Goal: Transaction & Acquisition: Book appointment/travel/reservation

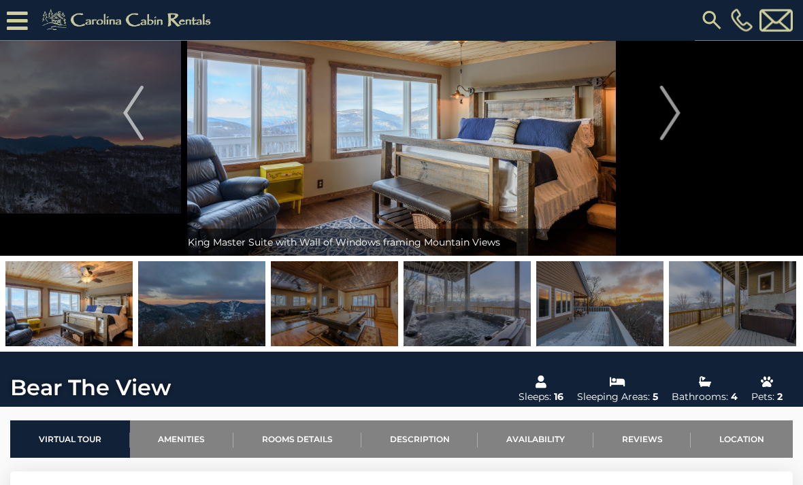
scroll to position [70, 0]
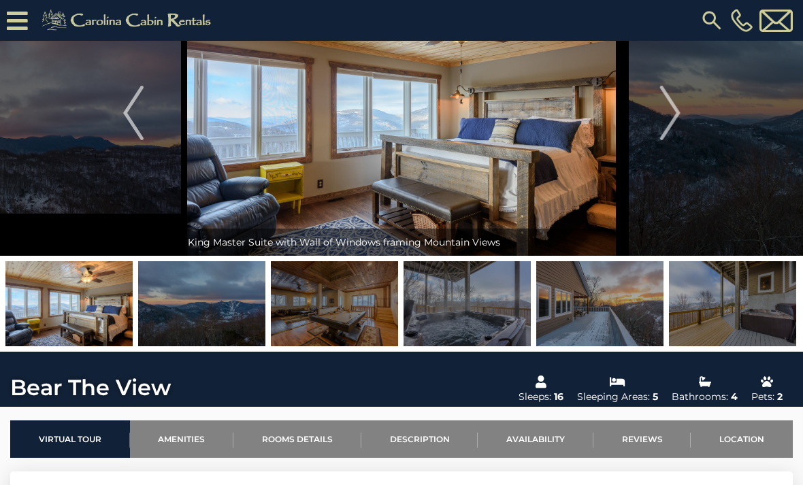
click at [677, 119] on img "Next" at bounding box center [670, 113] width 20 height 54
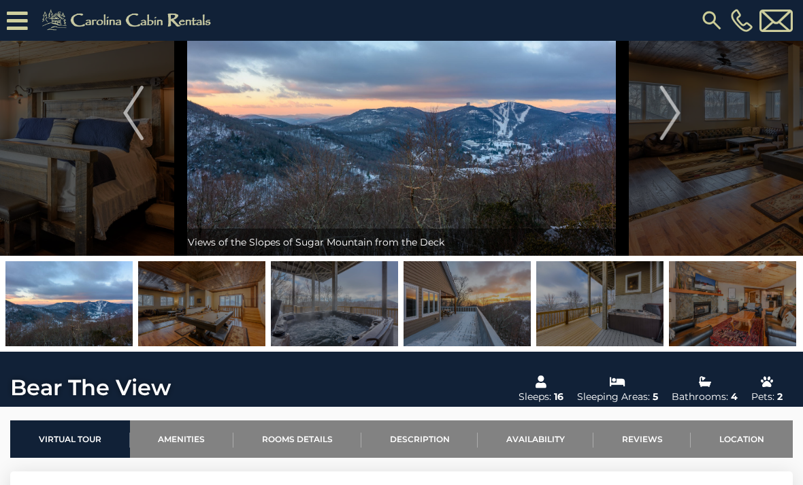
click at [672, 82] on button "Next" at bounding box center [670, 113] width 95 height 286
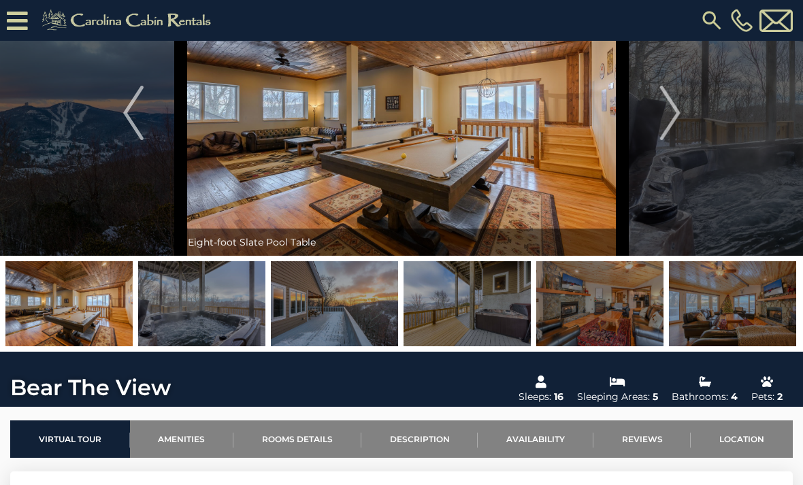
click at [682, 113] on button "Next" at bounding box center [670, 113] width 95 height 286
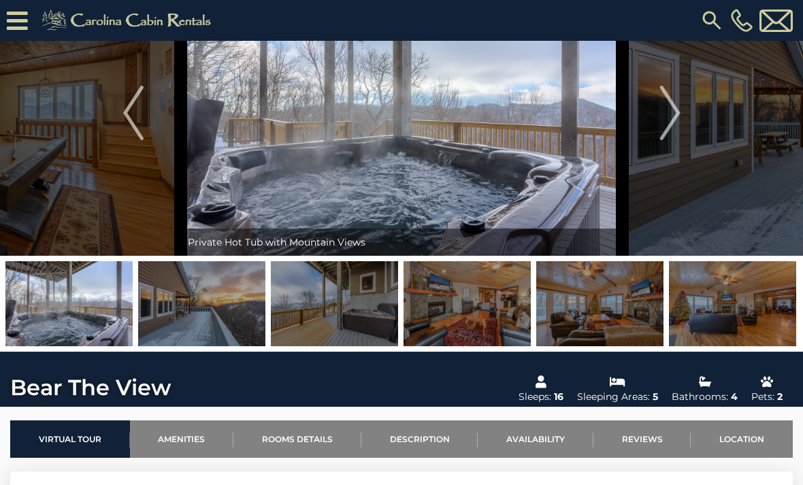
click at [673, 124] on img "Next" at bounding box center [670, 113] width 20 height 54
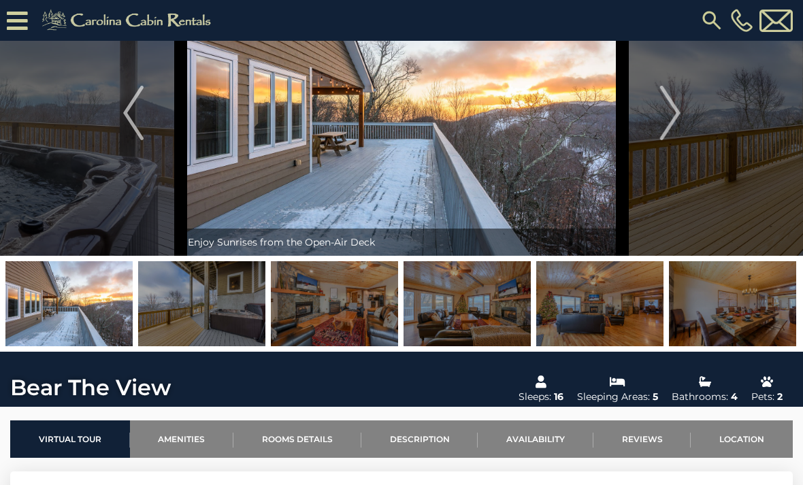
click at [676, 123] on img "Next" at bounding box center [670, 113] width 20 height 54
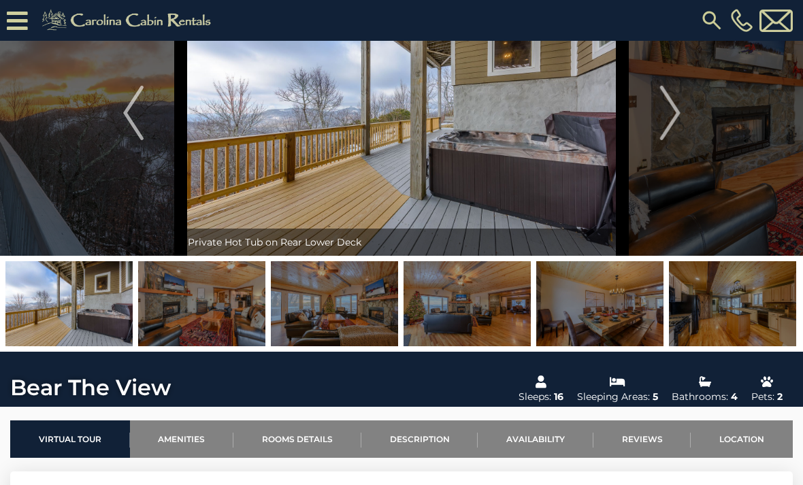
click at [677, 119] on img "Next" at bounding box center [670, 113] width 20 height 54
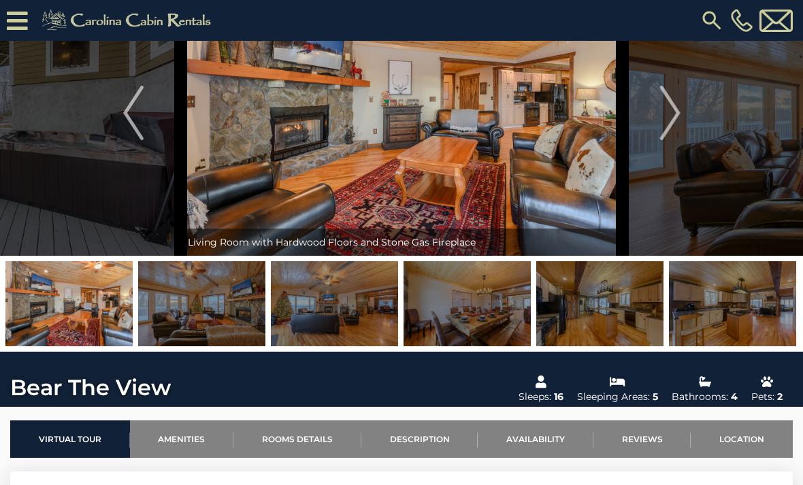
click at [682, 117] on button "Next" at bounding box center [670, 113] width 95 height 286
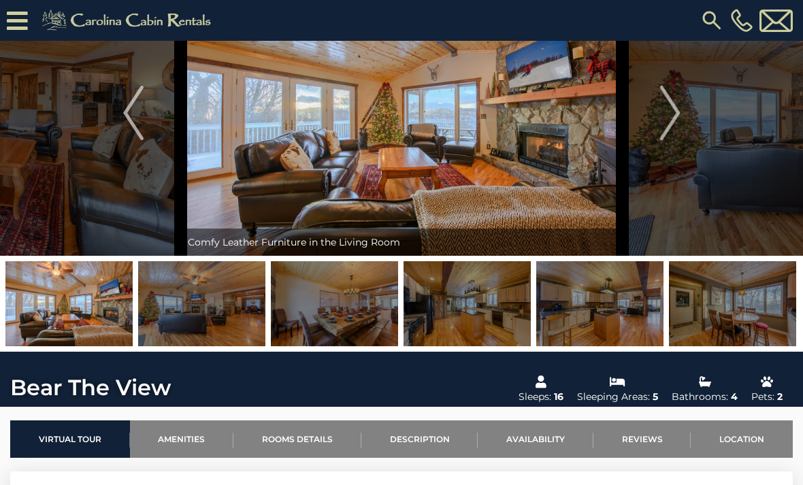
click at [675, 121] on img "Next" at bounding box center [670, 113] width 20 height 54
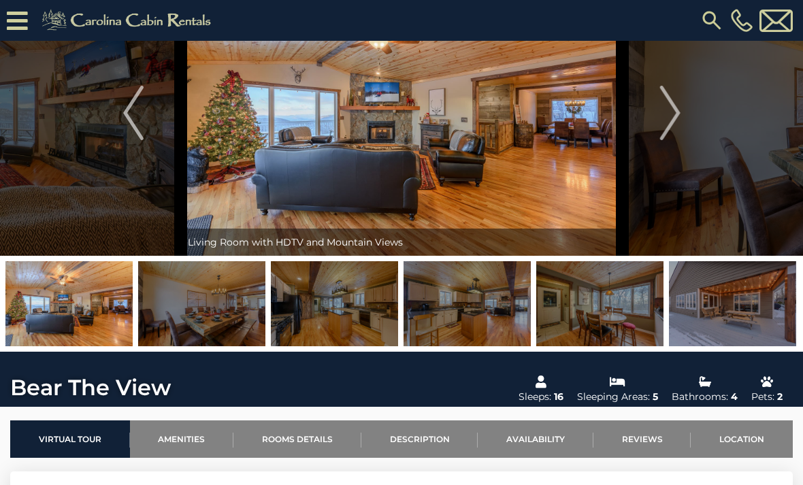
click at [670, 120] on img "Next" at bounding box center [670, 113] width 20 height 54
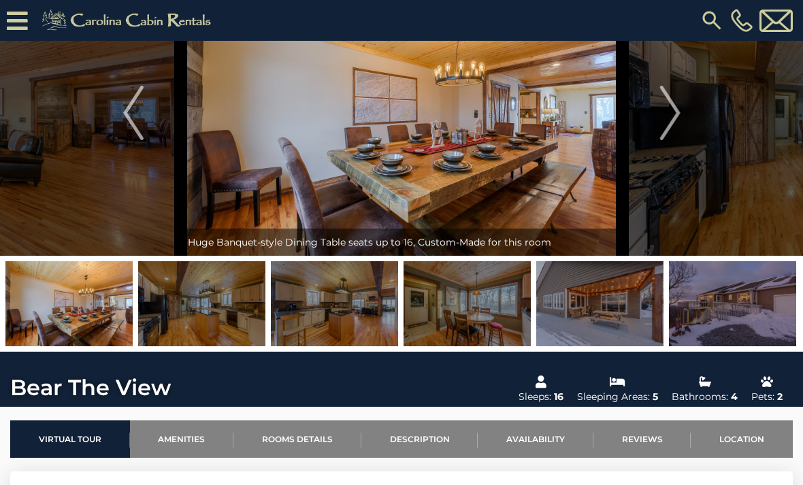
click at [674, 118] on img "Next" at bounding box center [670, 113] width 20 height 54
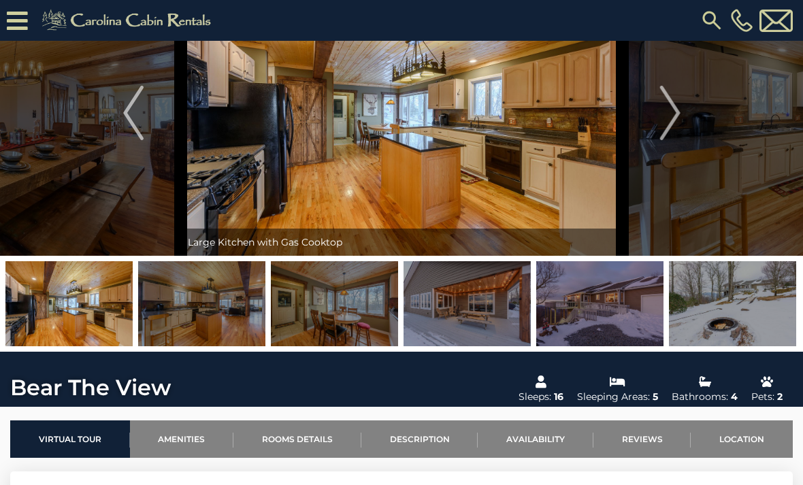
click at [675, 117] on img "Next" at bounding box center [670, 113] width 20 height 54
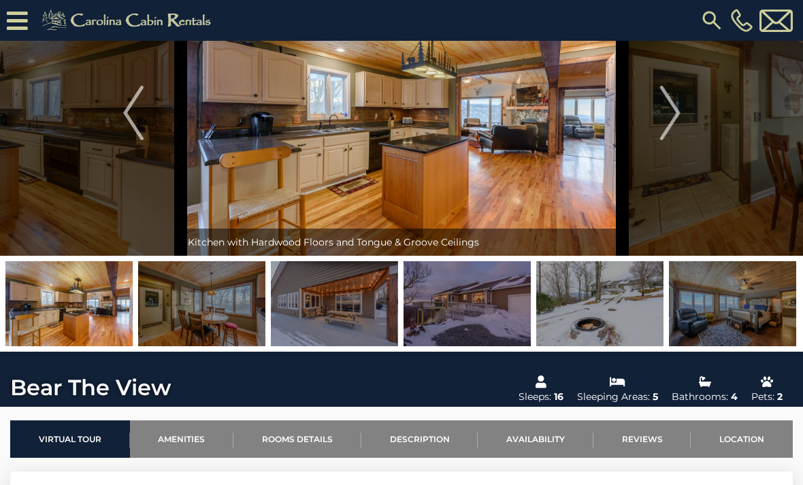
click at [678, 114] on img "Next" at bounding box center [670, 113] width 20 height 54
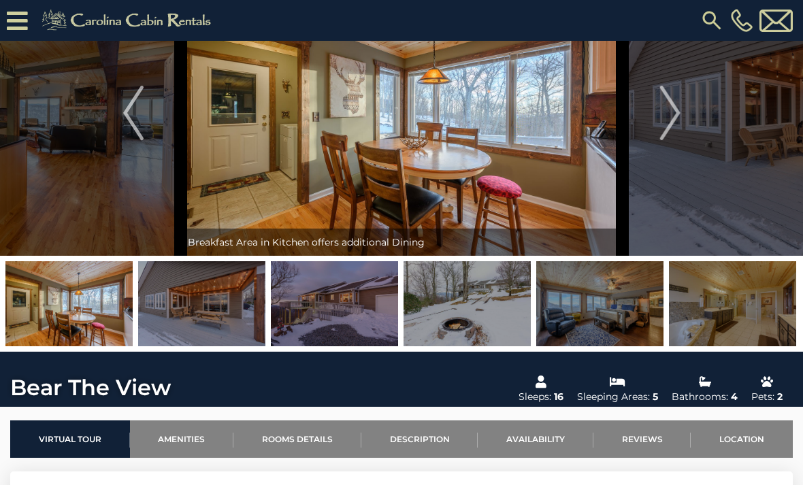
click at [675, 116] on img "Next" at bounding box center [670, 113] width 20 height 54
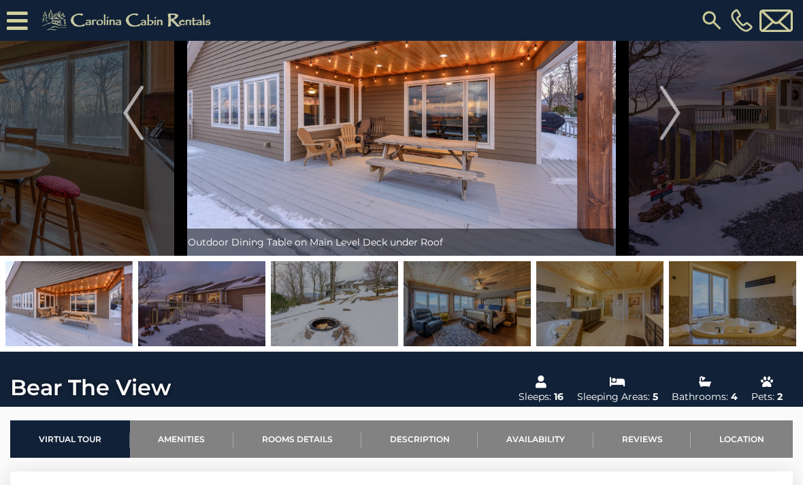
click at [675, 116] on img "Next" at bounding box center [670, 113] width 20 height 54
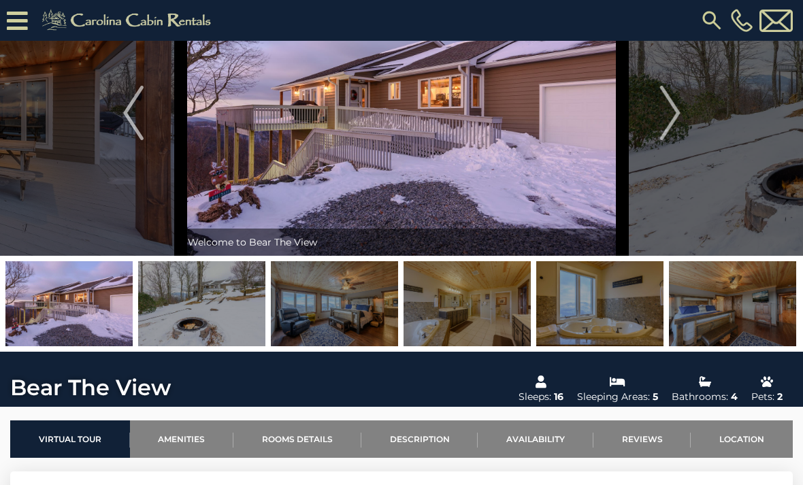
click at [676, 117] on img "Next" at bounding box center [670, 113] width 20 height 54
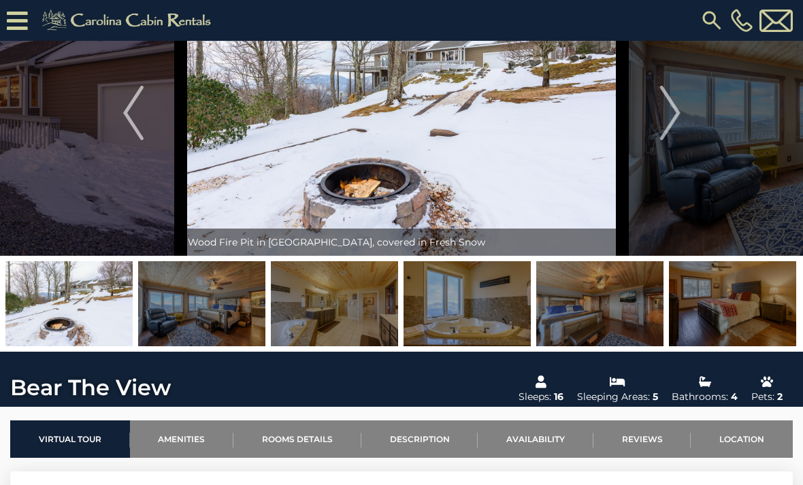
click at [678, 116] on img "Next" at bounding box center [670, 113] width 20 height 54
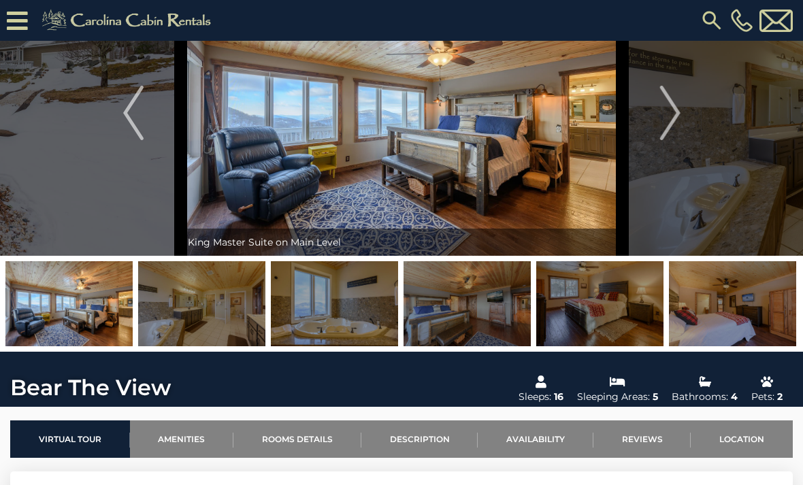
click at [677, 117] on img "Next" at bounding box center [670, 113] width 20 height 54
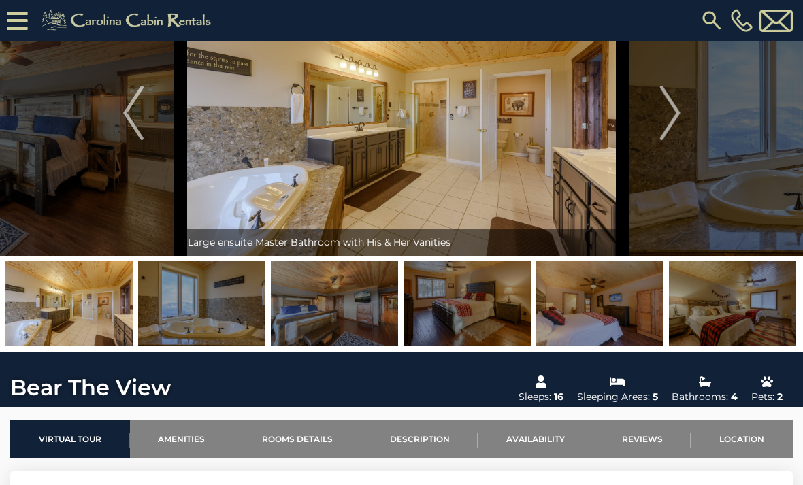
click at [675, 116] on img "Next" at bounding box center [670, 113] width 20 height 54
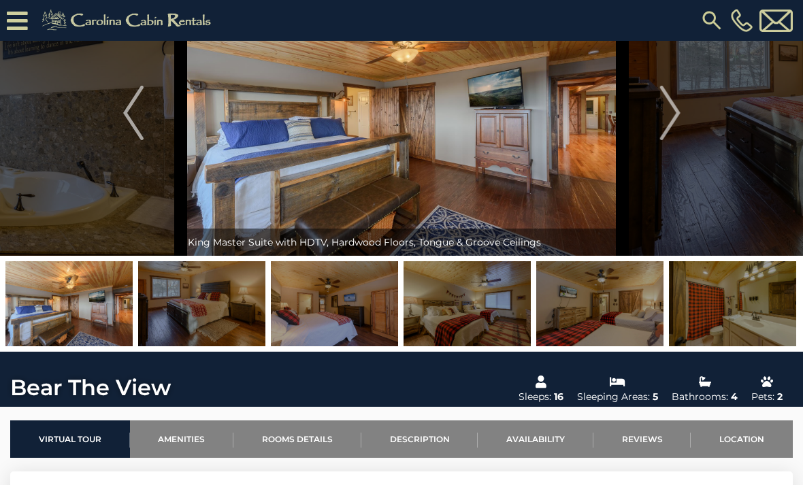
click at [677, 116] on img "Next" at bounding box center [670, 113] width 20 height 54
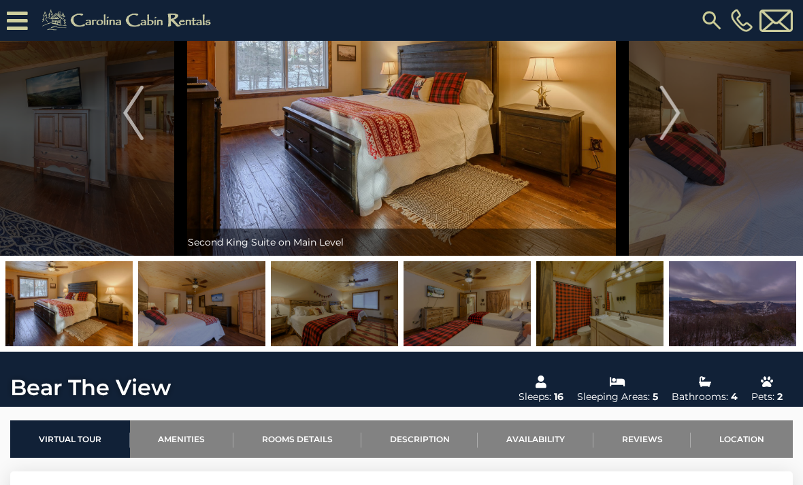
click at [677, 116] on img "Next" at bounding box center [670, 113] width 20 height 54
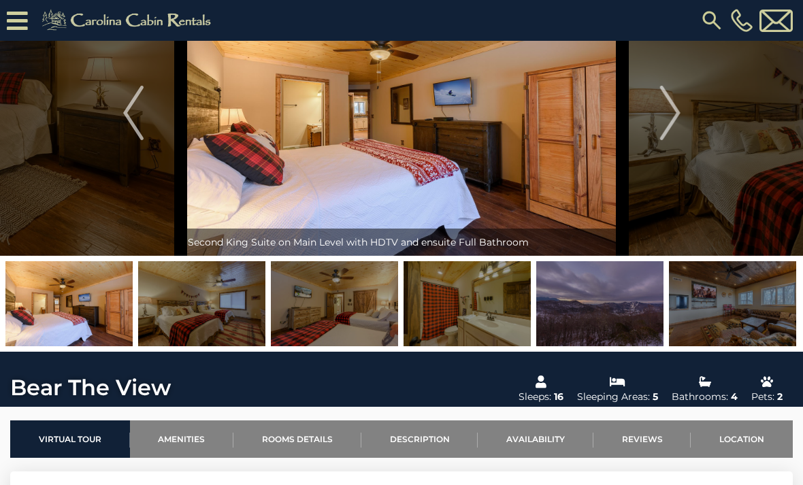
click at [676, 118] on img "Next" at bounding box center [670, 113] width 20 height 54
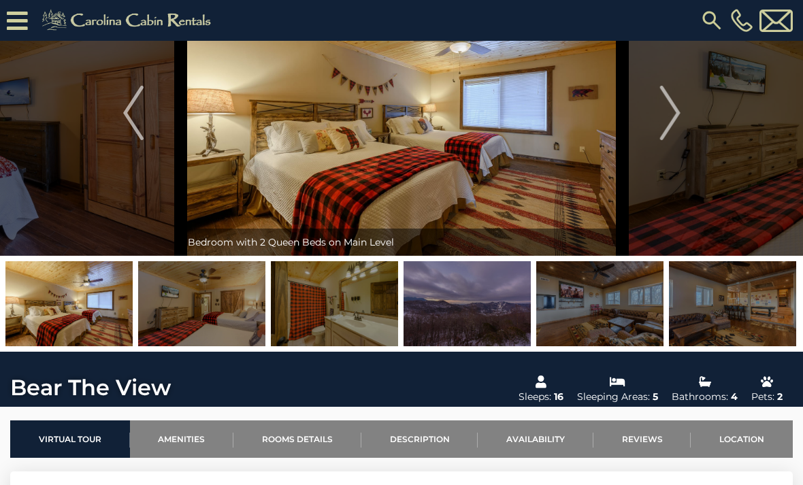
click at [676, 116] on img "Next" at bounding box center [670, 113] width 20 height 54
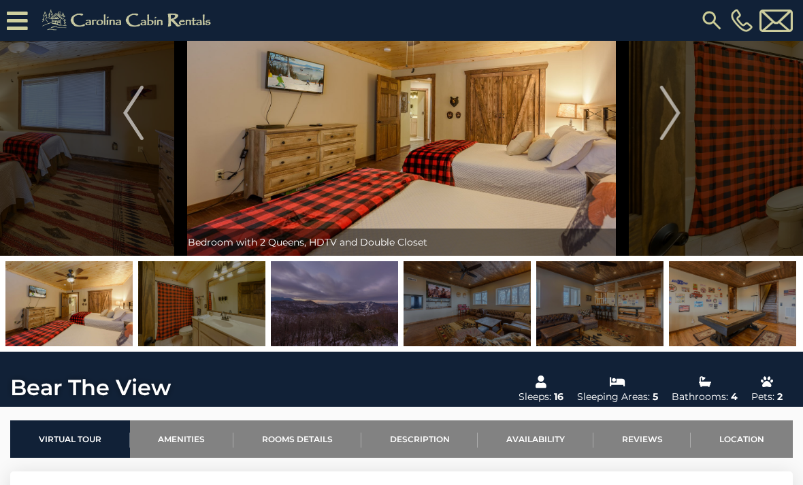
click at [679, 116] on img "Next" at bounding box center [670, 113] width 20 height 54
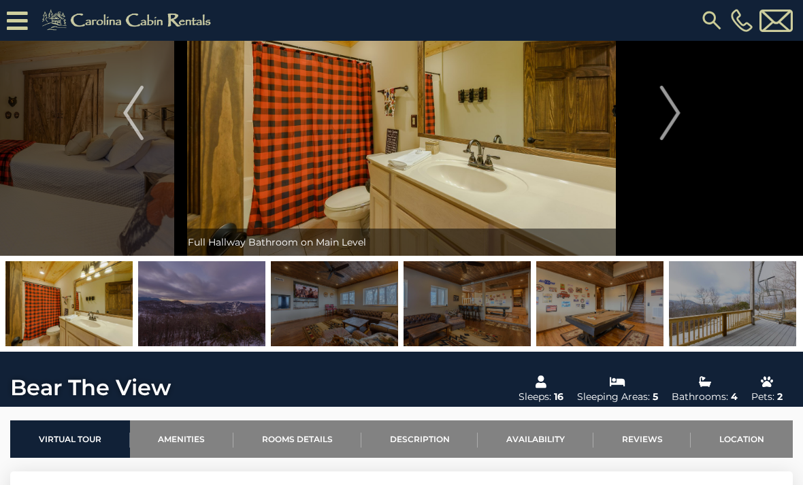
click at [678, 118] on img "Next" at bounding box center [670, 113] width 20 height 54
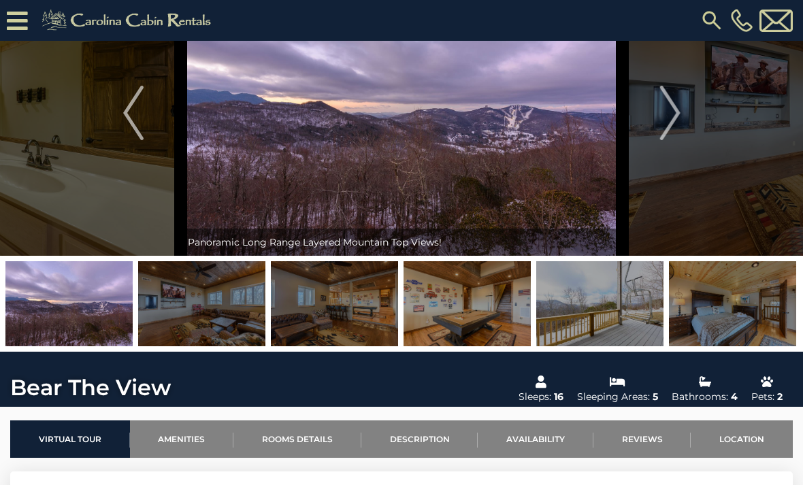
click at [677, 119] on img "Next" at bounding box center [670, 113] width 20 height 54
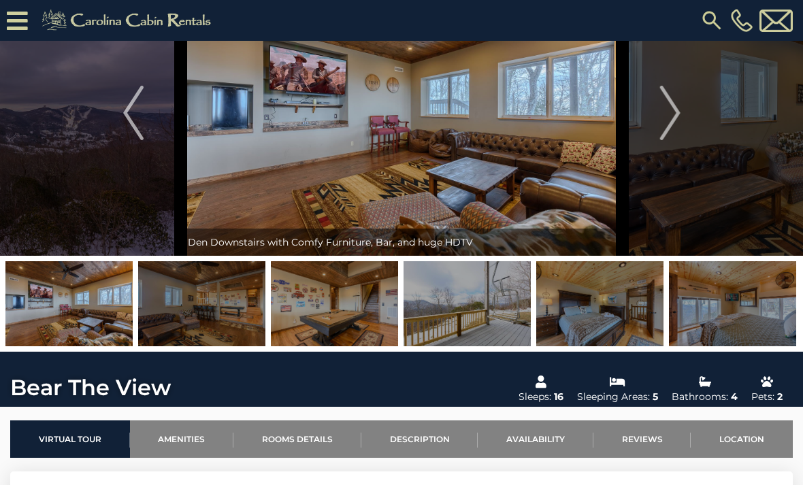
click at [675, 119] on img "Next" at bounding box center [670, 113] width 20 height 54
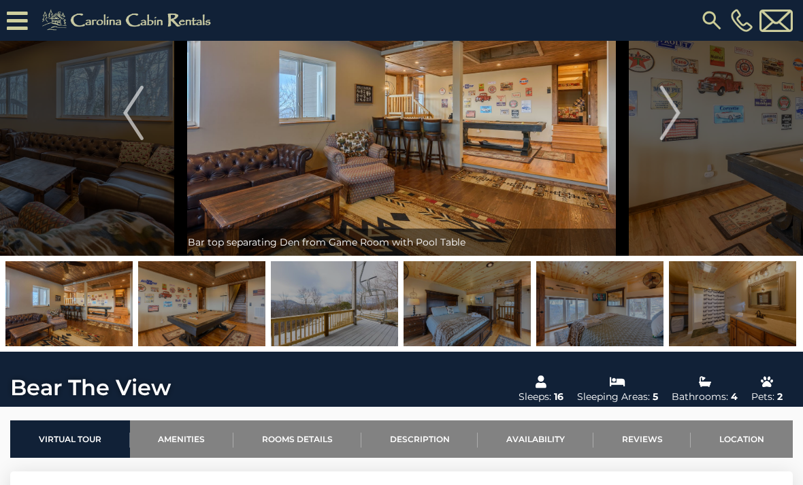
click at [676, 120] on img "Next" at bounding box center [670, 113] width 20 height 54
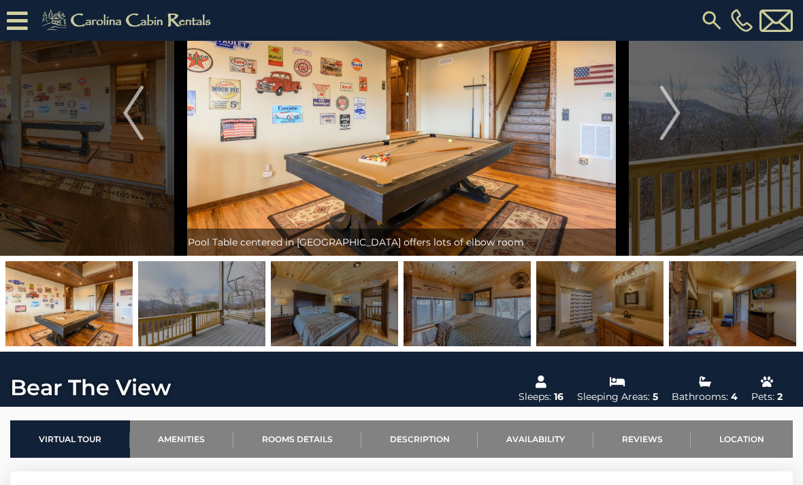
click at [676, 121] on img "Next" at bounding box center [670, 113] width 20 height 54
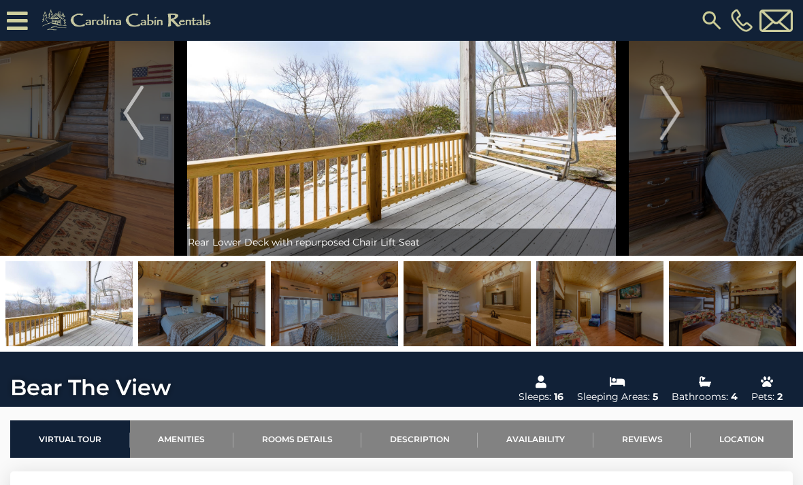
click at [675, 120] on img "Next" at bounding box center [670, 113] width 20 height 54
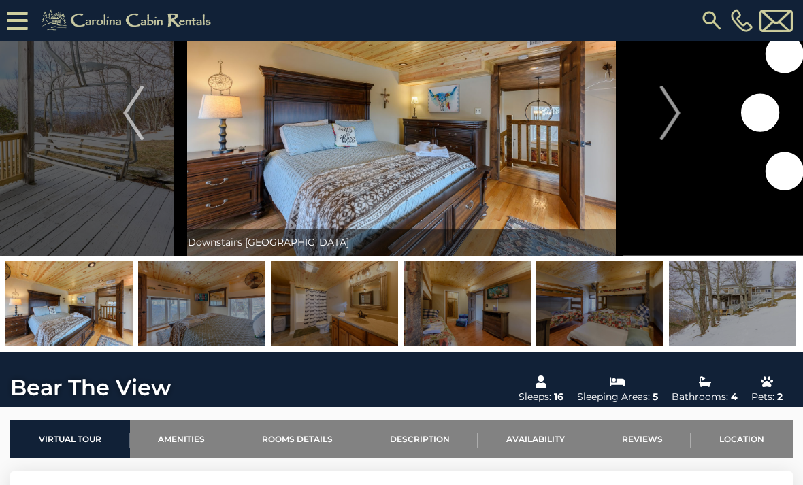
click at [674, 121] on img "Next" at bounding box center [670, 113] width 20 height 54
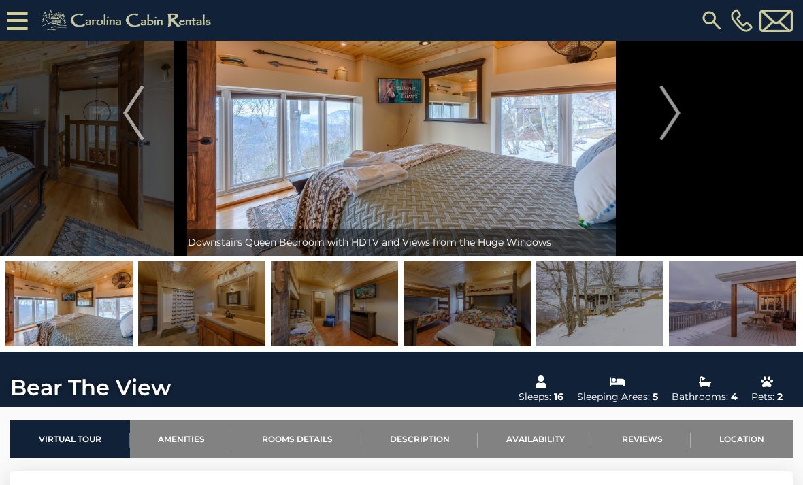
click at [676, 121] on img "Next" at bounding box center [670, 113] width 20 height 54
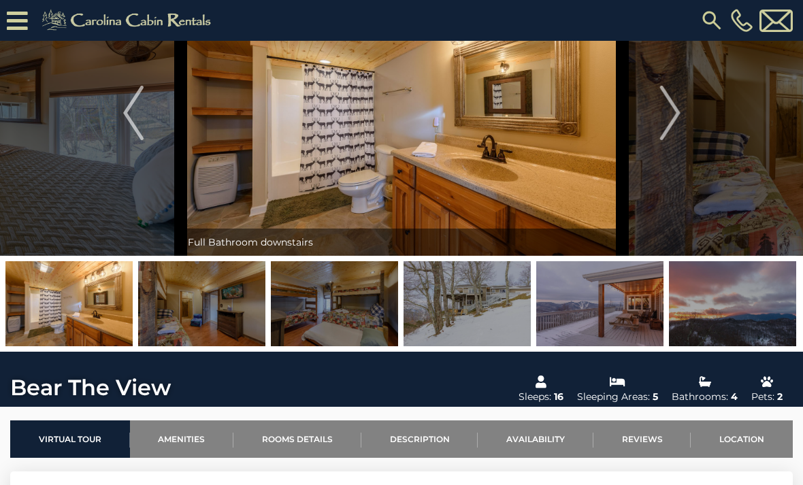
click at [677, 121] on img "Next" at bounding box center [670, 113] width 20 height 54
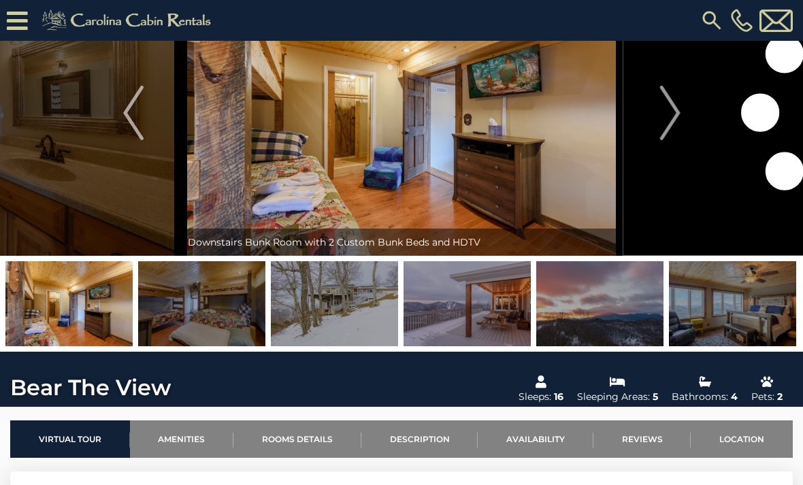
click at [676, 121] on img "Next" at bounding box center [670, 113] width 20 height 54
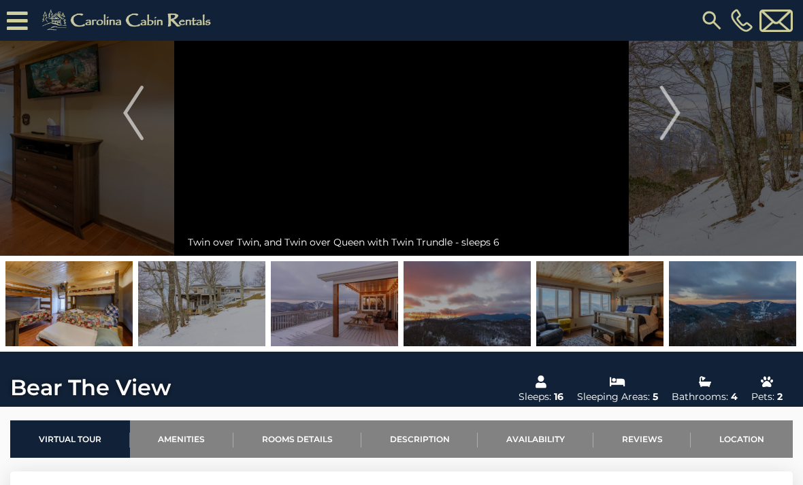
click at [673, 121] on img "Next" at bounding box center [670, 113] width 20 height 54
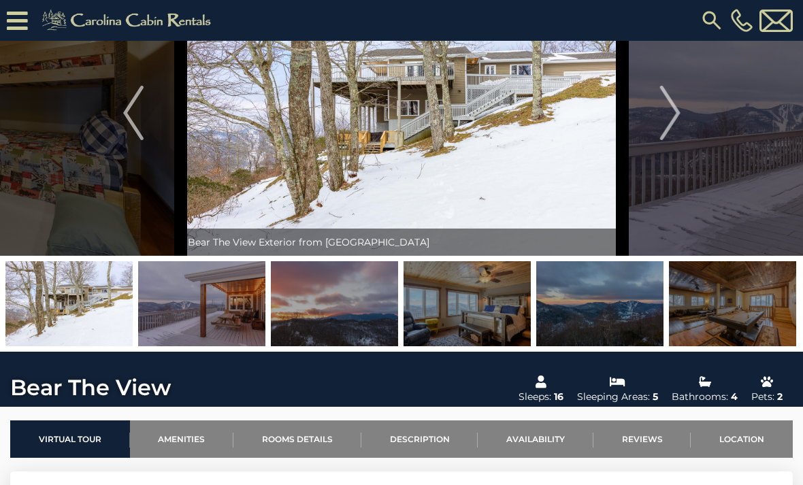
click at [673, 122] on img "Next" at bounding box center [670, 113] width 20 height 54
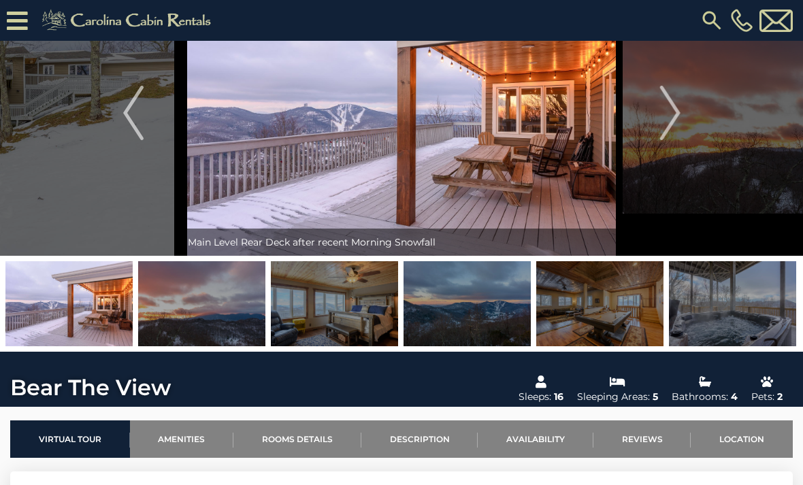
click at [671, 123] on img "Next" at bounding box center [670, 113] width 20 height 54
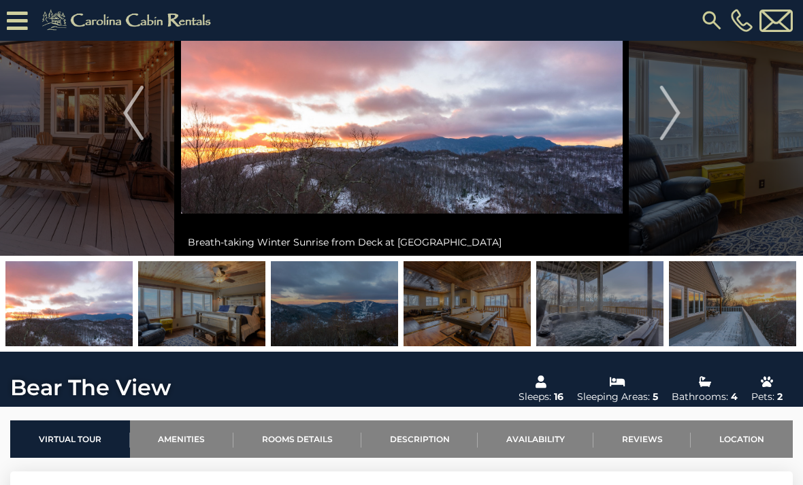
click at [669, 127] on img "Next" at bounding box center [670, 113] width 20 height 54
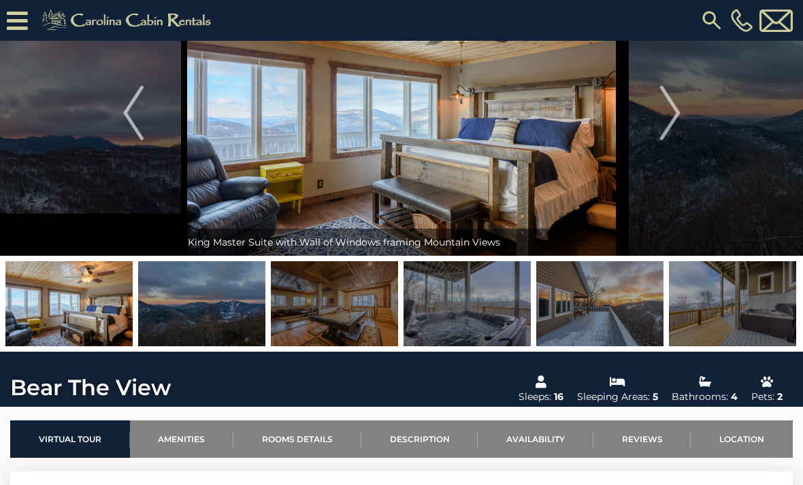
click at [668, 127] on img "Next" at bounding box center [670, 113] width 20 height 54
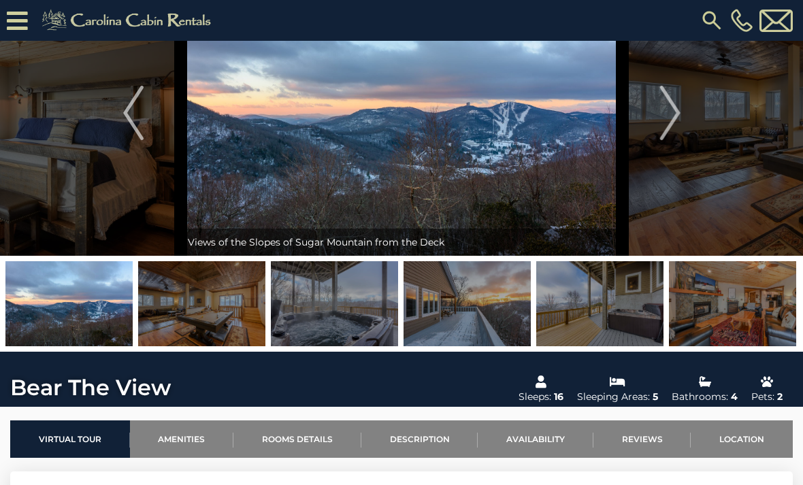
click at [669, 127] on img "Next" at bounding box center [670, 113] width 20 height 54
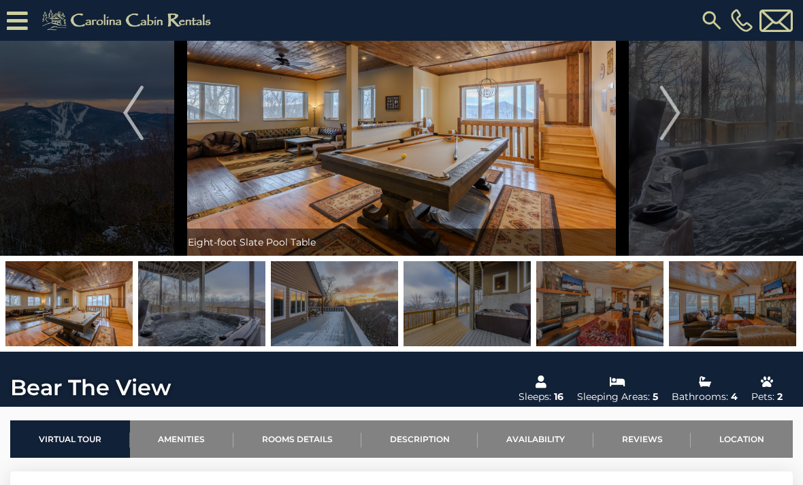
click at [669, 129] on img "Next" at bounding box center [670, 113] width 20 height 54
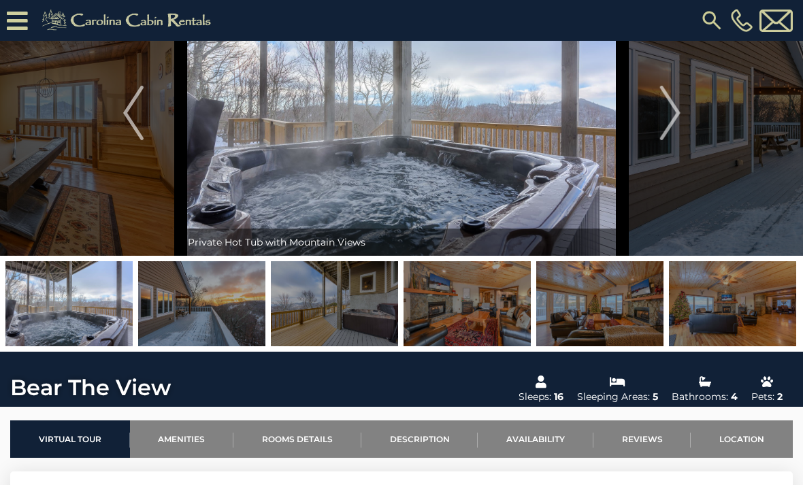
scroll to position [375, 0]
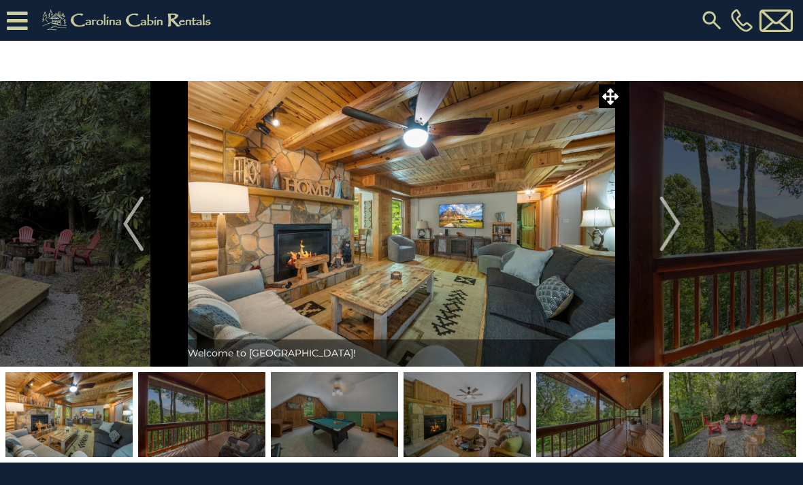
click at [669, 217] on img "Next" at bounding box center [670, 224] width 20 height 54
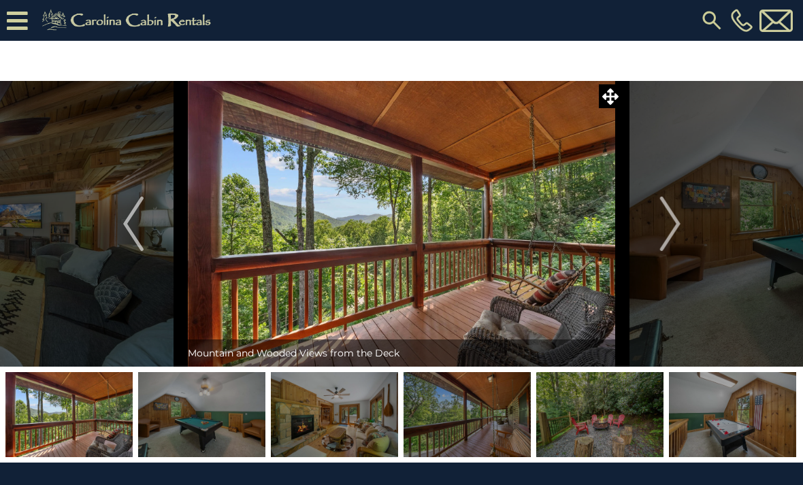
click at [675, 223] on img "Next" at bounding box center [670, 224] width 20 height 54
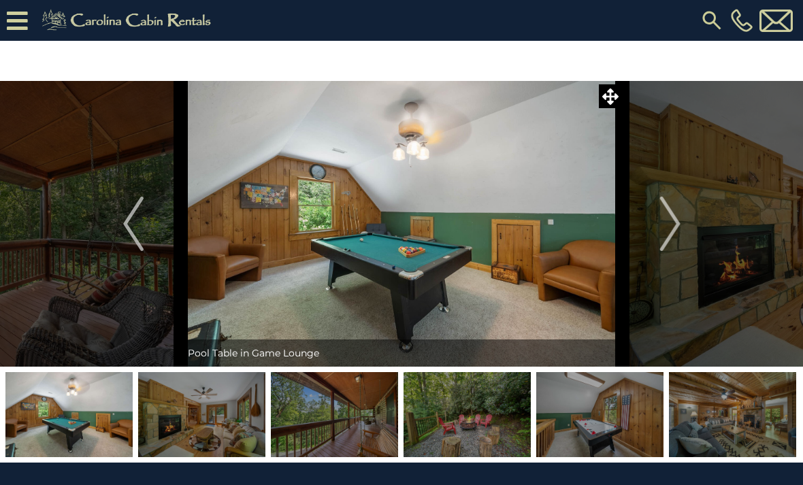
click at [669, 224] on img "Next" at bounding box center [670, 224] width 20 height 54
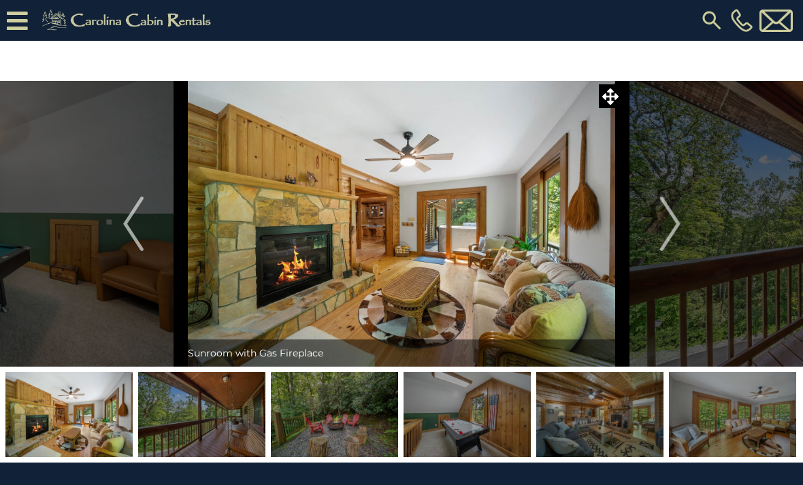
click at [668, 226] on img "Next" at bounding box center [670, 224] width 20 height 54
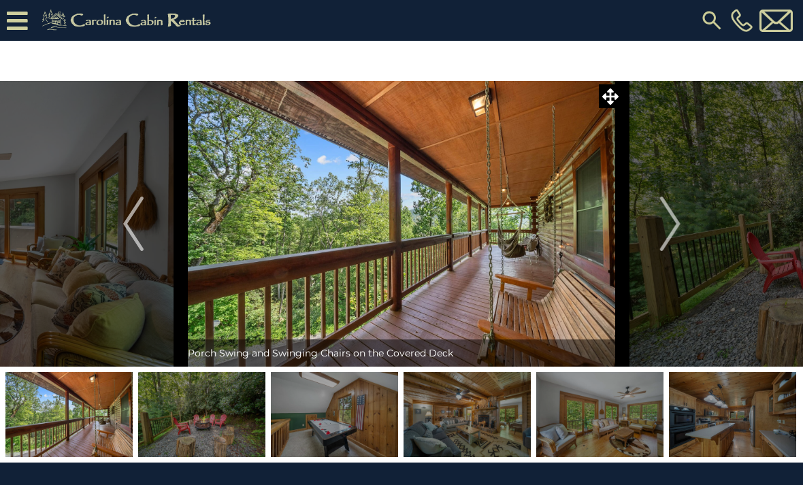
click at [677, 226] on img "Next" at bounding box center [670, 224] width 20 height 54
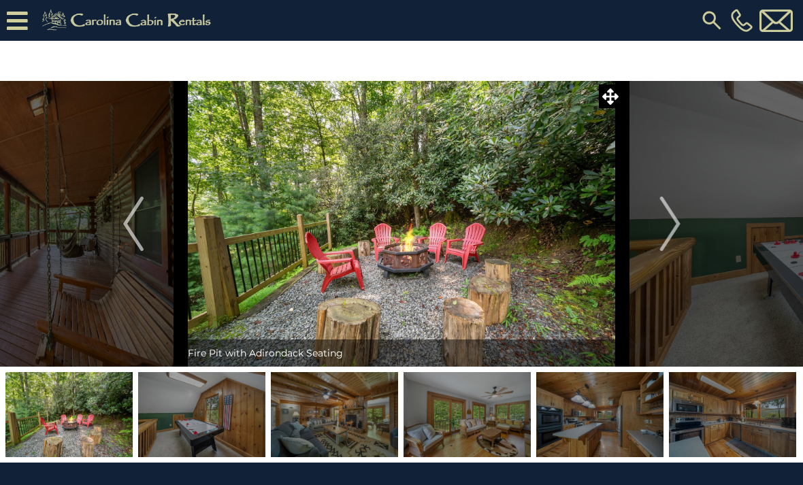
click at [667, 223] on img "Next" at bounding box center [670, 224] width 20 height 54
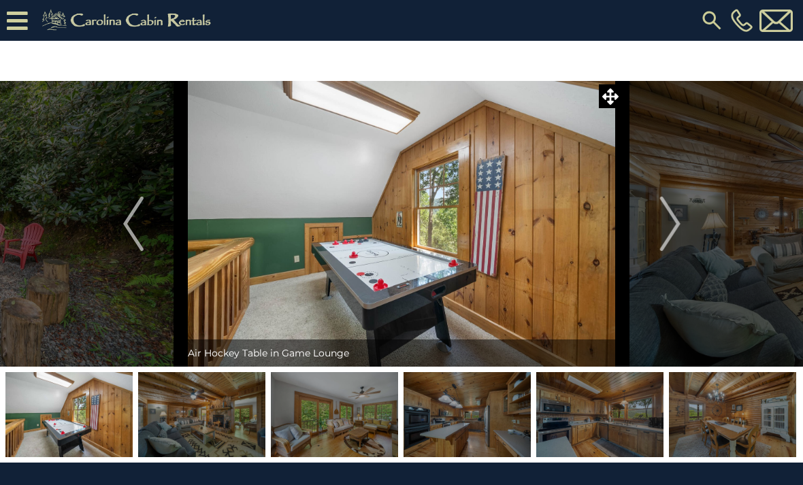
click at [667, 229] on img "Next" at bounding box center [670, 224] width 20 height 54
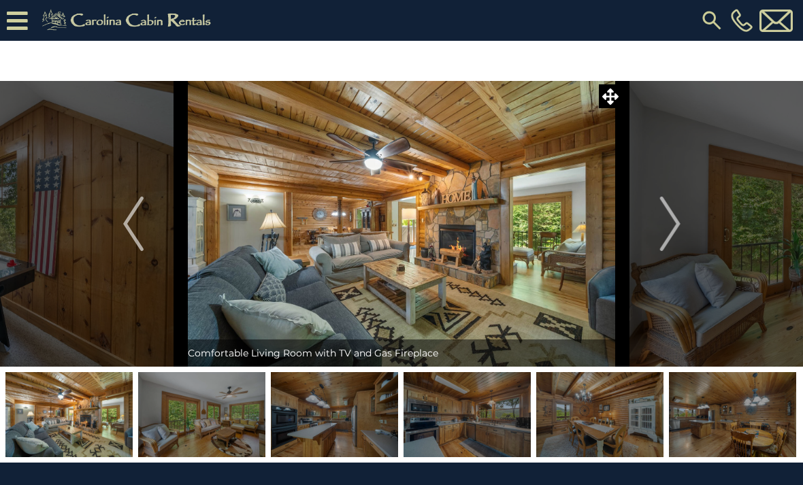
click at [677, 227] on img "Next" at bounding box center [670, 224] width 20 height 54
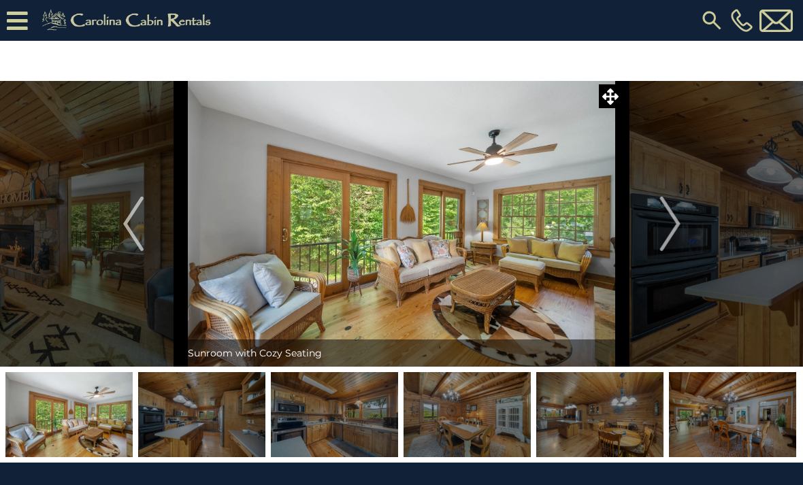
click at [684, 225] on button "Next" at bounding box center [670, 224] width 95 height 286
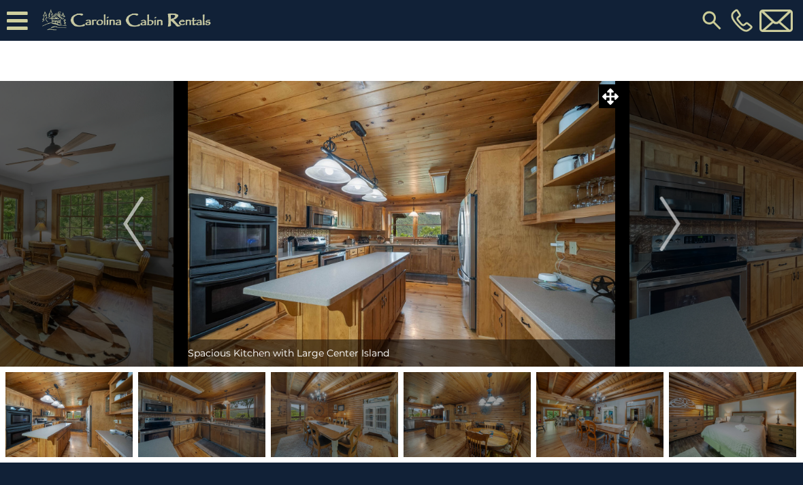
click at [680, 229] on img "Next" at bounding box center [670, 224] width 20 height 54
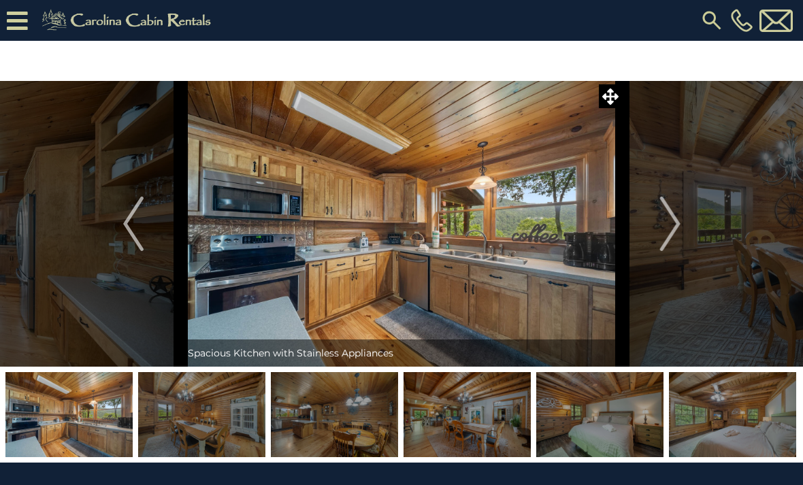
click at [684, 233] on button "Next" at bounding box center [670, 224] width 95 height 286
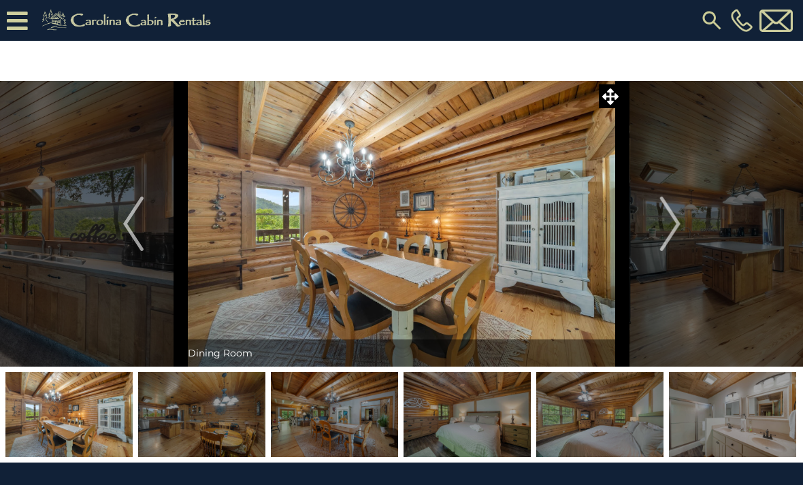
click at [682, 238] on button "Next" at bounding box center [670, 224] width 95 height 286
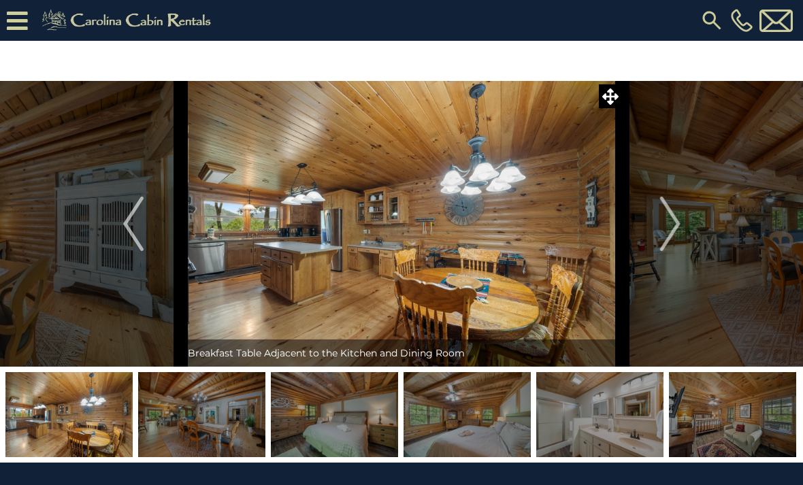
click at [687, 228] on button "Next" at bounding box center [670, 224] width 95 height 286
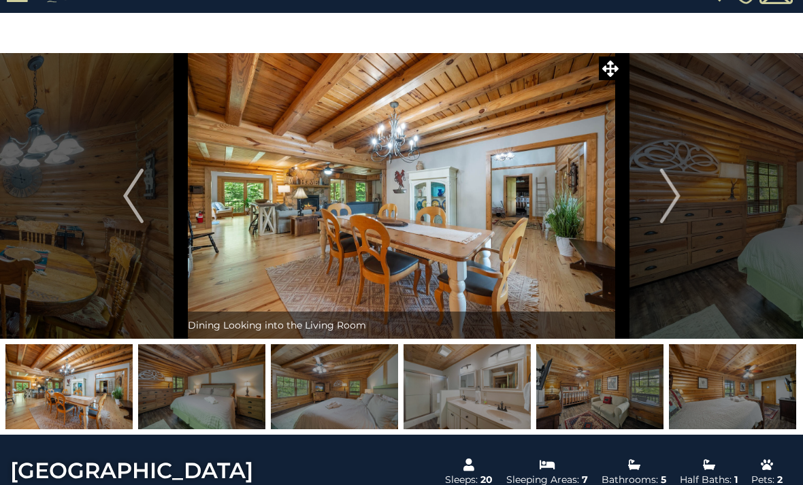
scroll to position [30, 0]
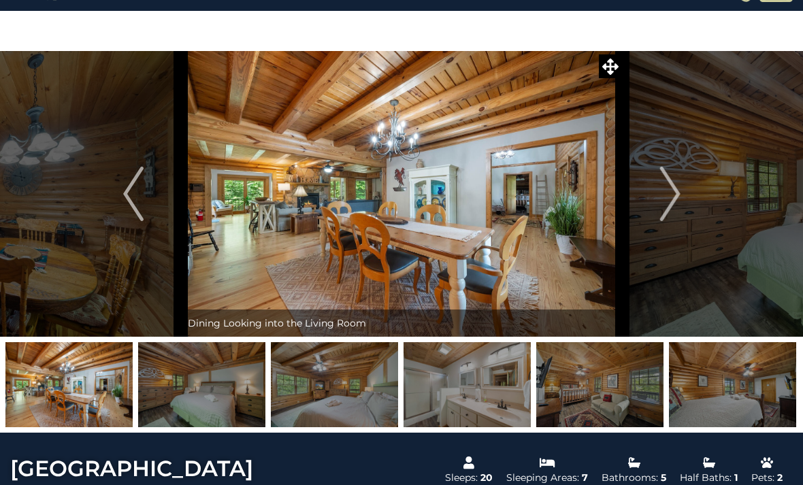
click at [676, 199] on img "Next" at bounding box center [670, 194] width 20 height 54
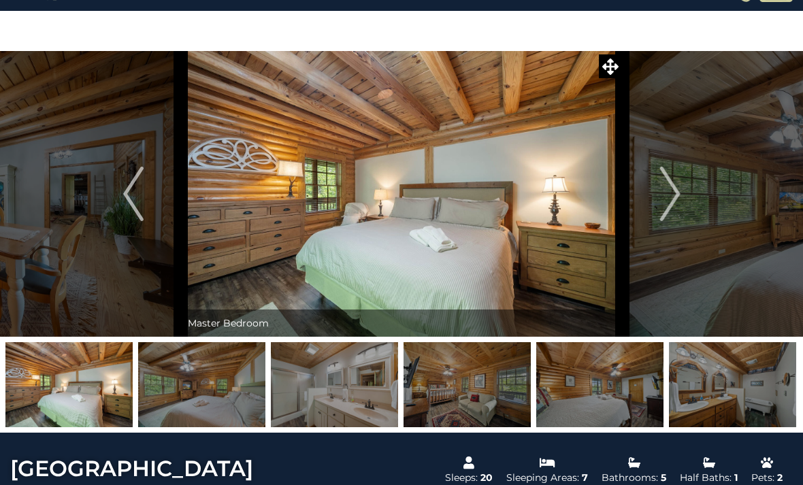
click at [676, 195] on img "Next" at bounding box center [670, 194] width 20 height 54
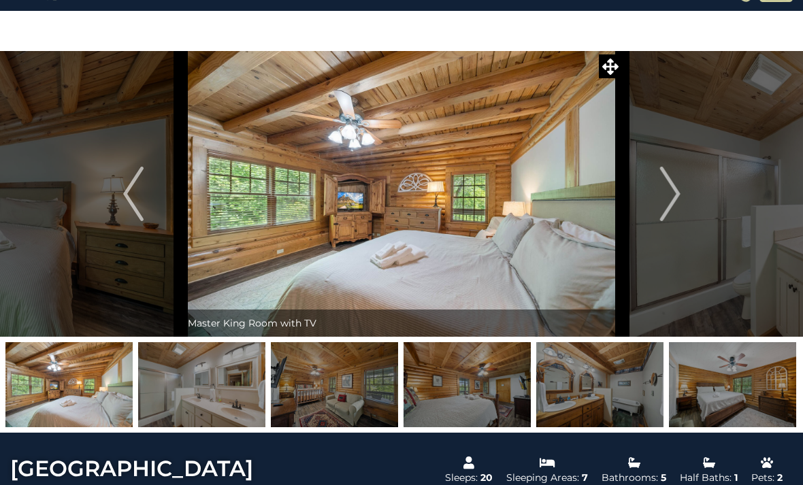
click at [680, 195] on img "Next" at bounding box center [670, 194] width 20 height 54
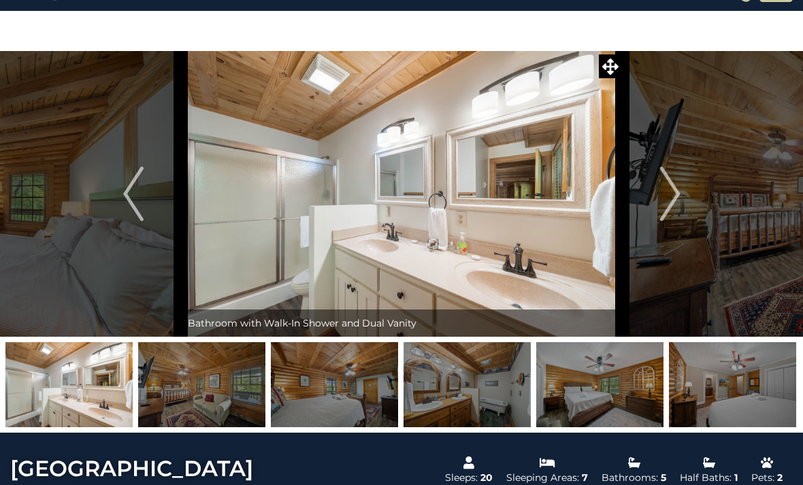
click at [678, 198] on img "Next" at bounding box center [670, 194] width 20 height 54
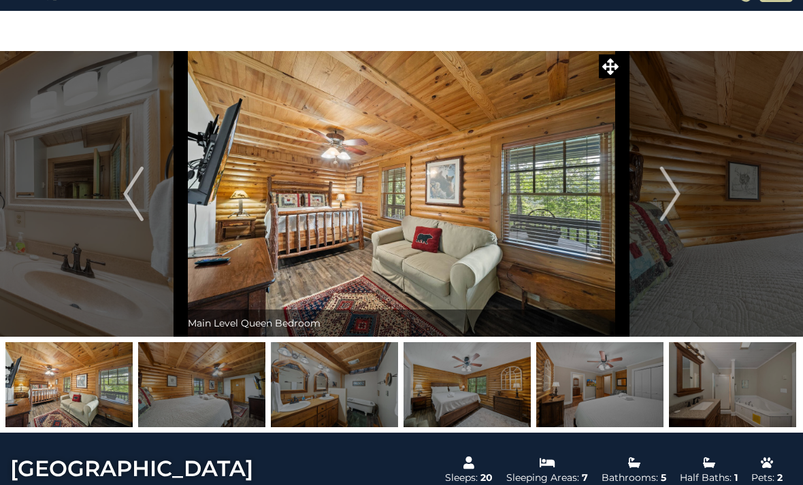
click at [677, 203] on img "Next" at bounding box center [670, 194] width 20 height 54
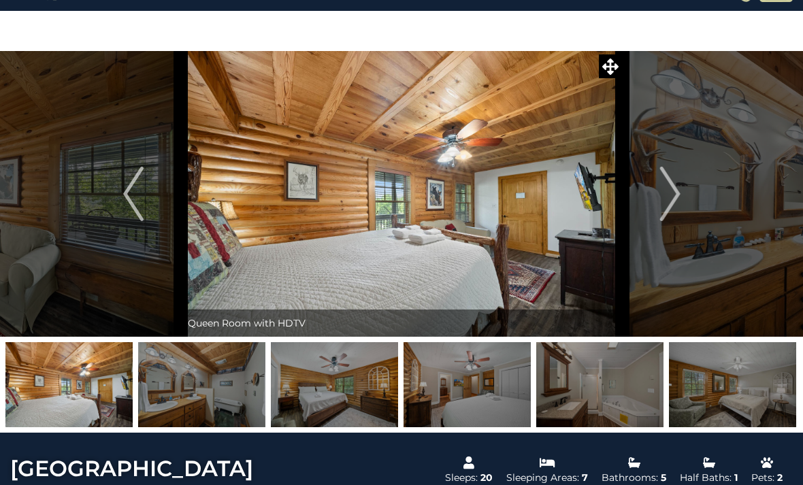
click at [674, 206] on img "Next" at bounding box center [670, 194] width 20 height 54
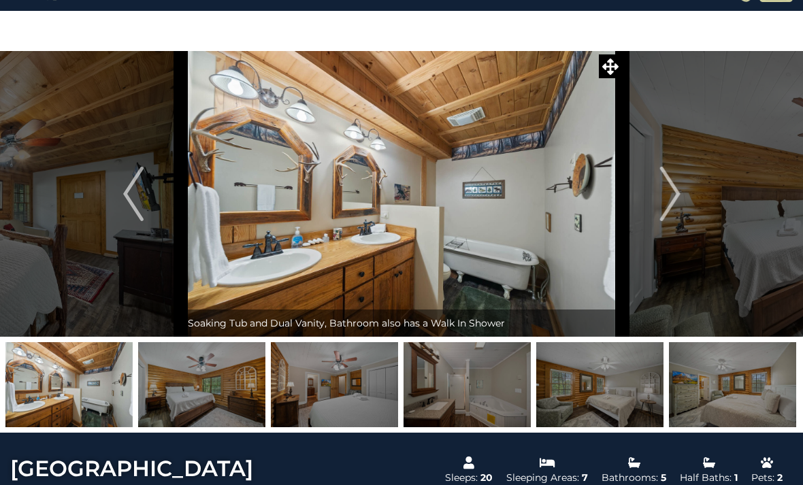
click at [673, 207] on img "Next" at bounding box center [670, 194] width 20 height 54
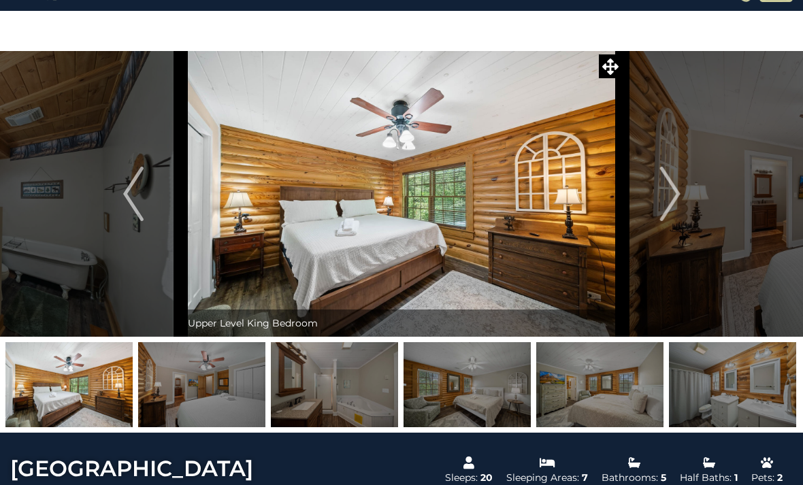
click at [669, 210] on img "Next" at bounding box center [670, 194] width 20 height 54
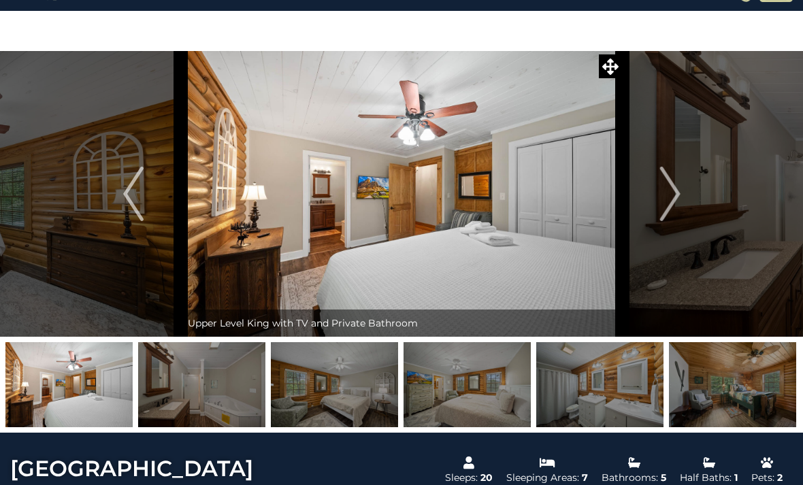
click at [667, 207] on img "Next" at bounding box center [670, 194] width 20 height 54
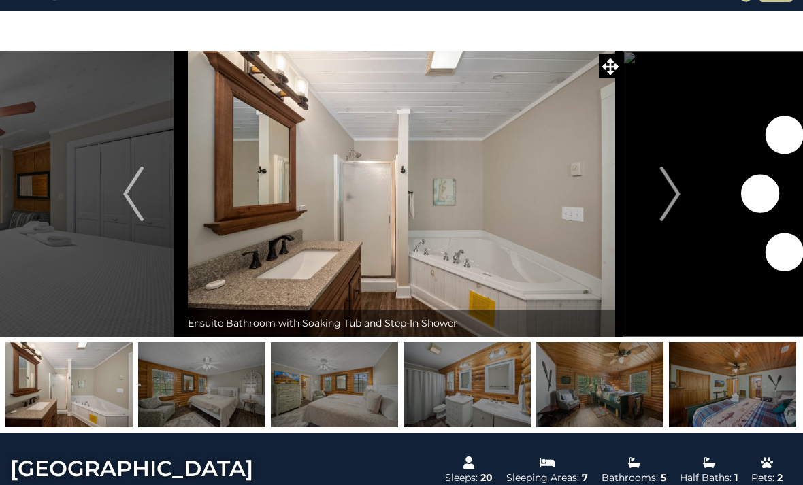
click at [665, 207] on img "Next" at bounding box center [670, 194] width 20 height 54
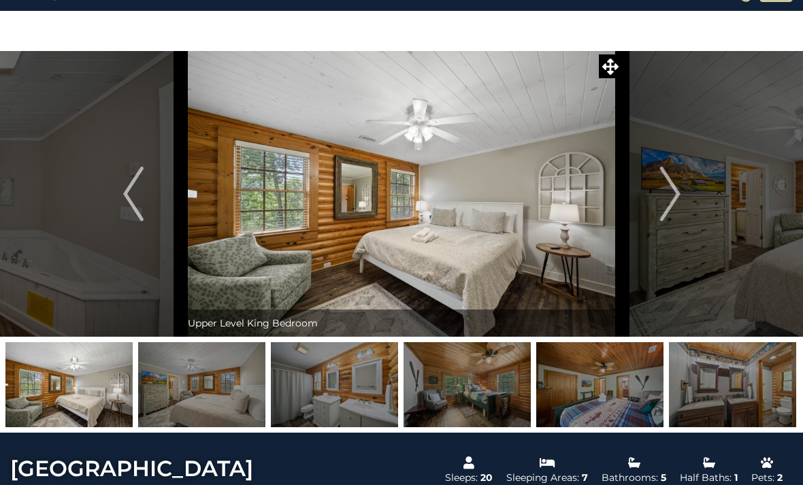
click at [662, 209] on img "Next" at bounding box center [670, 194] width 20 height 54
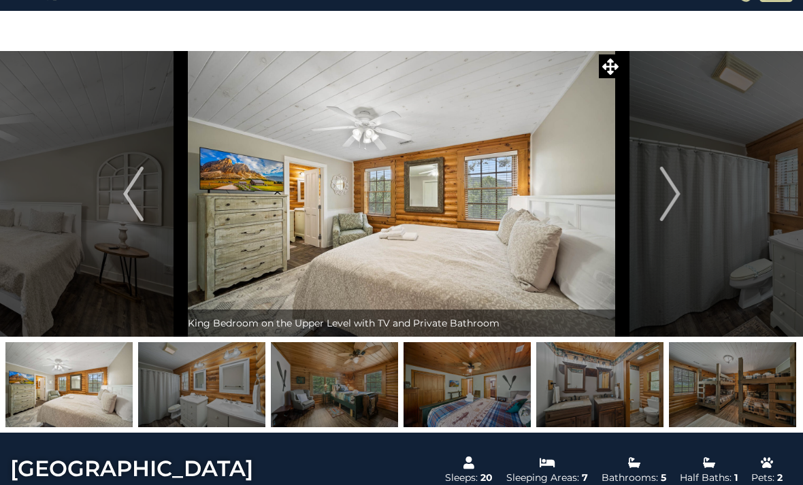
click at [662, 207] on img "Next" at bounding box center [670, 194] width 20 height 54
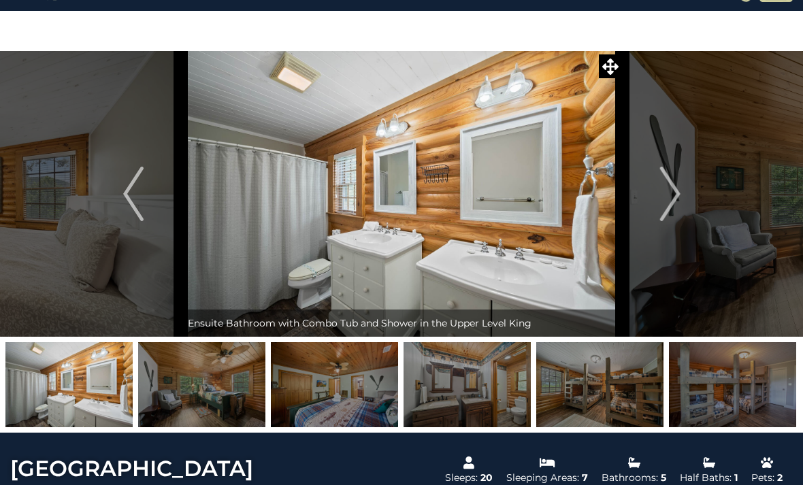
click at [665, 204] on img "Next" at bounding box center [670, 194] width 20 height 54
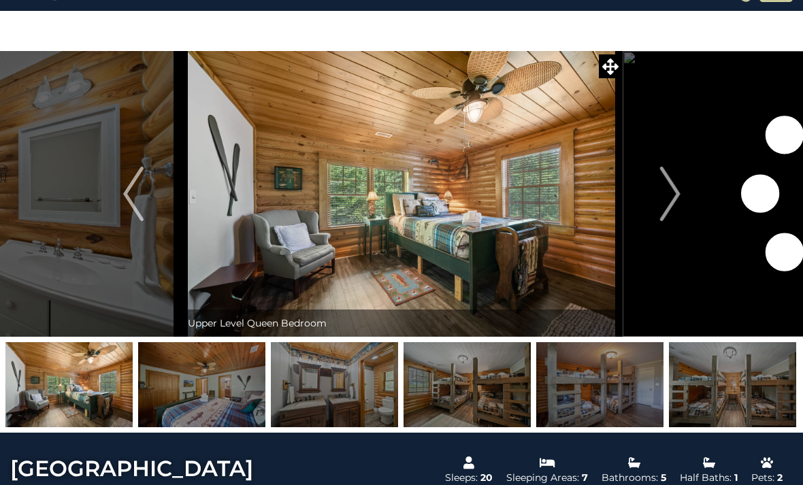
click at [667, 204] on img "Next" at bounding box center [670, 194] width 20 height 54
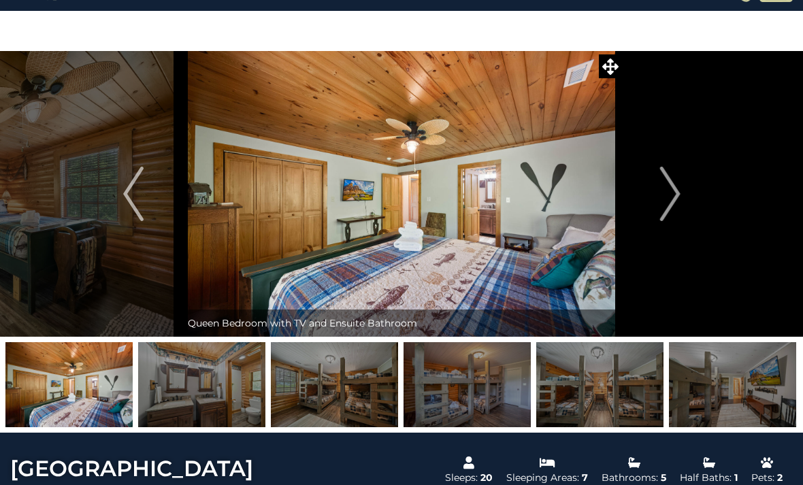
click at [667, 202] on img "Next" at bounding box center [670, 194] width 20 height 54
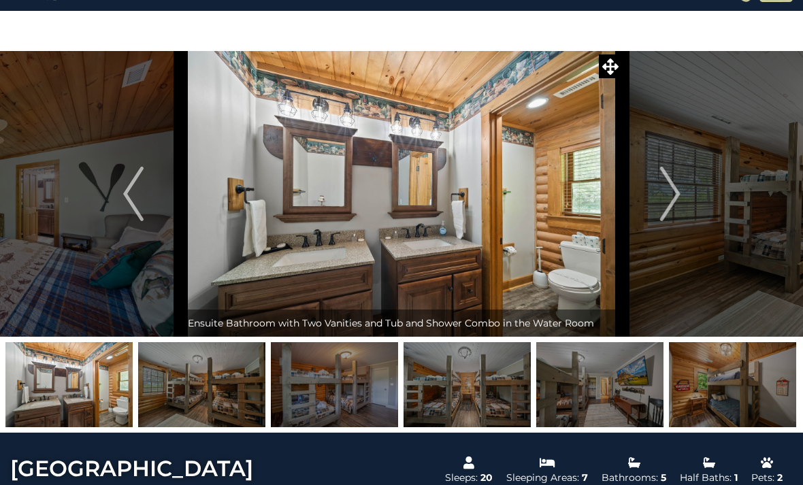
click at [667, 197] on img "Next" at bounding box center [670, 194] width 20 height 54
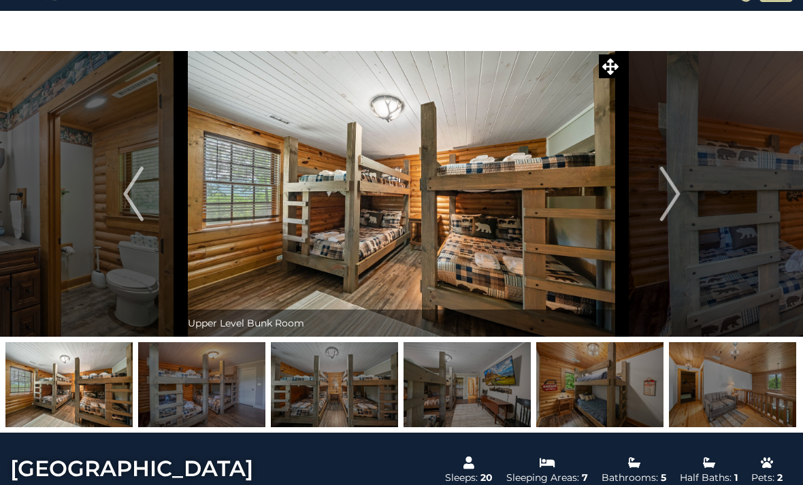
click at [663, 203] on img "Next" at bounding box center [670, 194] width 20 height 54
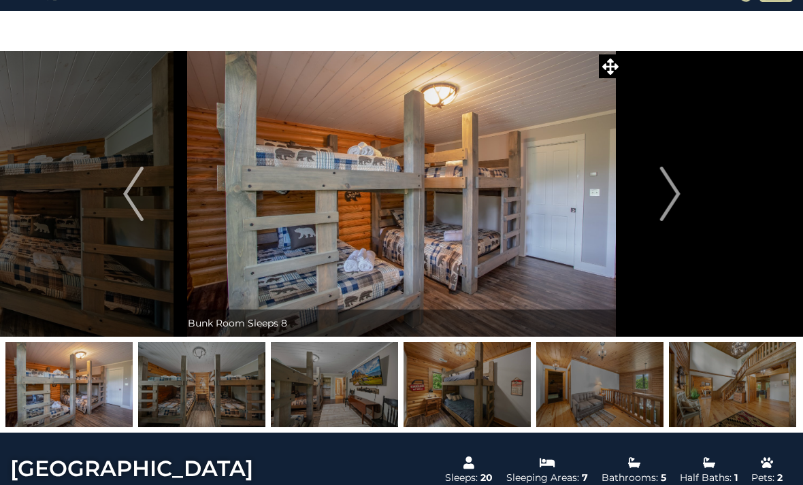
click at [664, 199] on img "Next" at bounding box center [670, 194] width 20 height 54
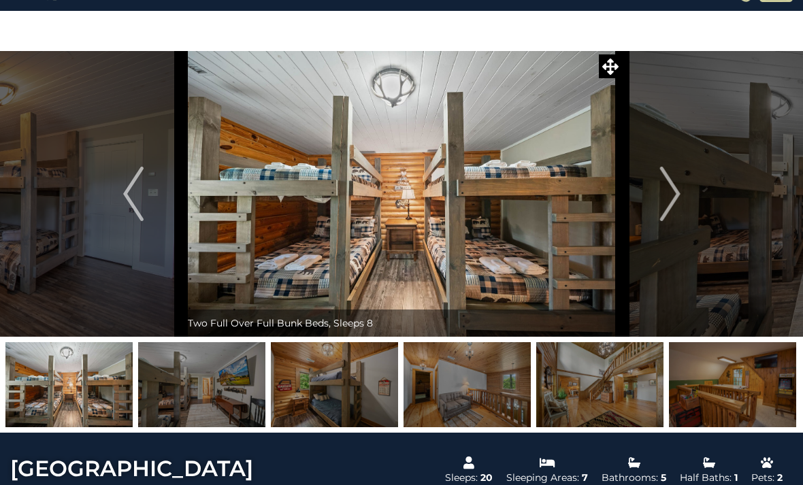
click at [674, 197] on img "Next" at bounding box center [670, 194] width 20 height 54
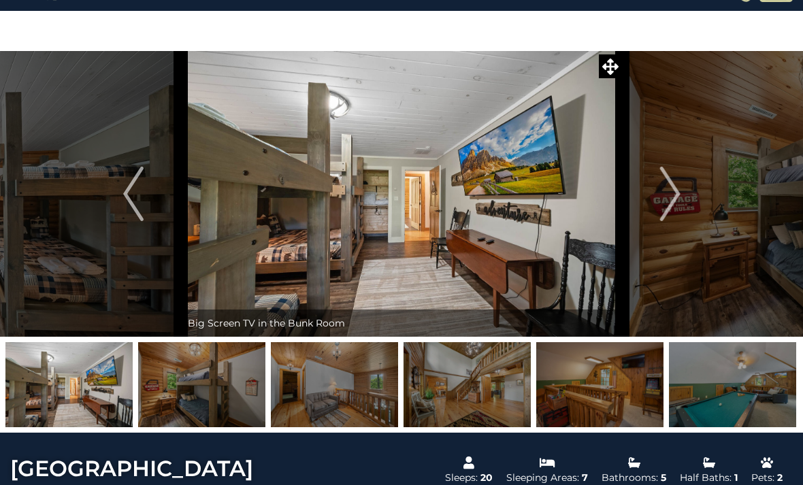
click at [677, 189] on img "Next" at bounding box center [670, 194] width 20 height 54
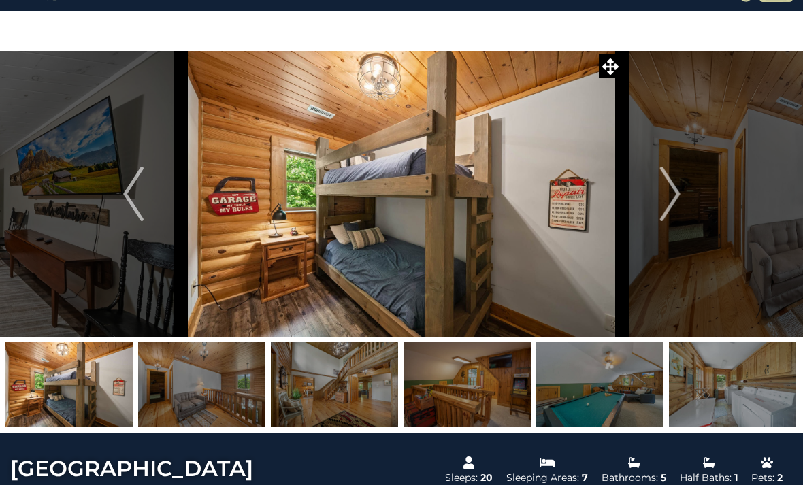
click at [678, 195] on img "Next" at bounding box center [670, 194] width 20 height 54
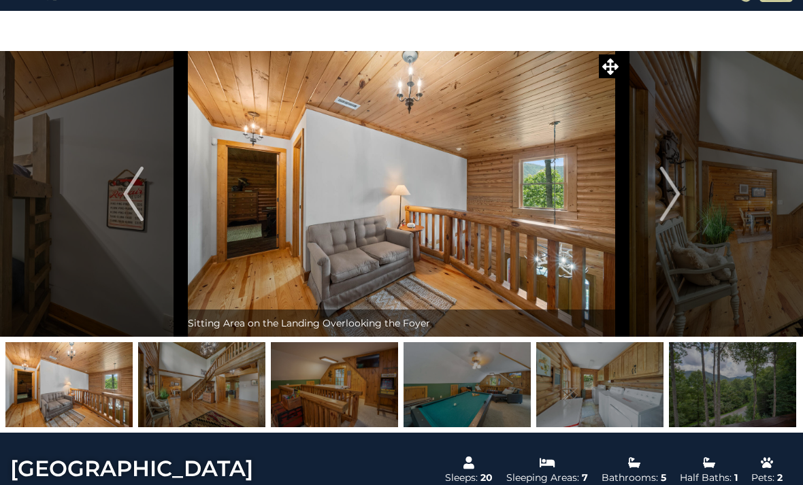
click at [682, 203] on button "Next" at bounding box center [670, 194] width 95 height 286
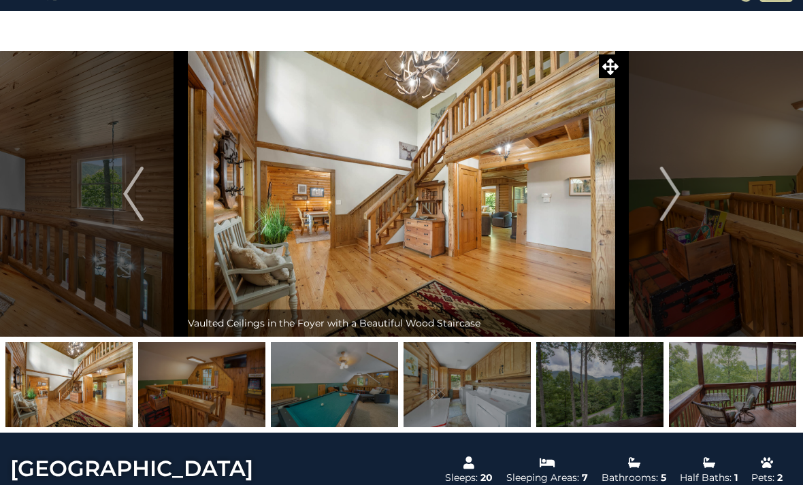
click at [680, 208] on img "Next" at bounding box center [670, 194] width 20 height 54
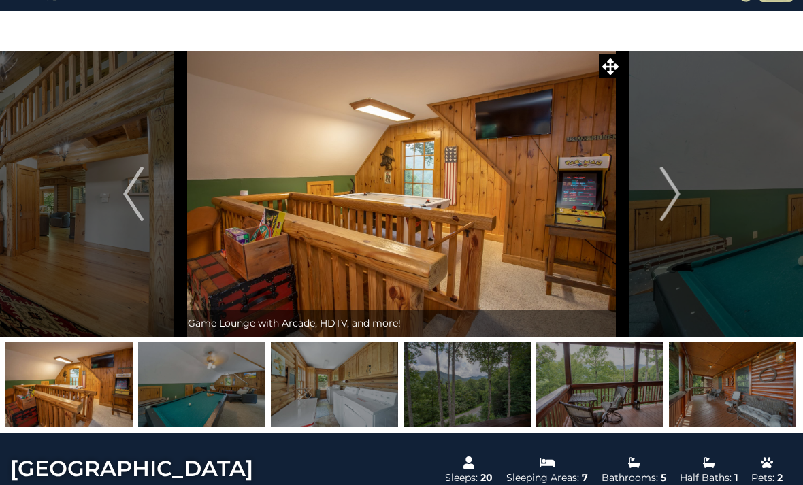
click at [675, 208] on img "Next" at bounding box center [670, 194] width 20 height 54
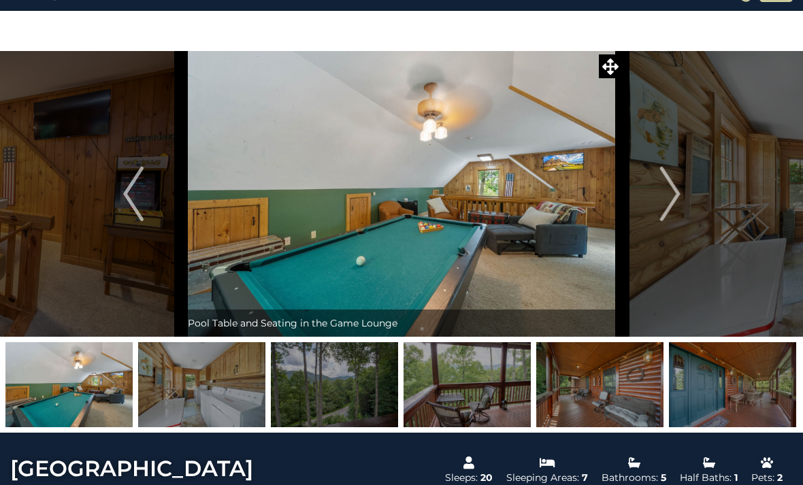
click at [669, 208] on img "Next" at bounding box center [670, 194] width 20 height 54
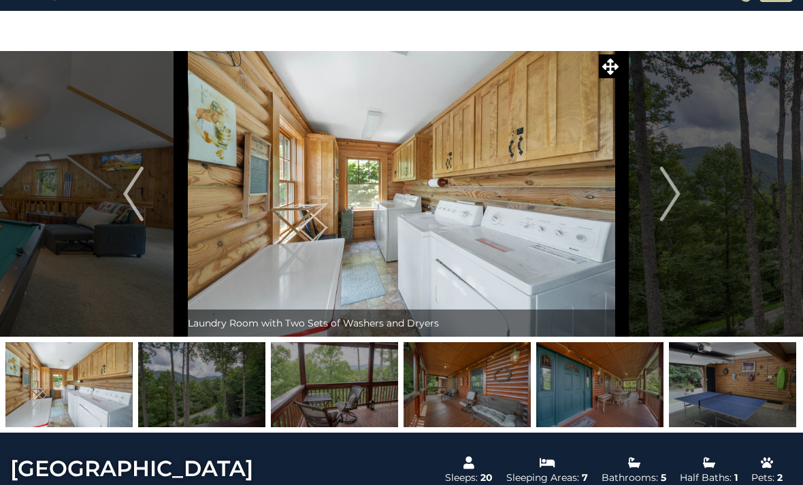
click at [669, 207] on img "Next" at bounding box center [670, 194] width 20 height 54
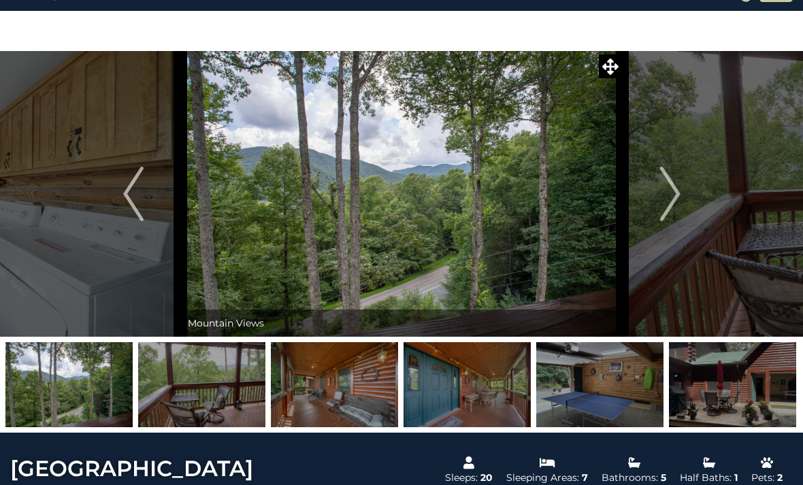
click at [660, 201] on button "Next" at bounding box center [670, 194] width 95 height 286
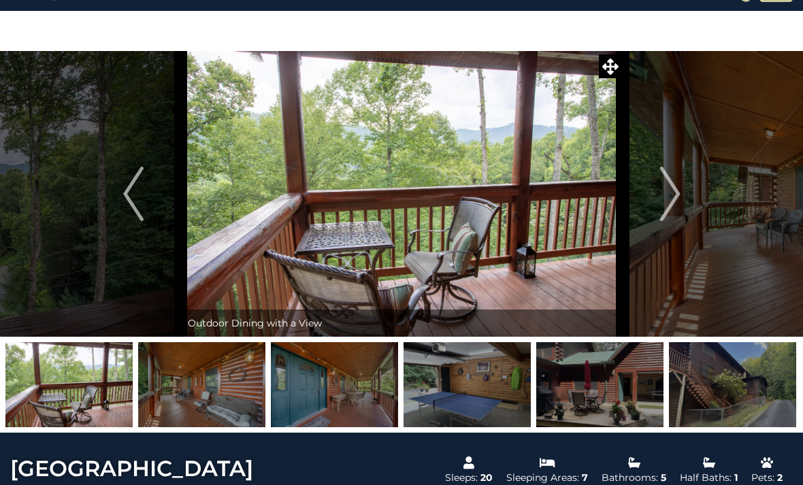
click at [665, 197] on img "Next" at bounding box center [670, 194] width 20 height 54
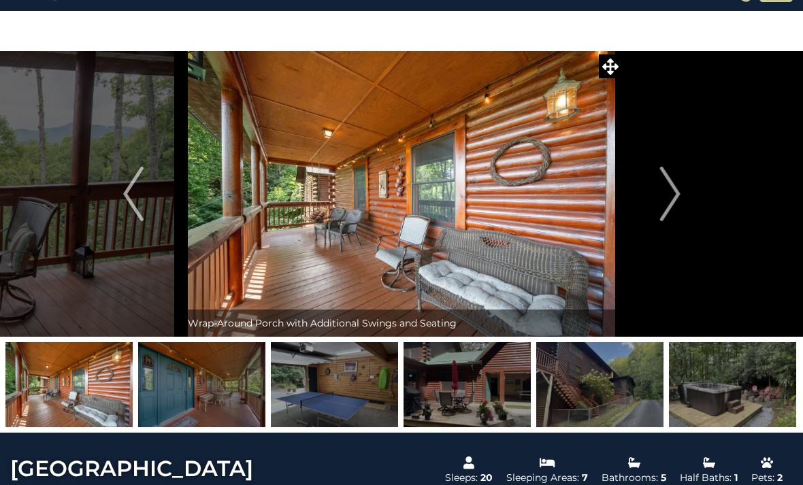
click at [665, 197] on img "Next" at bounding box center [670, 194] width 20 height 54
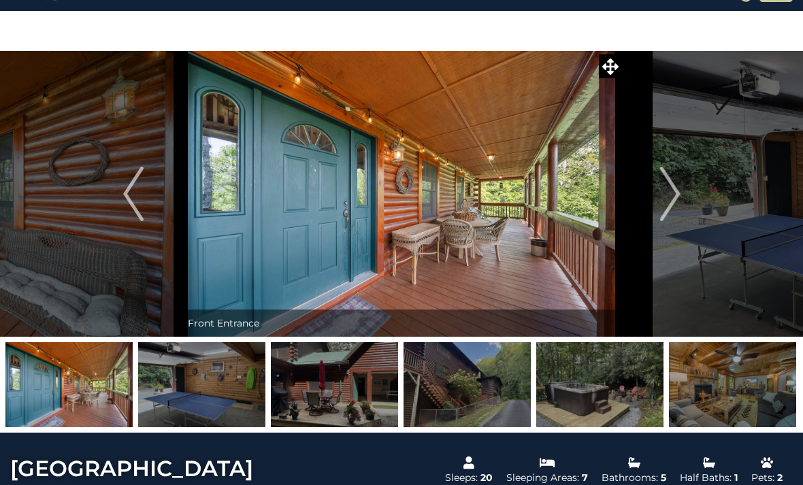
click at [667, 203] on img "Next" at bounding box center [670, 194] width 20 height 54
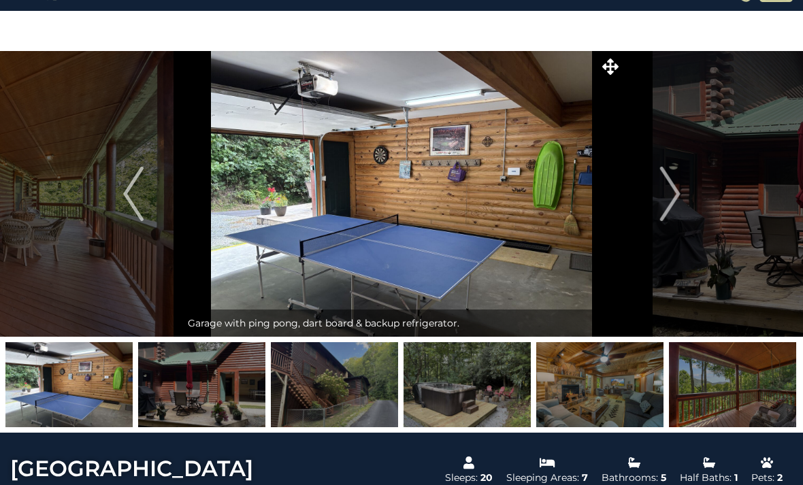
click at [662, 206] on img "Next" at bounding box center [670, 194] width 20 height 54
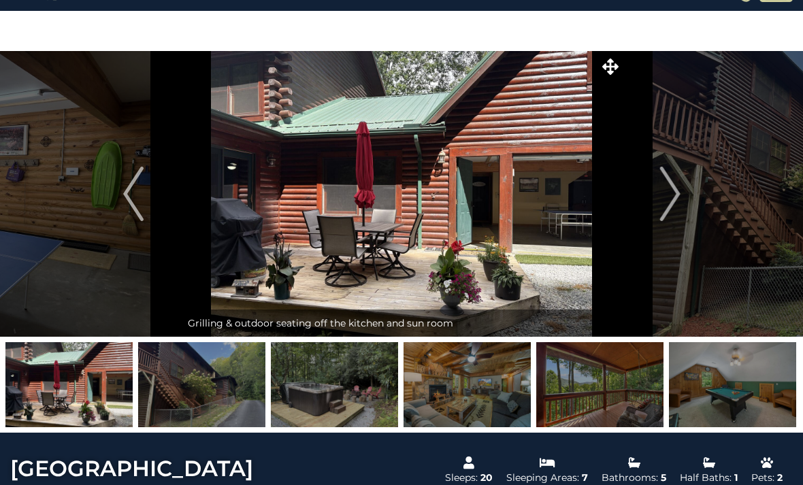
click at [659, 204] on button "Next" at bounding box center [670, 194] width 95 height 286
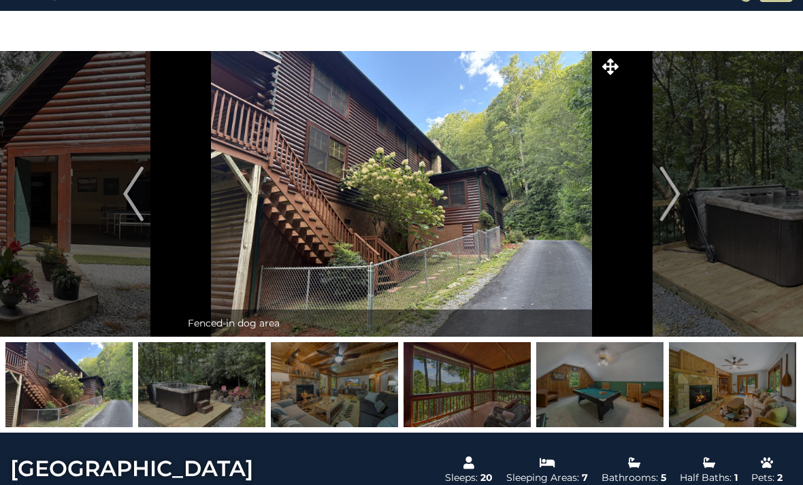
click at [662, 206] on img "Next" at bounding box center [670, 194] width 20 height 54
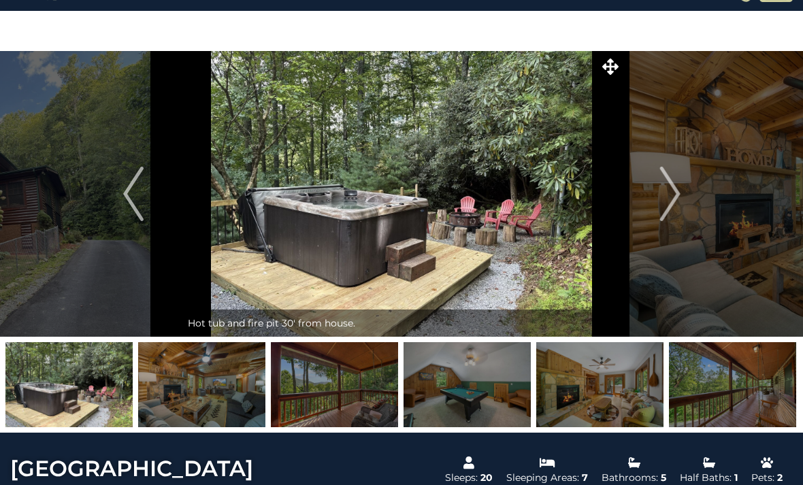
click at [662, 208] on img "Next" at bounding box center [670, 194] width 20 height 54
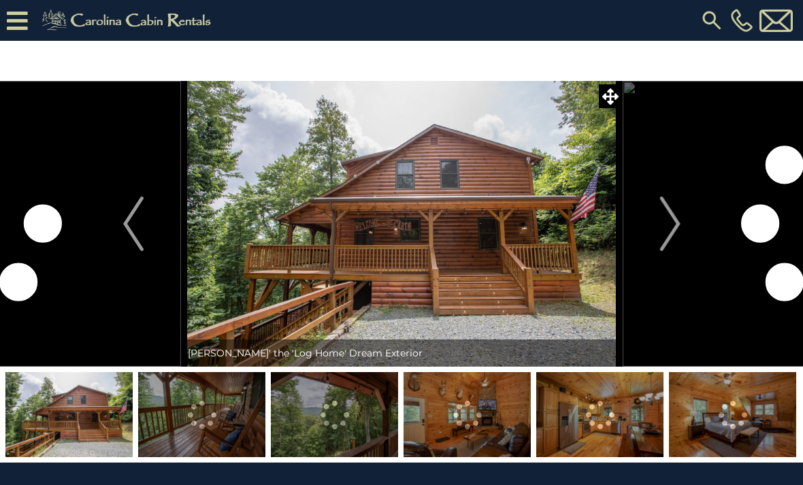
click at [671, 236] on img "Next" at bounding box center [670, 224] width 20 height 54
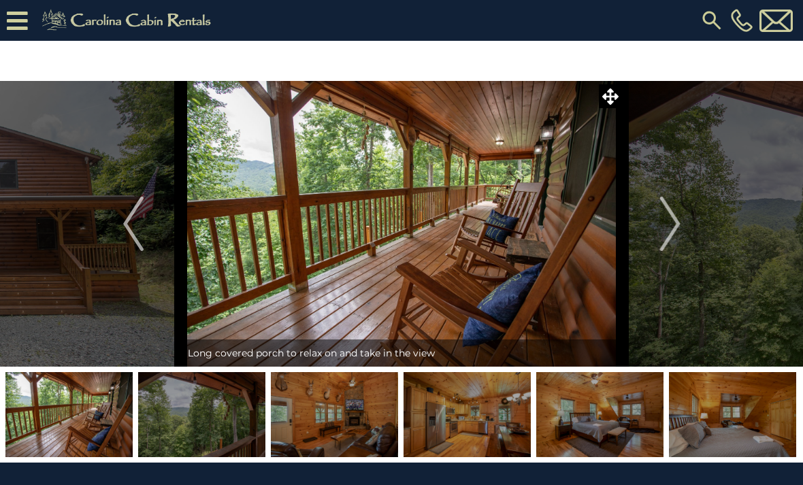
click at [133, 225] on img "Previous" at bounding box center [133, 224] width 20 height 54
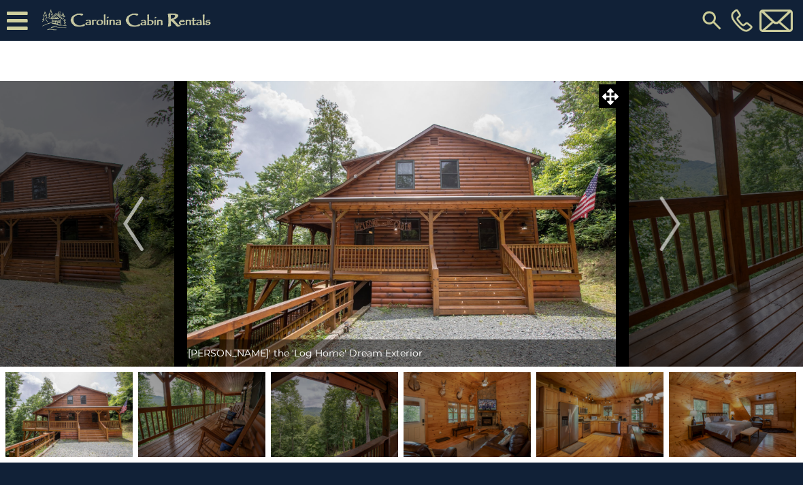
click at [667, 223] on img "Next" at bounding box center [670, 224] width 20 height 54
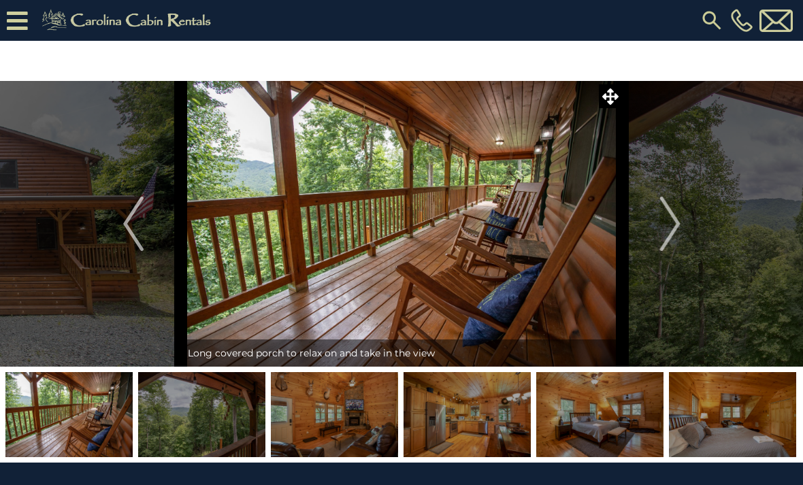
click at [669, 219] on img "Next" at bounding box center [670, 224] width 20 height 54
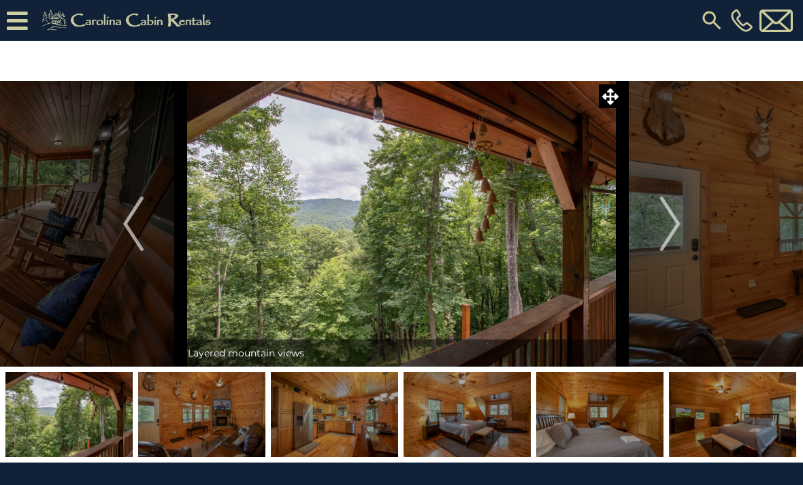
click at [674, 218] on img "Next" at bounding box center [670, 224] width 20 height 54
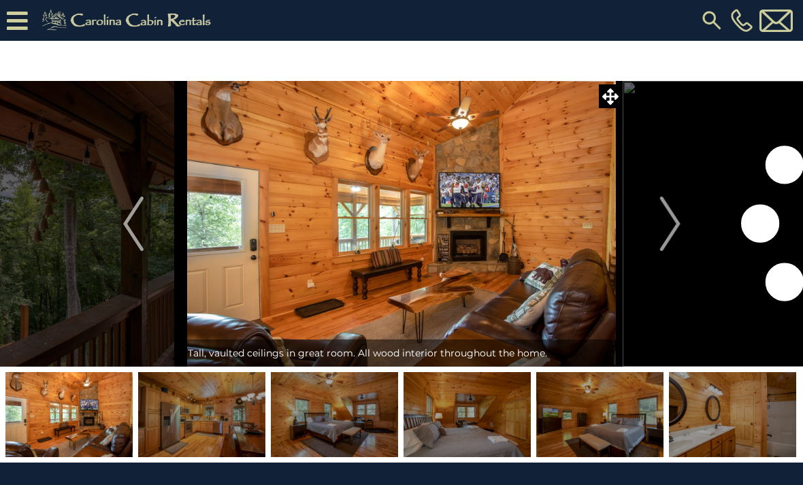
click at [675, 217] on img "Next" at bounding box center [670, 224] width 20 height 54
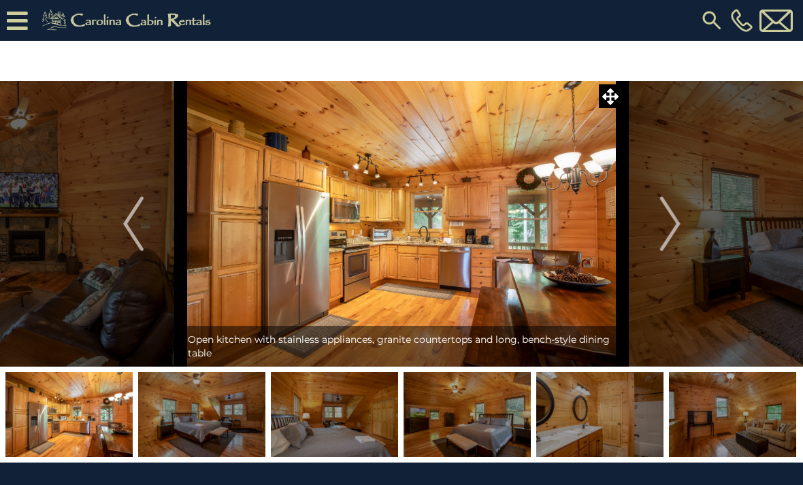
click at [675, 216] on img "Next" at bounding box center [670, 224] width 20 height 54
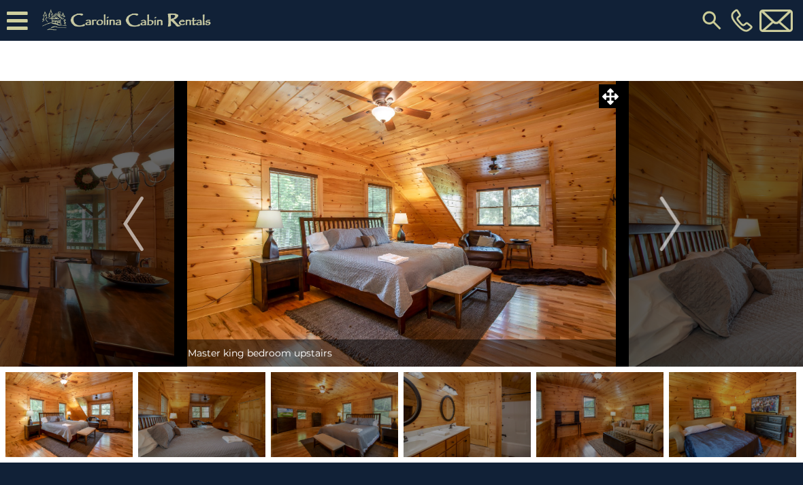
click at [672, 220] on img "Next" at bounding box center [670, 224] width 20 height 54
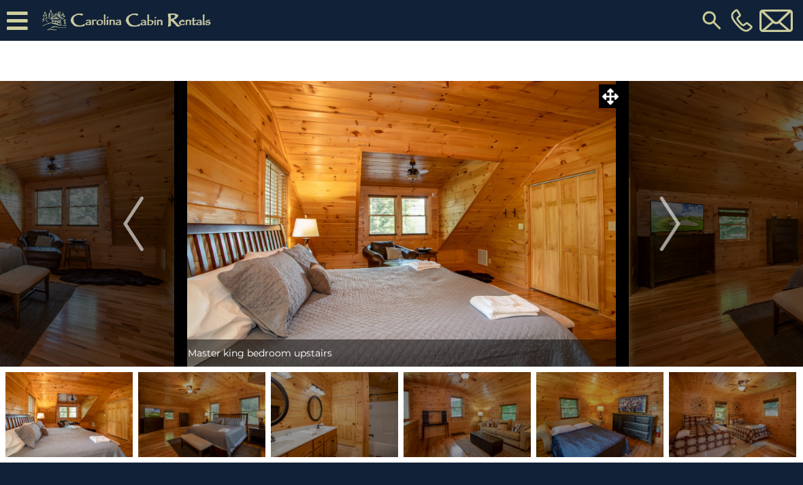
click at [671, 219] on img "Next" at bounding box center [670, 224] width 20 height 54
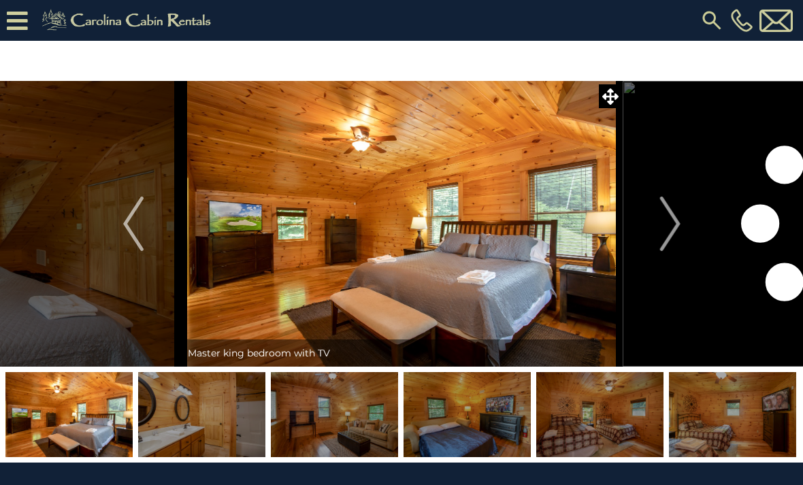
click at [671, 220] on img "Next" at bounding box center [670, 224] width 20 height 54
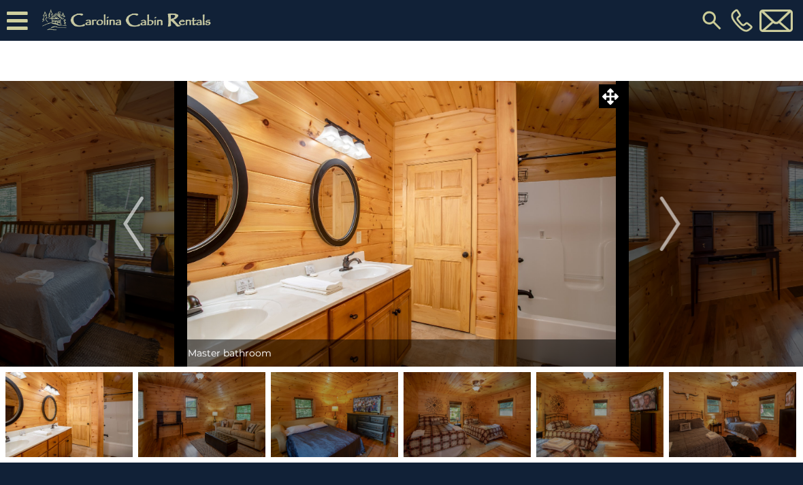
click at [672, 222] on img "Next" at bounding box center [670, 224] width 20 height 54
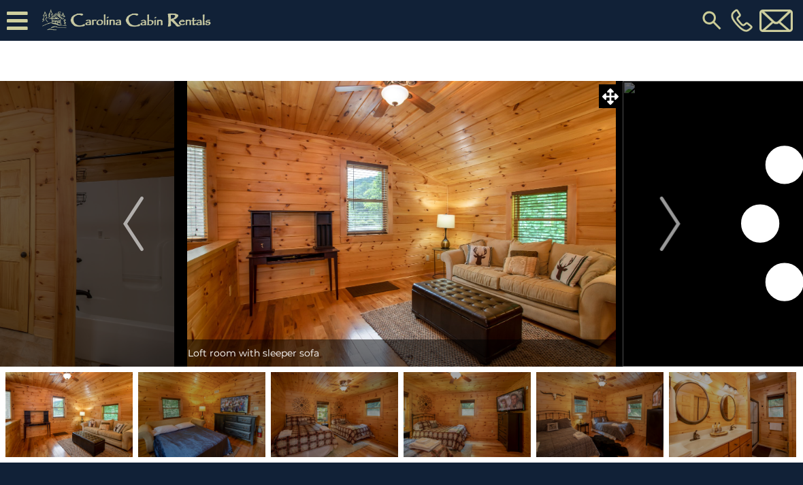
click at [672, 225] on img "Next" at bounding box center [670, 224] width 20 height 54
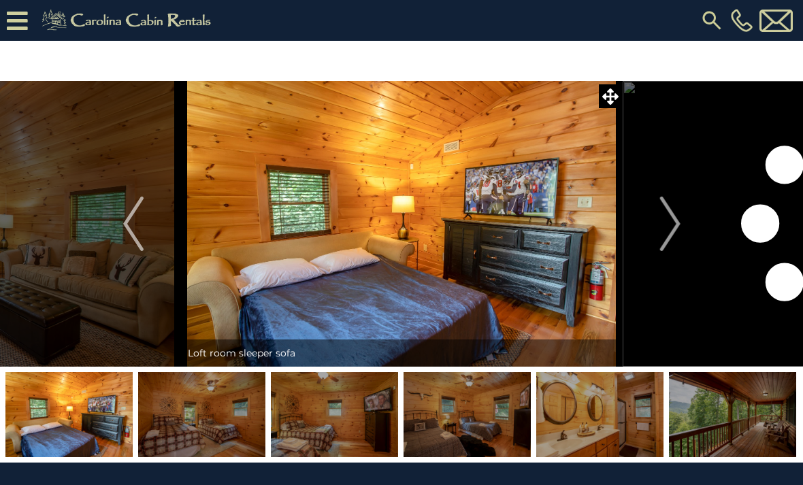
click at [673, 227] on img "Next" at bounding box center [670, 224] width 20 height 54
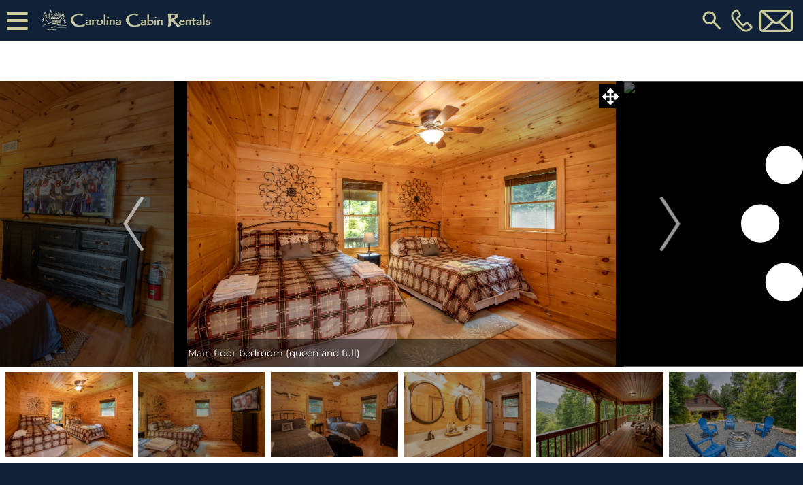
click at [671, 229] on img "Next" at bounding box center [670, 224] width 20 height 54
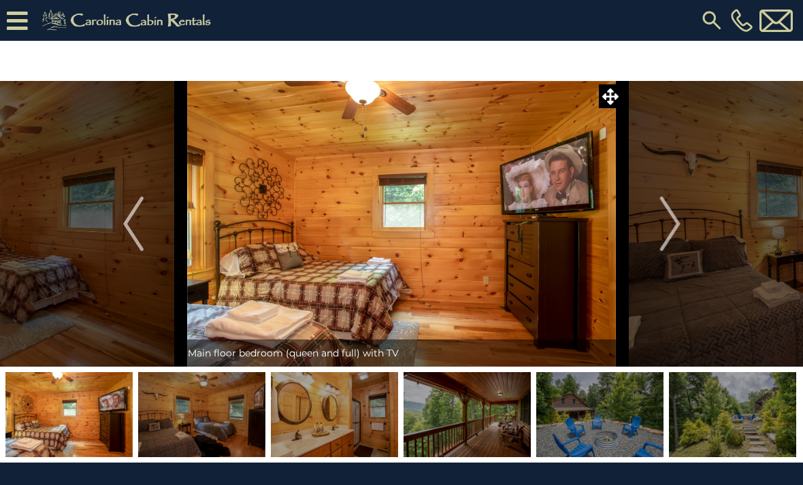
click at [669, 228] on img "Next" at bounding box center [670, 224] width 20 height 54
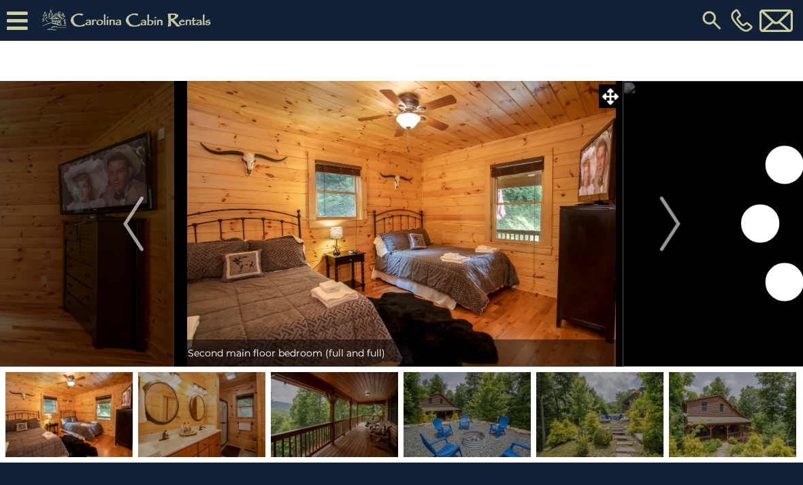
click at [665, 229] on img "Next" at bounding box center [670, 224] width 20 height 54
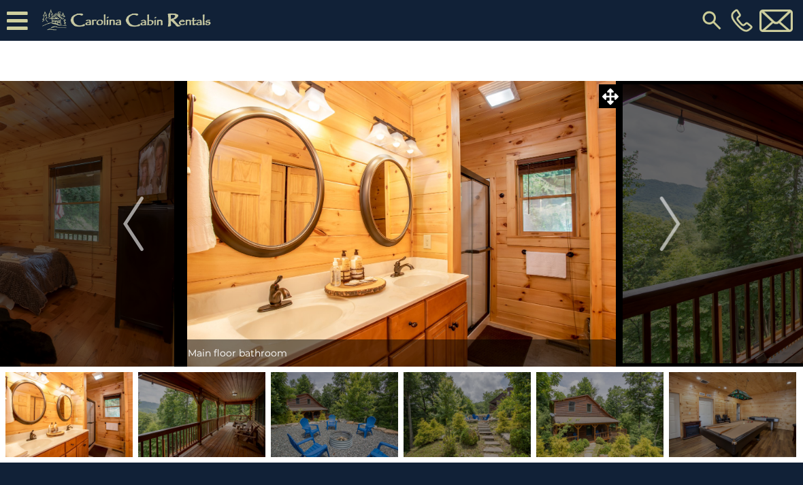
click at [666, 225] on img "Next" at bounding box center [670, 224] width 20 height 54
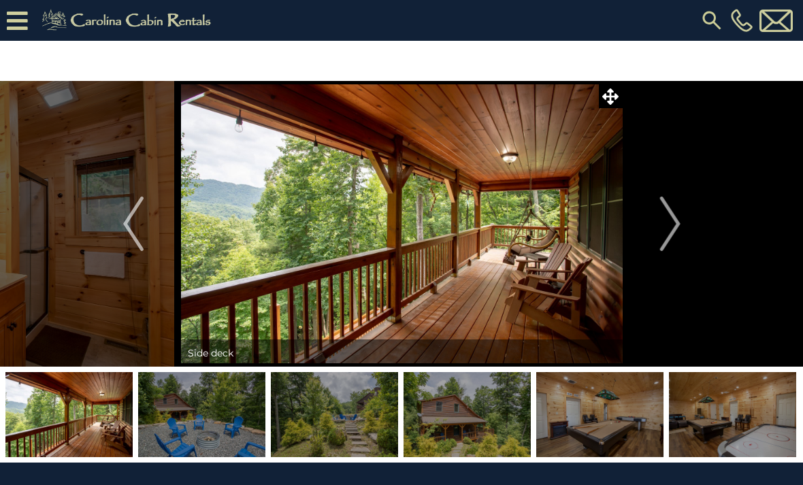
click at [652, 185] on button "Next" at bounding box center [670, 224] width 95 height 286
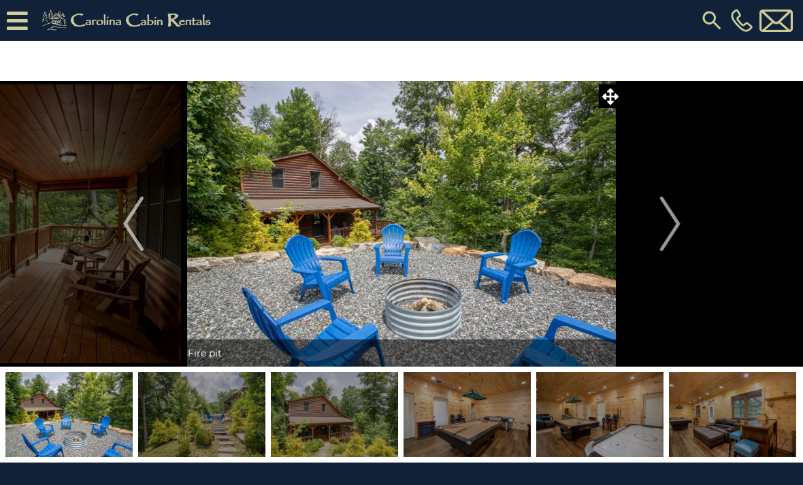
click at [662, 203] on img "Next" at bounding box center [670, 224] width 20 height 54
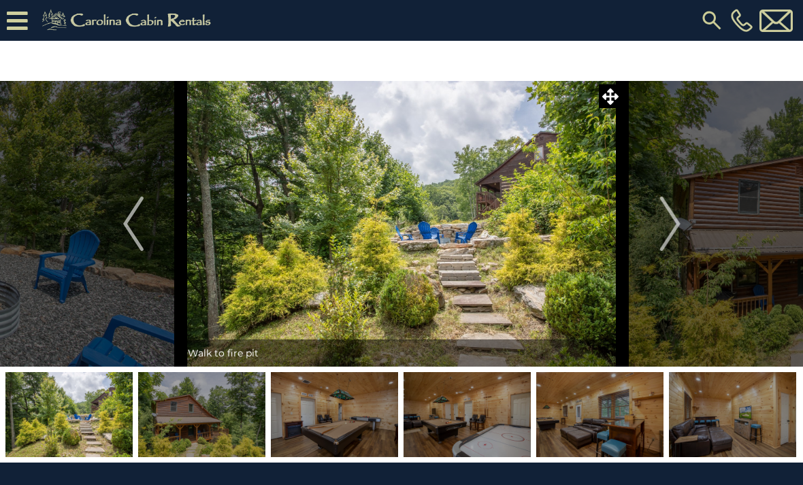
click at [667, 207] on img "Next" at bounding box center [670, 224] width 20 height 54
click at [669, 206] on img "Next" at bounding box center [670, 224] width 20 height 54
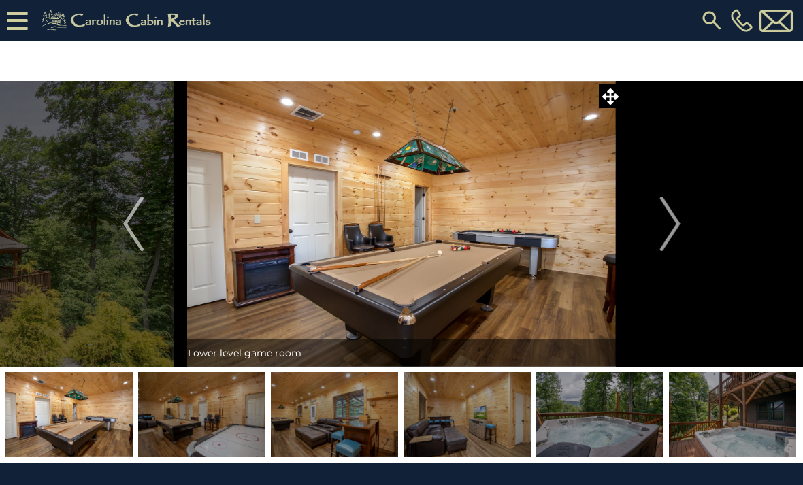
click at [669, 208] on img "Next" at bounding box center [670, 224] width 20 height 54
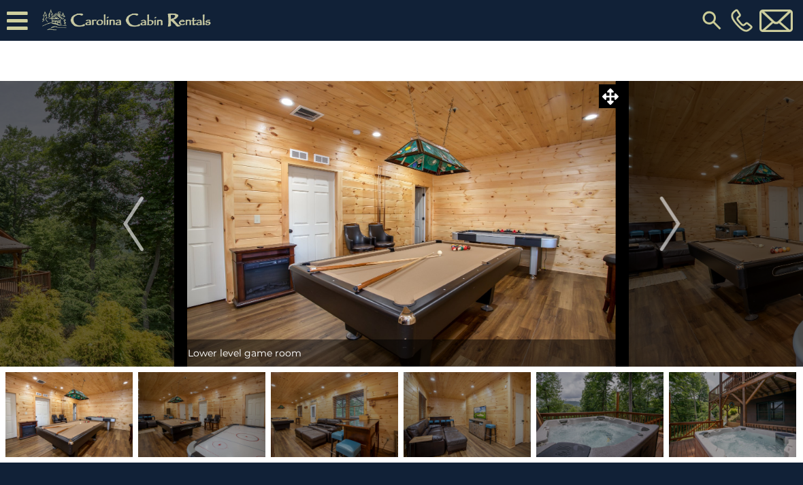
click at [670, 208] on img "Next" at bounding box center [670, 224] width 20 height 54
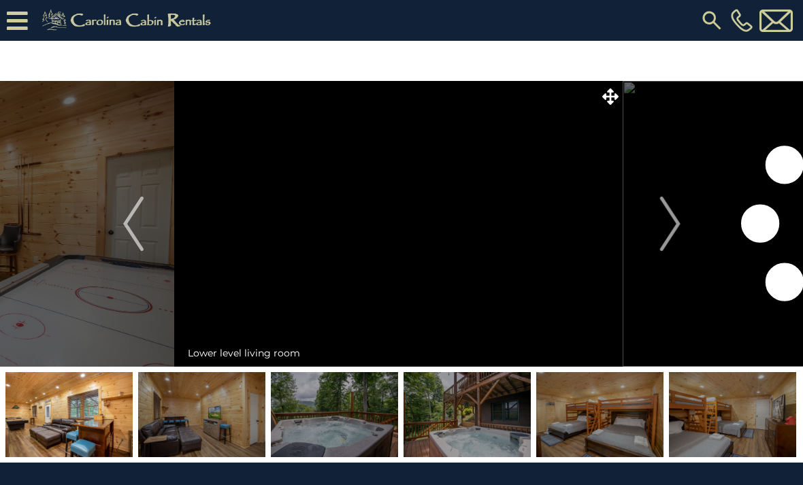
click at [669, 210] on img "Next" at bounding box center [670, 224] width 20 height 54
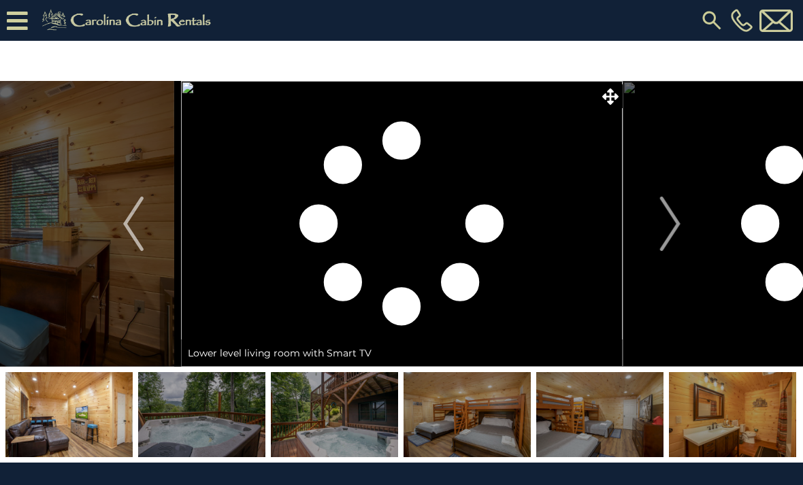
click at [671, 210] on img "Next" at bounding box center [670, 224] width 20 height 54
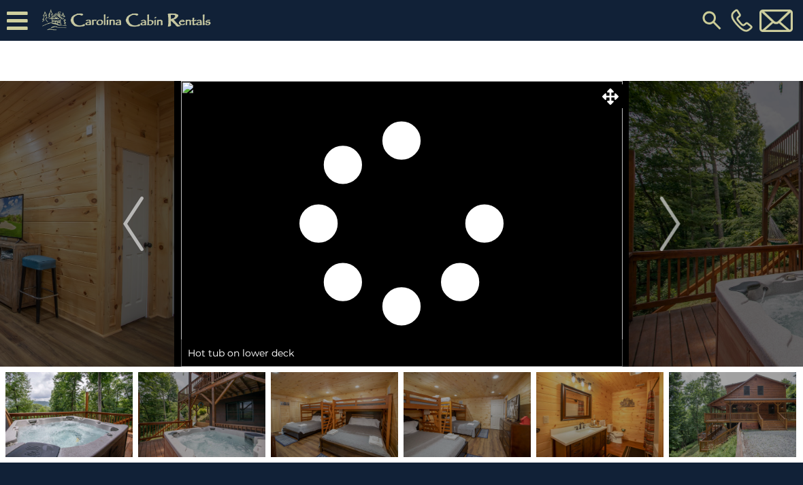
click at [665, 209] on img "Next" at bounding box center [670, 224] width 20 height 54
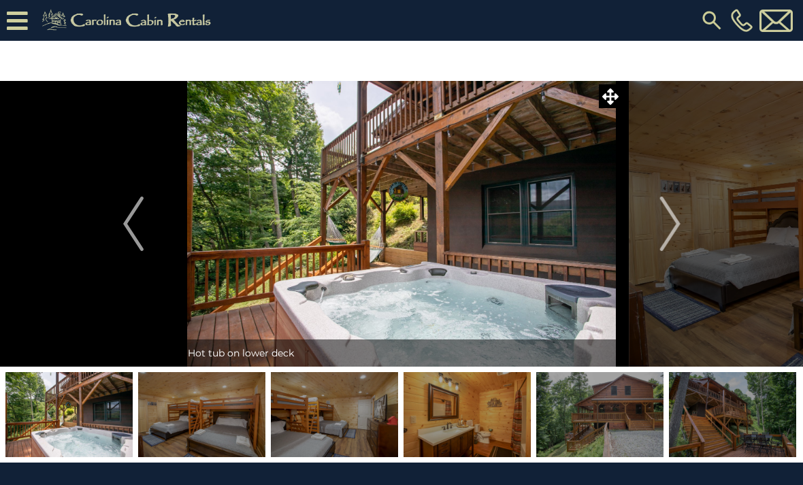
click at [668, 213] on img "Next" at bounding box center [670, 224] width 20 height 54
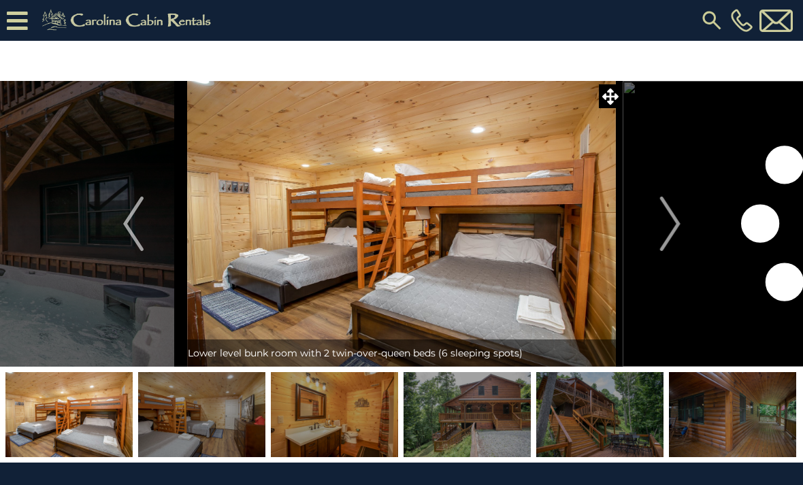
click at [666, 213] on img "Next" at bounding box center [670, 224] width 20 height 54
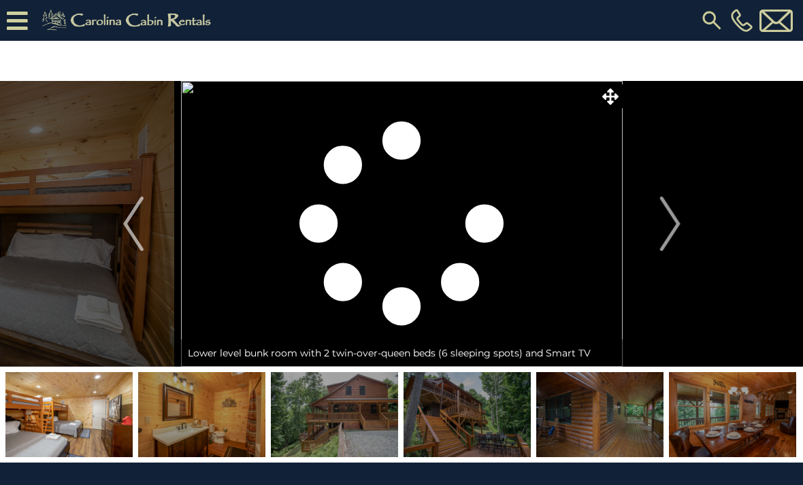
click at [665, 214] on img "Next" at bounding box center [670, 224] width 20 height 54
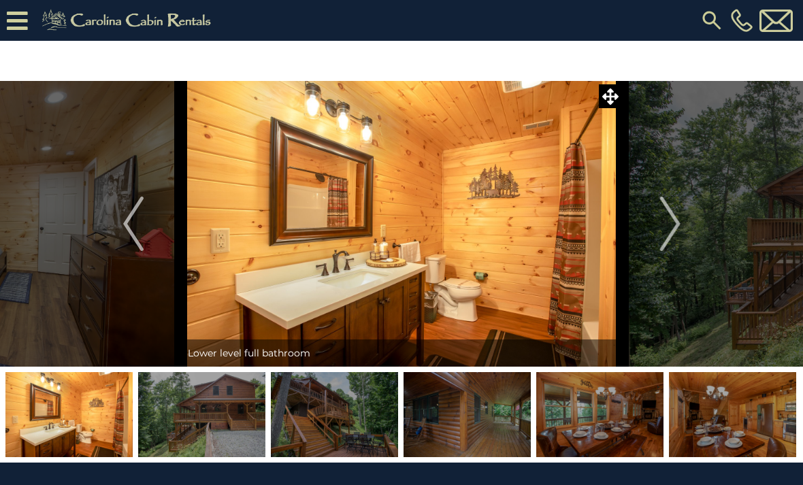
click at [150, 228] on button "Previous" at bounding box center [133, 224] width 95 height 286
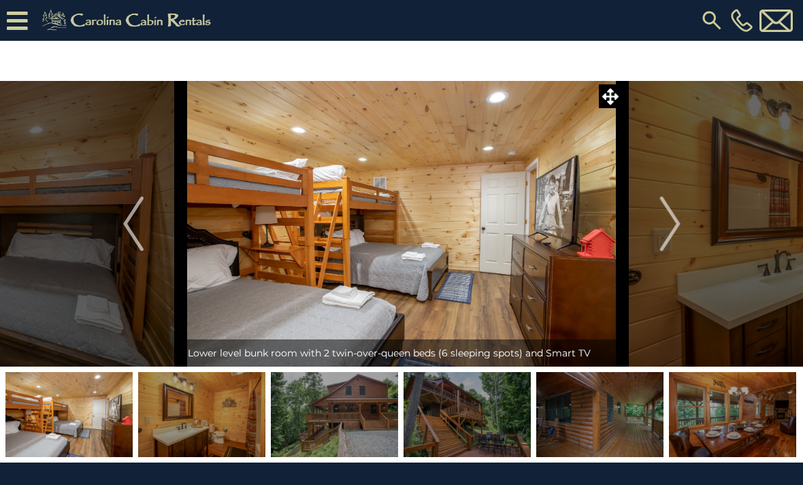
click at [670, 219] on img "Next" at bounding box center [670, 224] width 20 height 54
click at [671, 220] on img "Next" at bounding box center [670, 224] width 20 height 54
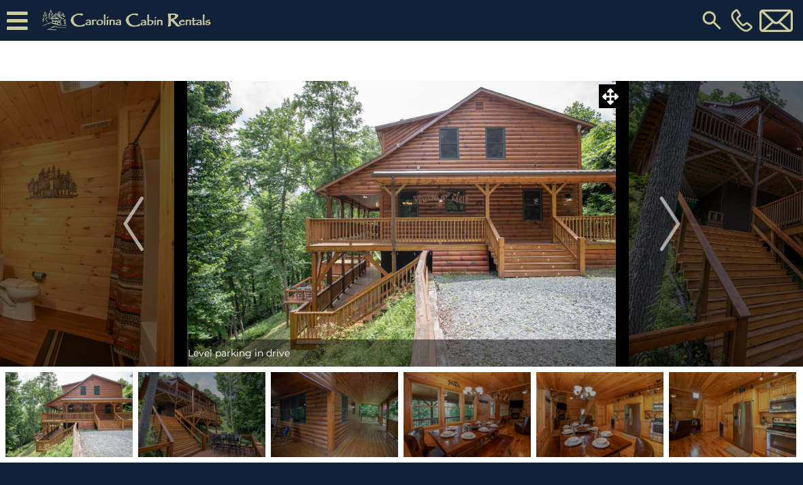
click at [671, 219] on img "Next" at bounding box center [670, 224] width 20 height 54
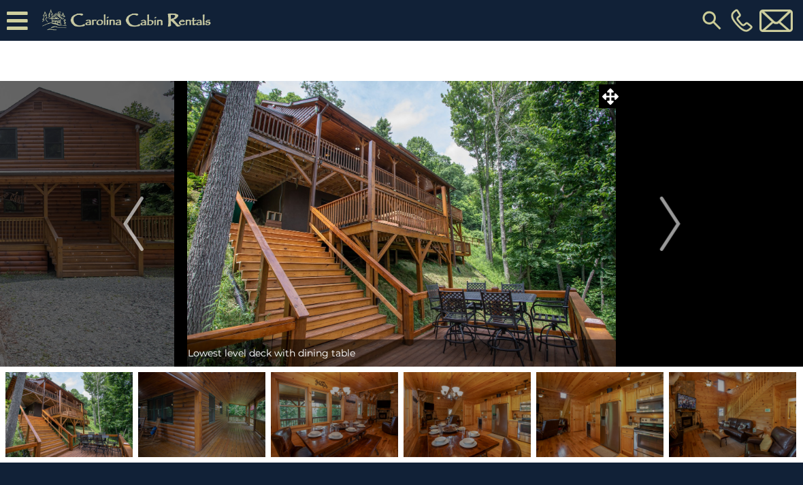
click at [672, 220] on img "Next" at bounding box center [670, 224] width 20 height 54
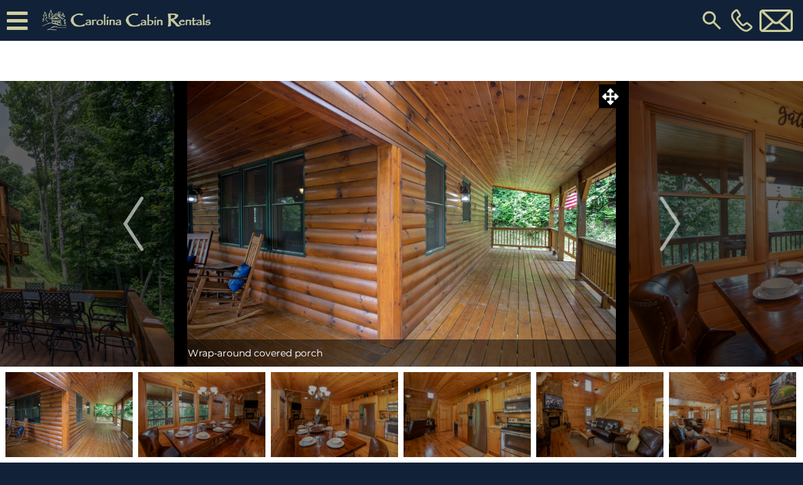
click at [671, 222] on img "Next" at bounding box center [670, 224] width 20 height 54
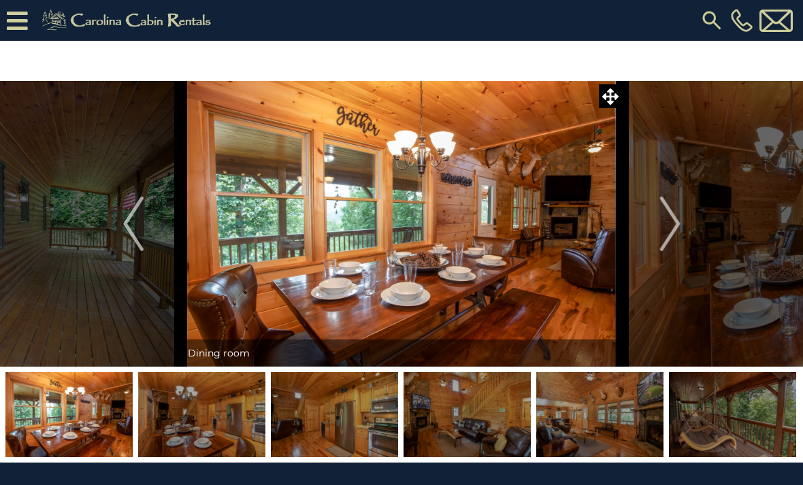
click at [667, 226] on img "Next" at bounding box center [670, 224] width 20 height 54
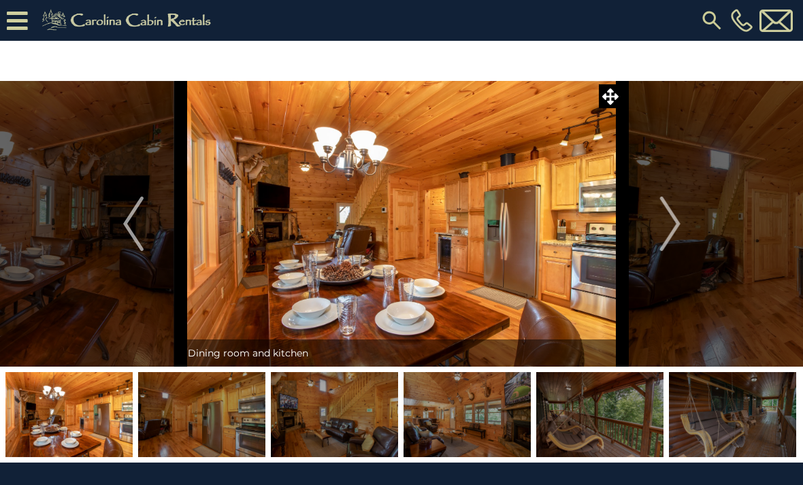
click at [665, 226] on img "Next" at bounding box center [670, 224] width 20 height 54
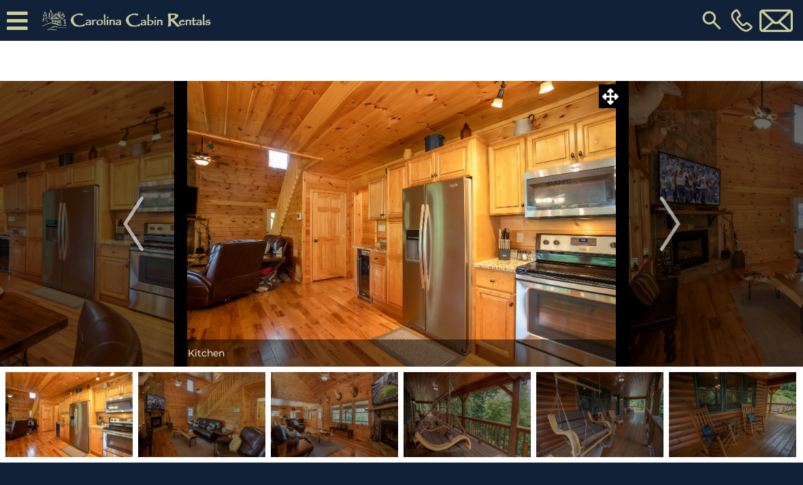
click at [667, 225] on img "Next" at bounding box center [670, 224] width 20 height 54
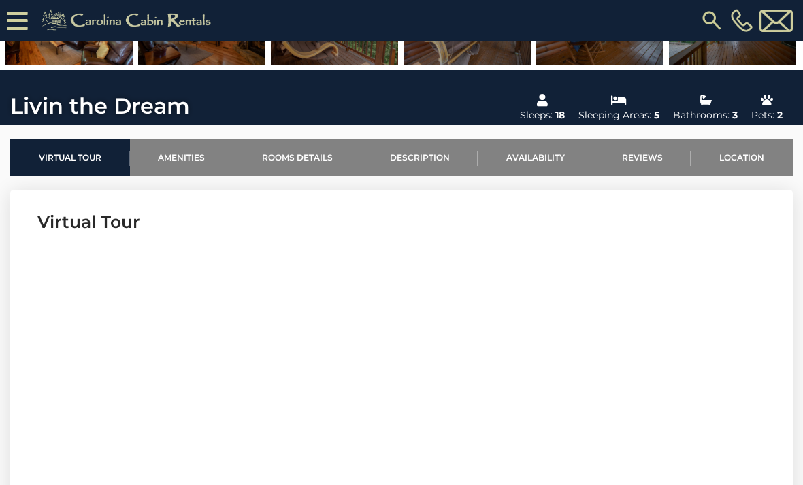
scroll to position [425, 0]
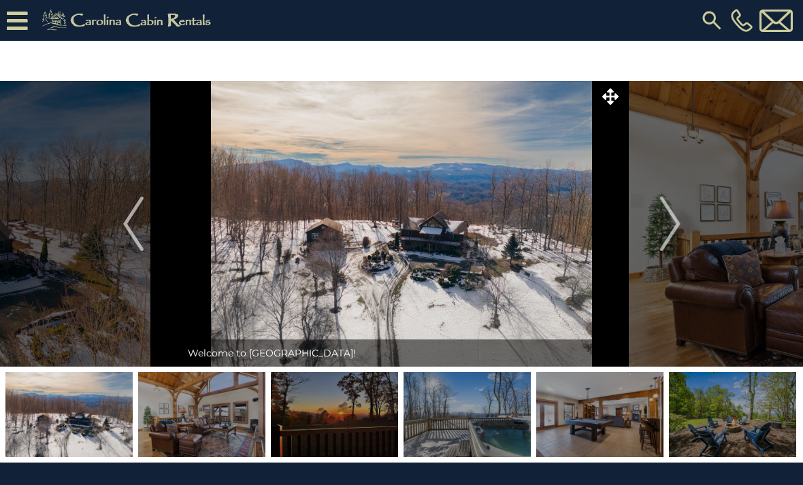
click at [679, 240] on img "Next" at bounding box center [670, 224] width 20 height 54
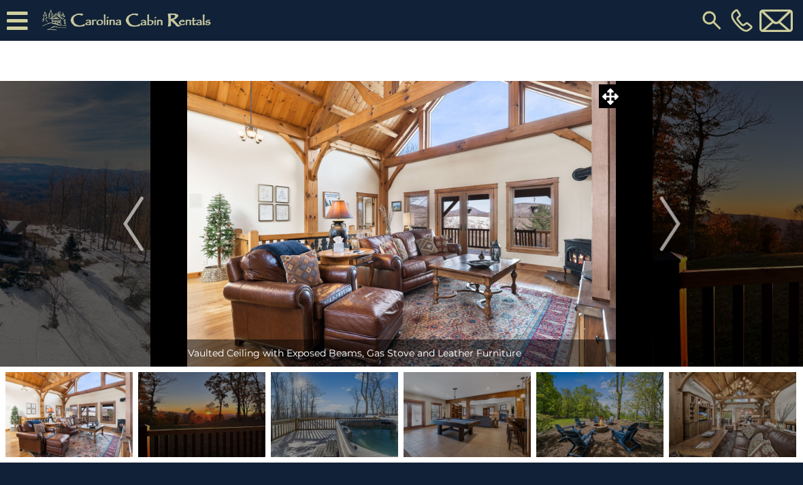
click at [679, 226] on img "Next" at bounding box center [670, 224] width 20 height 54
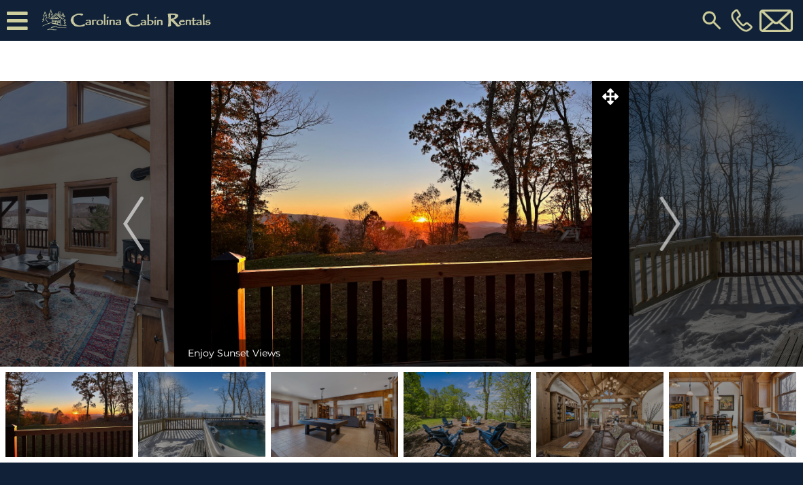
click at [670, 223] on img "Next" at bounding box center [670, 224] width 20 height 54
click at [667, 223] on img "Next" at bounding box center [670, 224] width 20 height 54
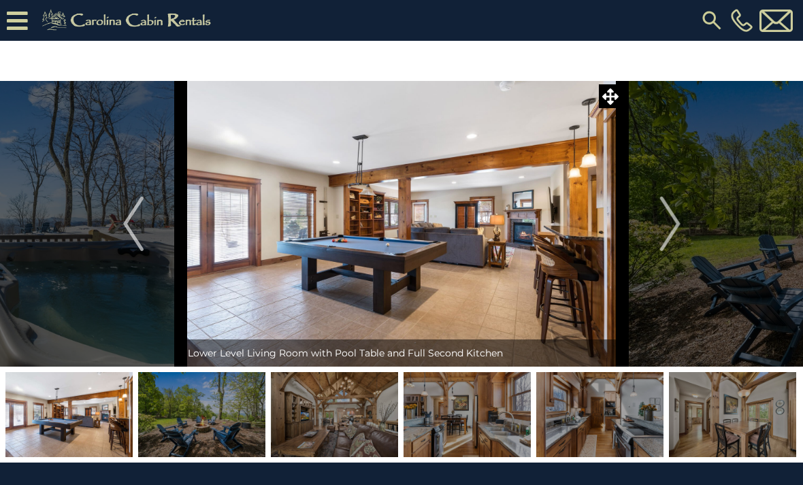
click at [673, 222] on img "Next" at bounding box center [670, 224] width 20 height 54
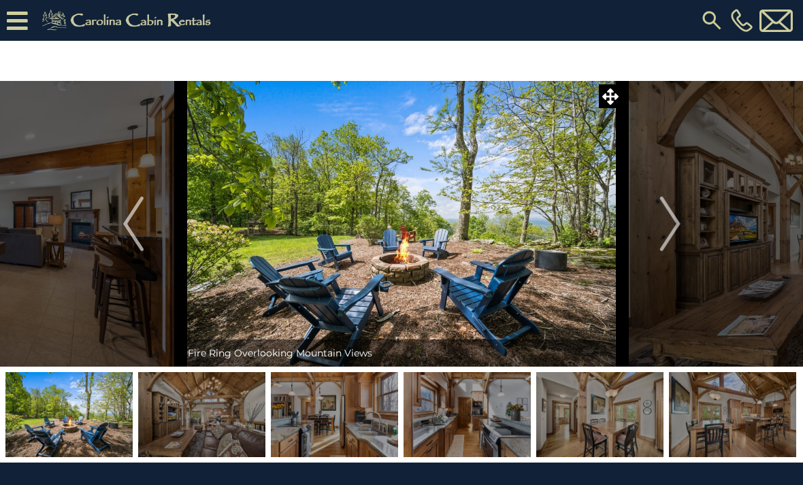
click at [673, 210] on img "Next" at bounding box center [670, 224] width 20 height 54
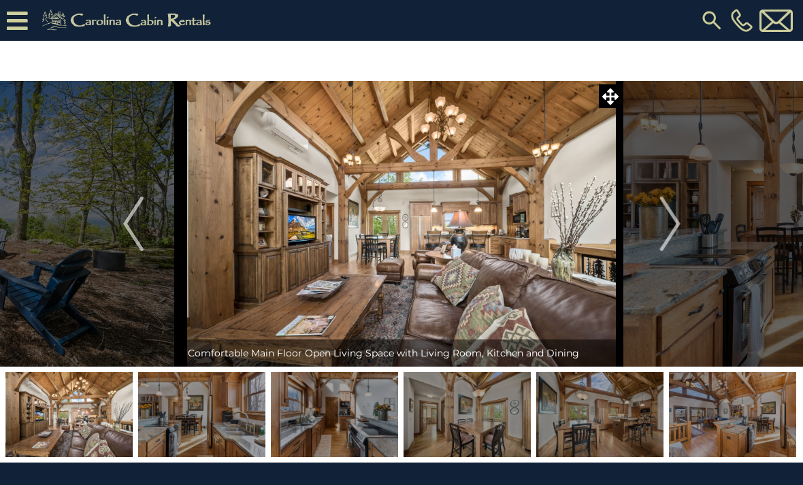
click at [674, 219] on img "Next" at bounding box center [670, 224] width 20 height 54
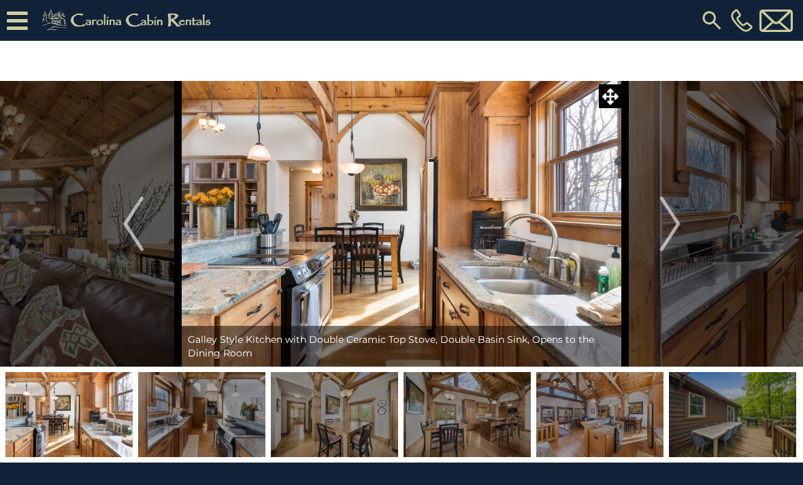
click at [676, 218] on img "Next" at bounding box center [670, 224] width 20 height 54
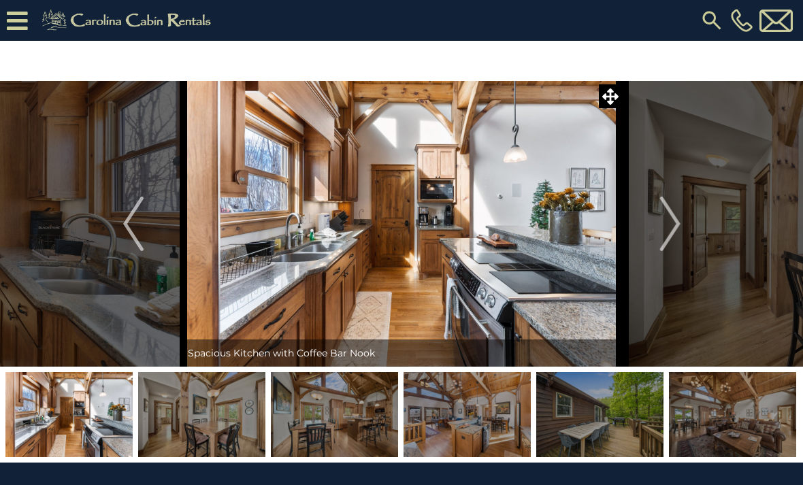
click at [675, 223] on img "Next" at bounding box center [670, 224] width 20 height 54
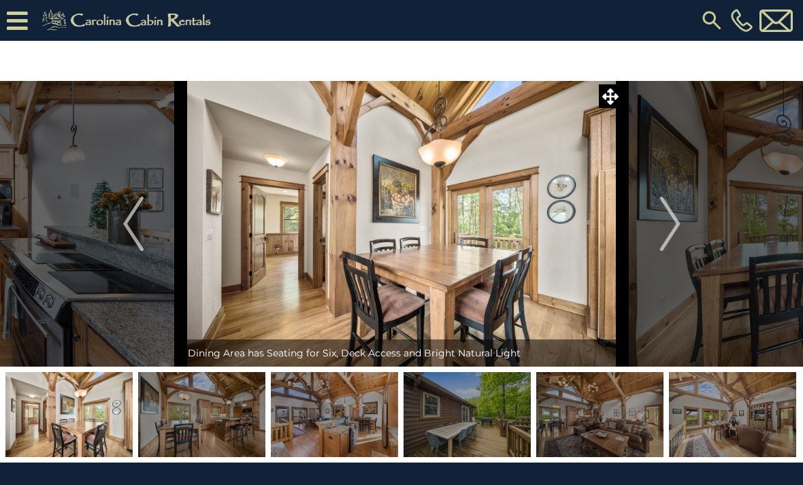
click at [669, 228] on img "Next" at bounding box center [670, 224] width 20 height 54
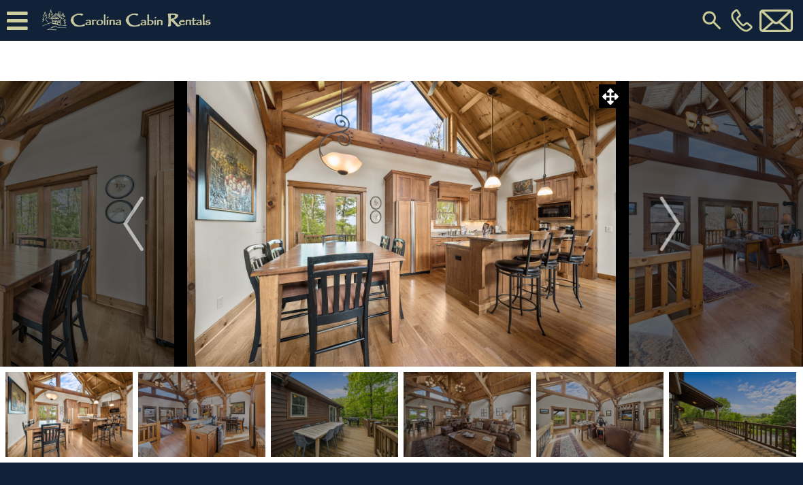
click at [674, 227] on img "Next" at bounding box center [670, 224] width 20 height 54
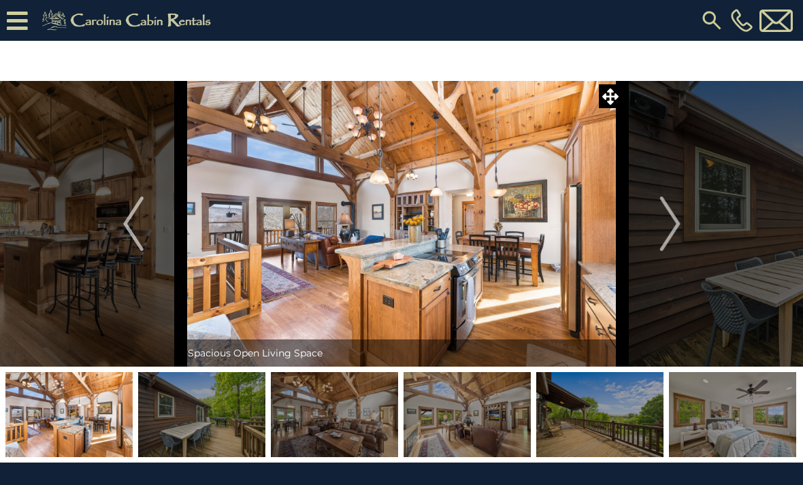
click at [678, 229] on img "Next" at bounding box center [670, 224] width 20 height 54
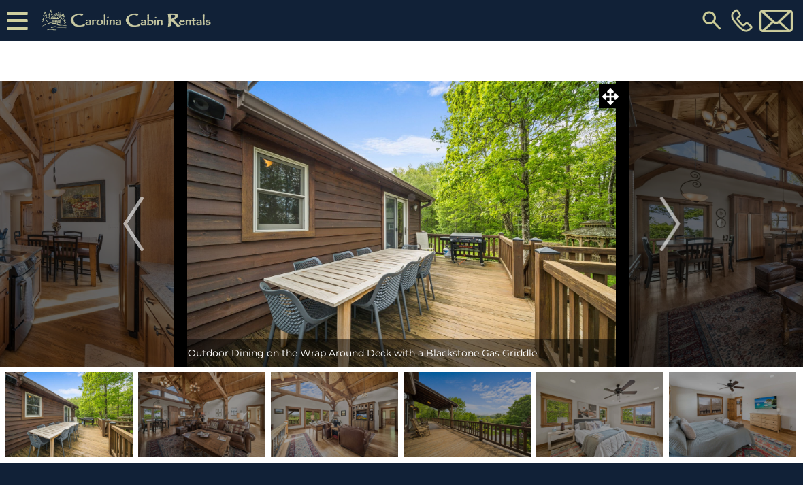
click at [675, 231] on img "Next" at bounding box center [670, 224] width 20 height 54
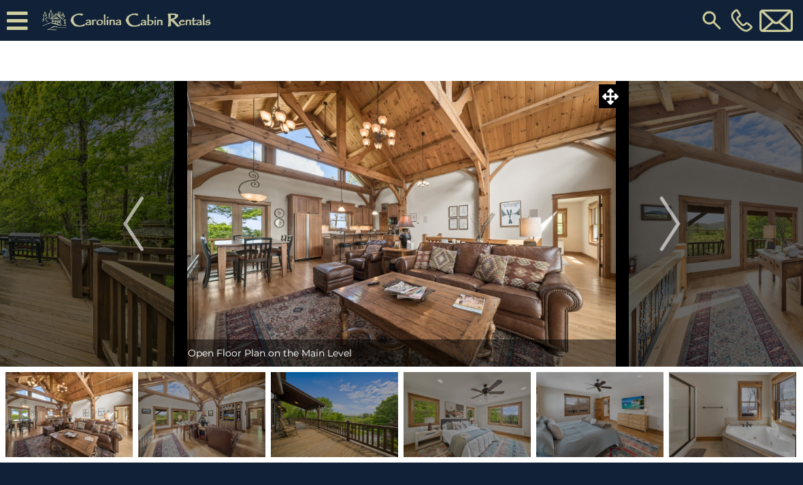
click at [674, 229] on img "Next" at bounding box center [670, 224] width 20 height 54
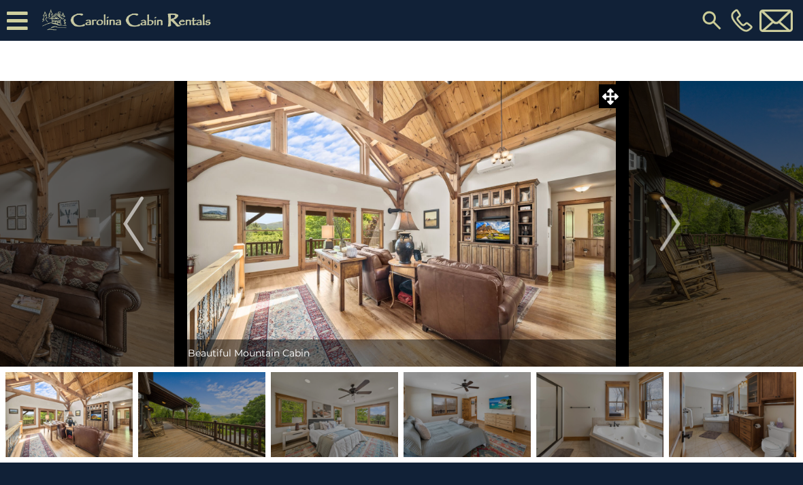
click at [675, 229] on img "Next" at bounding box center [670, 224] width 20 height 54
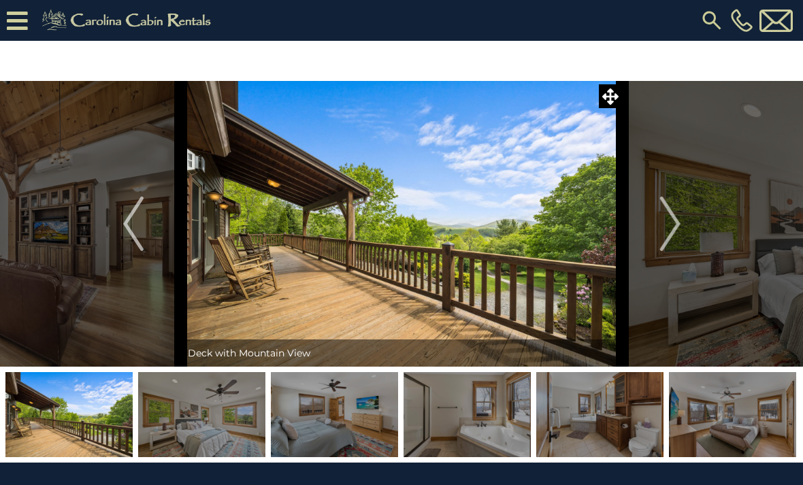
click at [672, 230] on img "Next" at bounding box center [670, 224] width 20 height 54
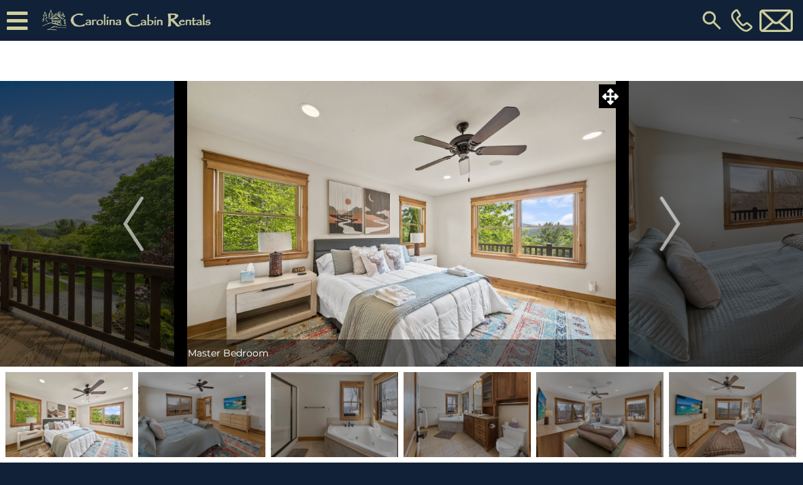
click at [670, 231] on img "Next" at bounding box center [670, 224] width 20 height 54
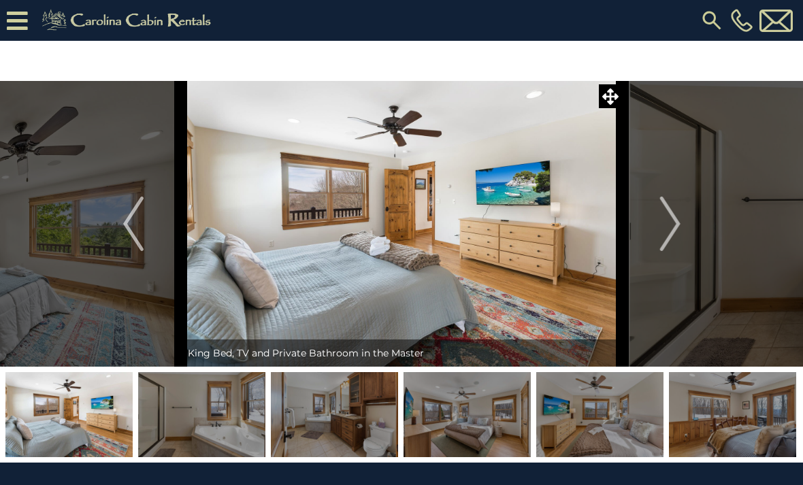
click at [669, 231] on img "Next" at bounding box center [670, 224] width 20 height 54
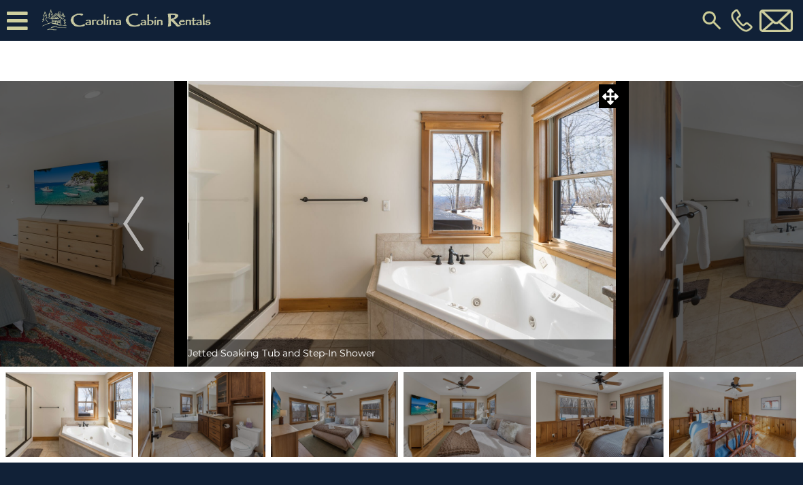
click at [666, 229] on img "Next" at bounding box center [670, 224] width 20 height 54
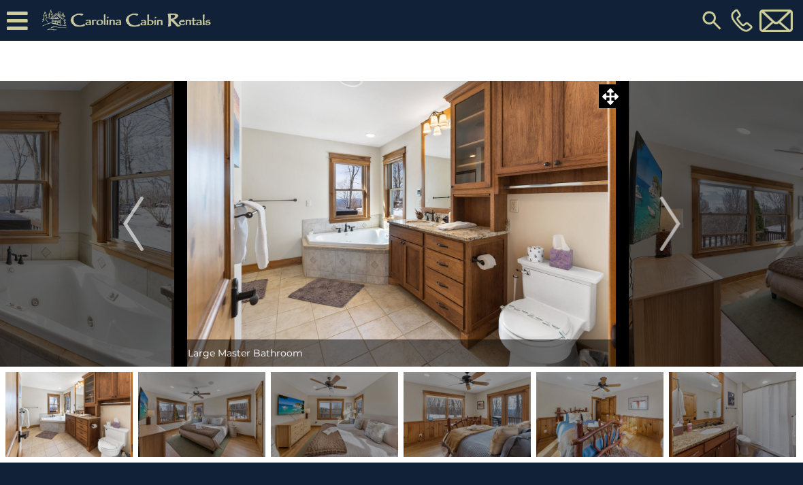
click at [665, 229] on img "Next" at bounding box center [670, 224] width 20 height 54
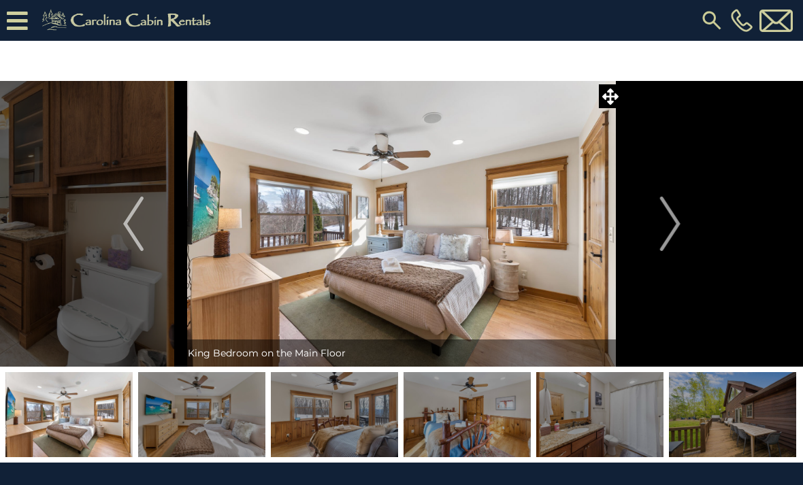
click at [665, 229] on img "Next" at bounding box center [670, 224] width 20 height 54
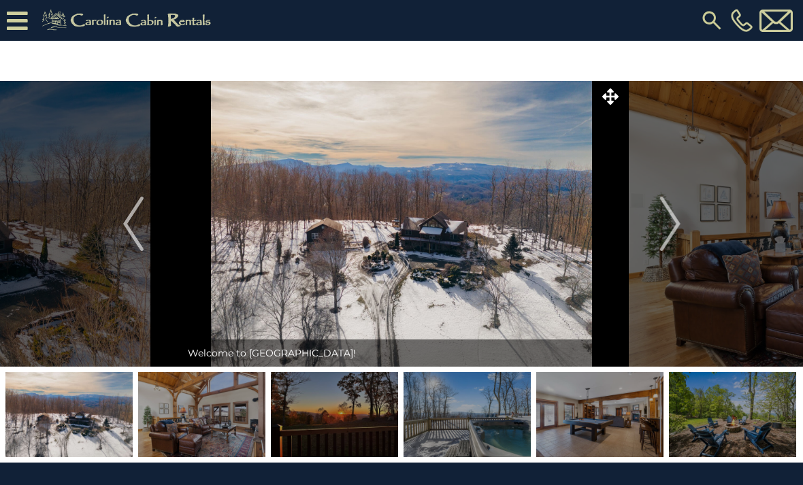
click at [398, 223] on img "Next" at bounding box center [670, 224] width 20 height 54
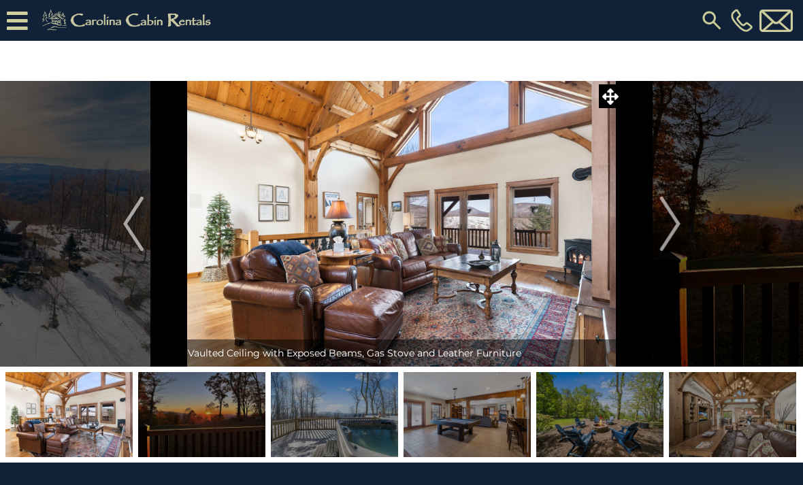
click at [398, 223] on button "Next" at bounding box center [670, 224] width 95 height 286
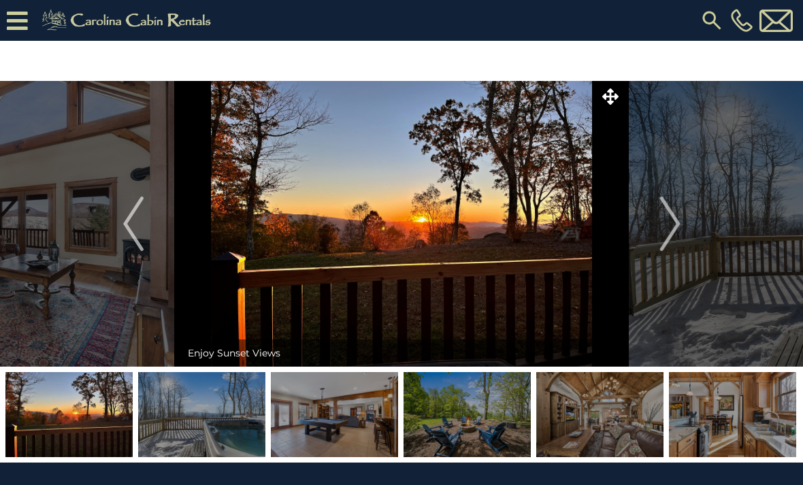
click at [398, 219] on img "Next" at bounding box center [670, 224] width 20 height 54
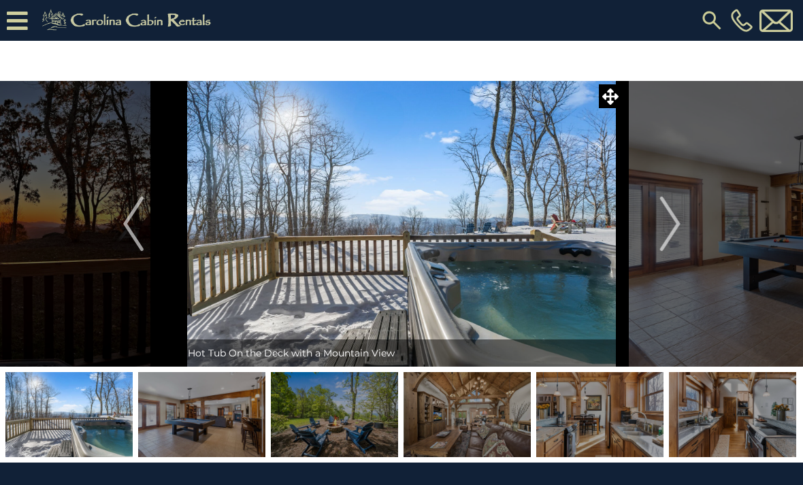
click at [398, 223] on img "Next" at bounding box center [670, 224] width 20 height 54
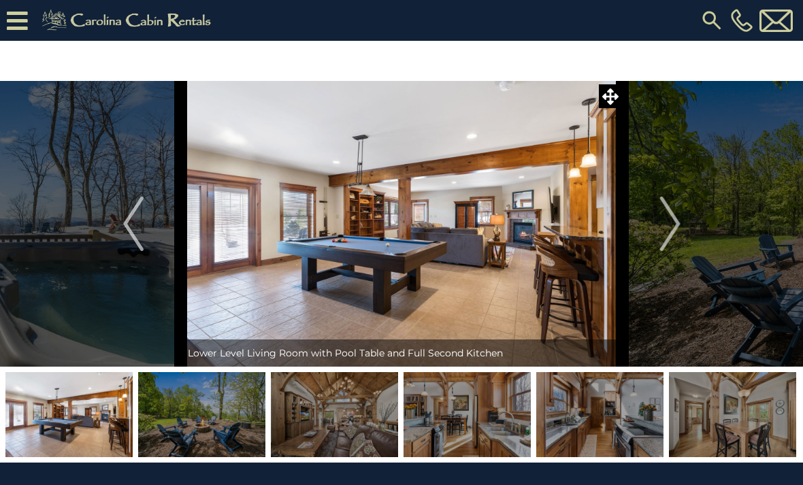
click at [398, 222] on img "Next" at bounding box center [670, 224] width 20 height 54
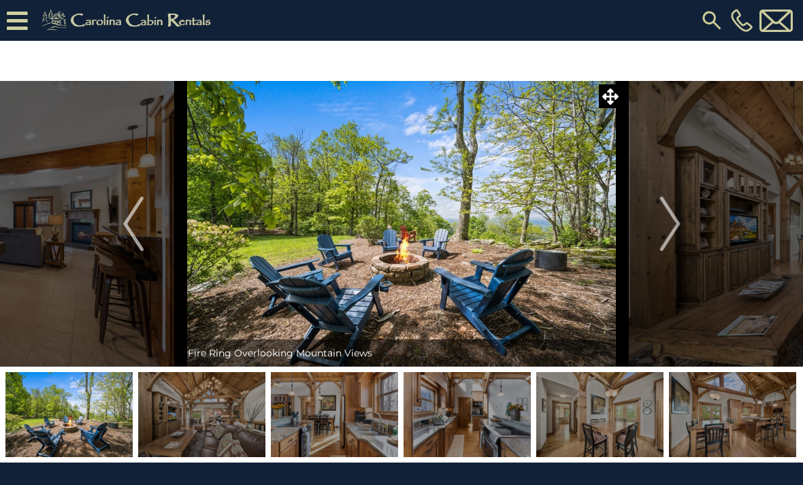
click at [398, 223] on img "Next" at bounding box center [670, 224] width 20 height 54
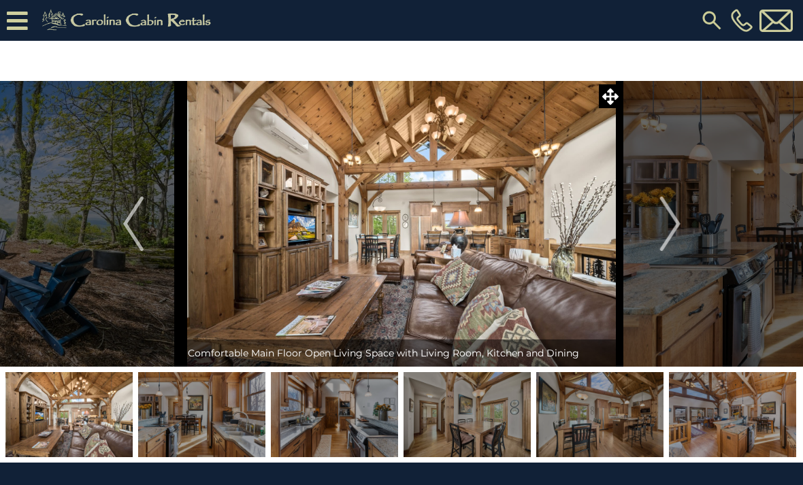
click at [398, 225] on img "Next" at bounding box center [670, 224] width 20 height 54
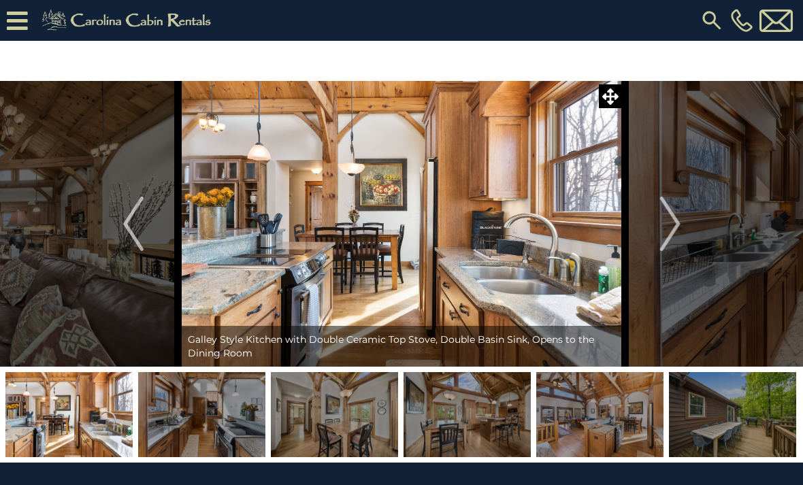
click at [398, 223] on img "Next" at bounding box center [670, 224] width 20 height 54
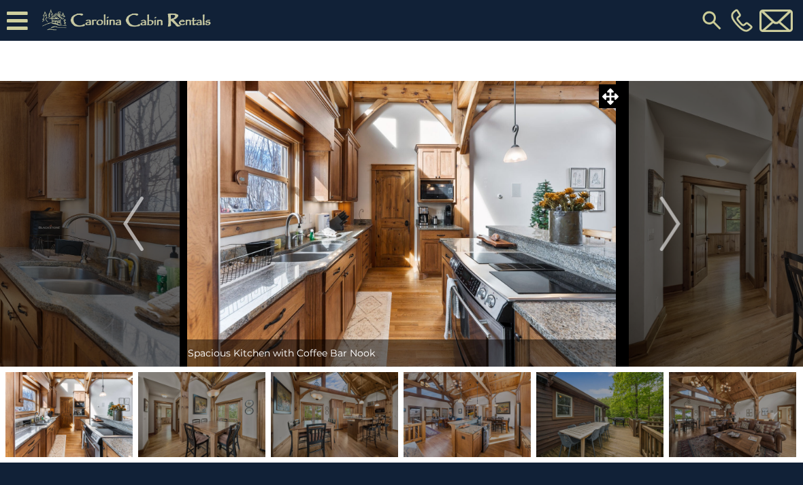
click at [398, 223] on img "Next" at bounding box center [670, 224] width 20 height 54
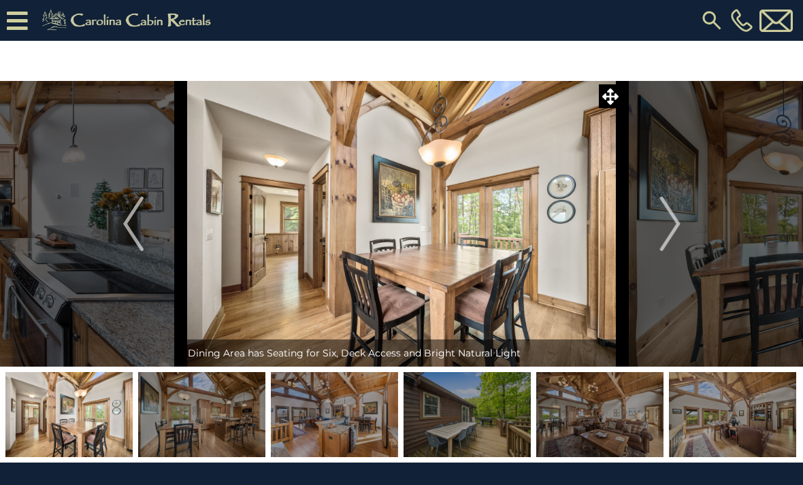
click at [398, 229] on img "Next" at bounding box center [670, 224] width 20 height 54
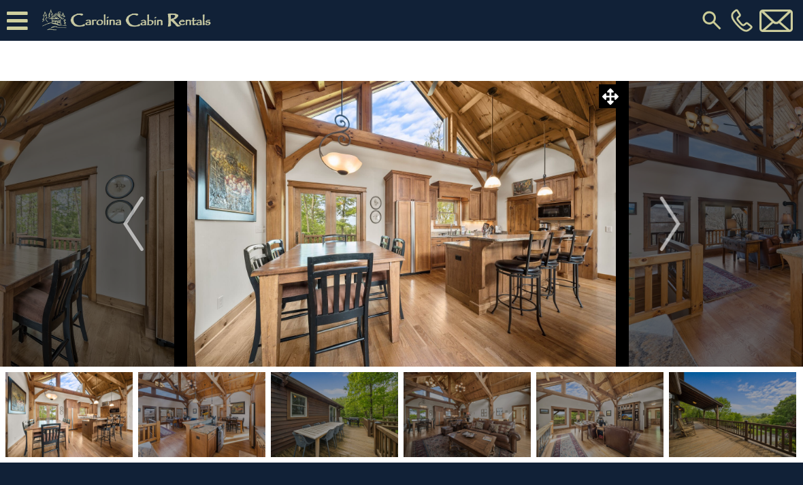
click at [398, 227] on img "Next" at bounding box center [670, 224] width 20 height 54
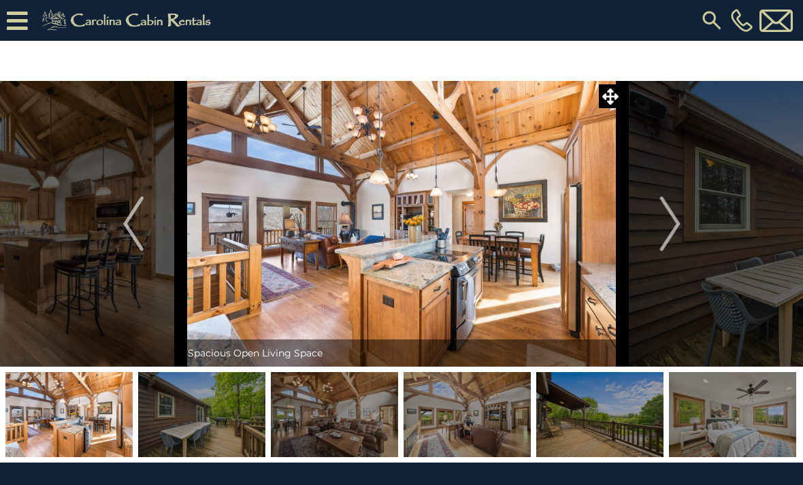
click at [398, 226] on img "Next" at bounding box center [670, 224] width 20 height 54
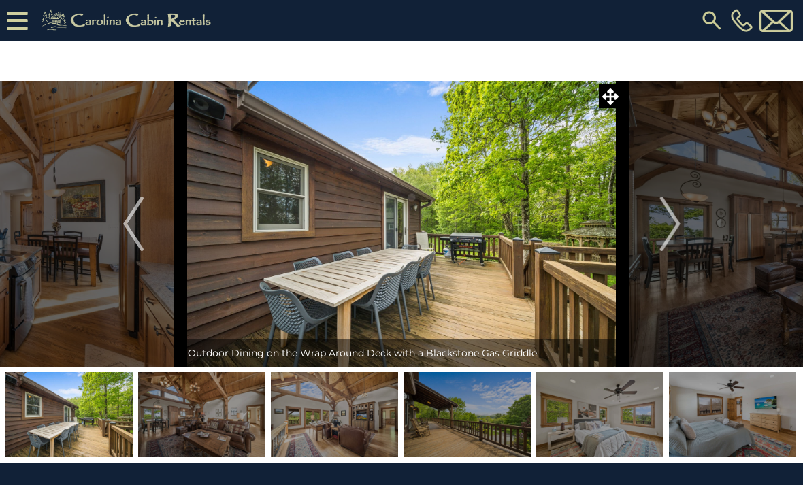
click at [398, 224] on img "Next" at bounding box center [670, 224] width 20 height 54
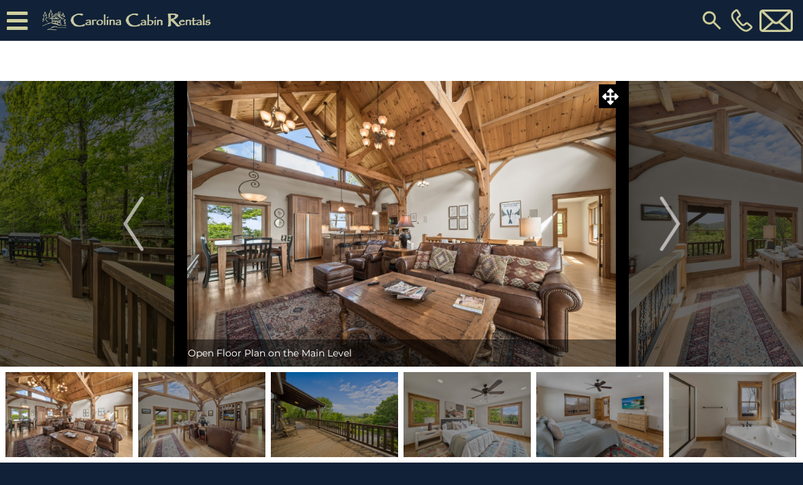
click at [398, 223] on img "Next" at bounding box center [670, 224] width 20 height 54
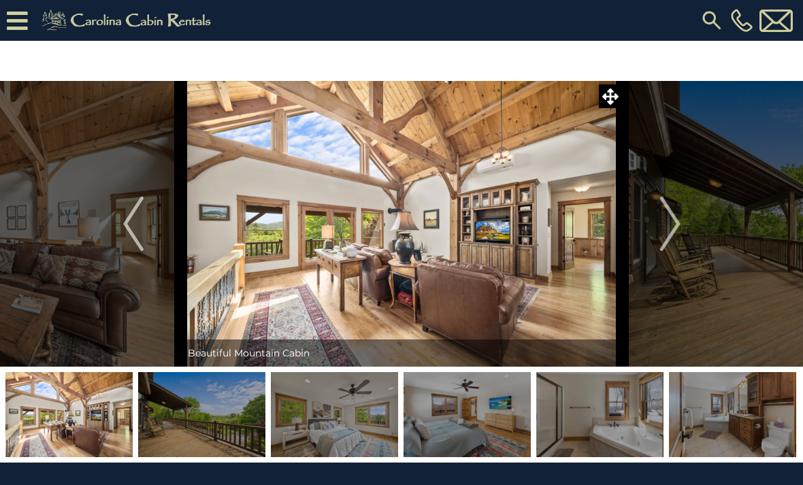
click at [398, 224] on img "Next" at bounding box center [670, 224] width 20 height 54
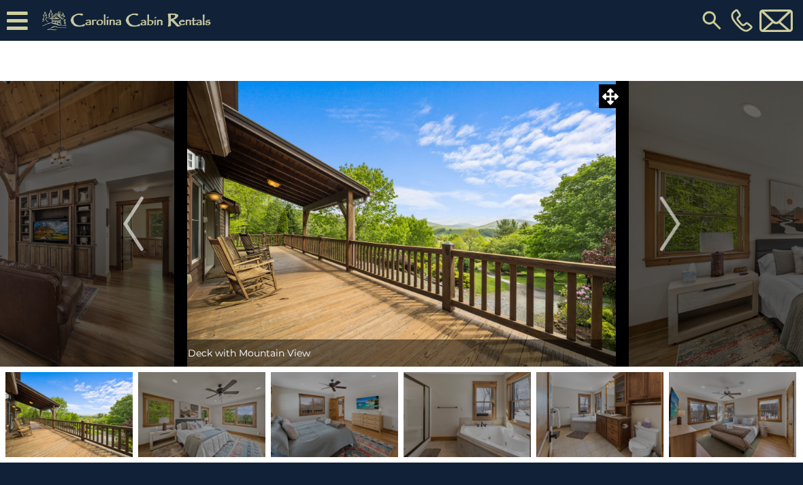
click at [398, 223] on img "Next" at bounding box center [670, 224] width 20 height 54
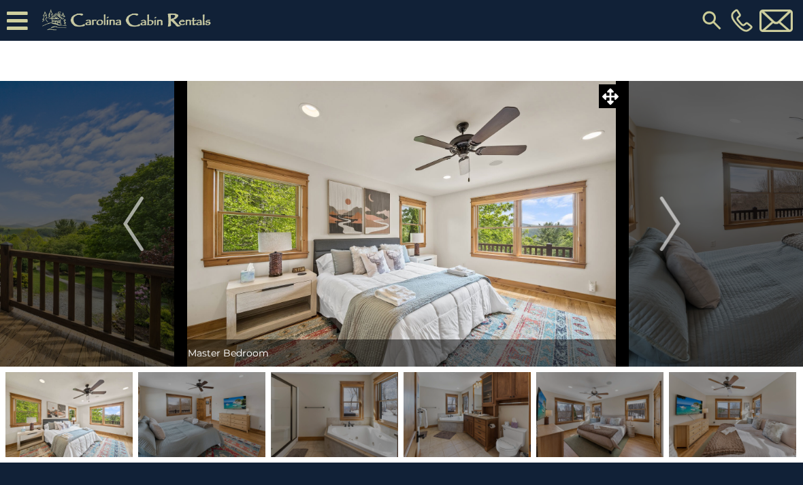
click at [398, 219] on img "Next" at bounding box center [670, 224] width 20 height 54
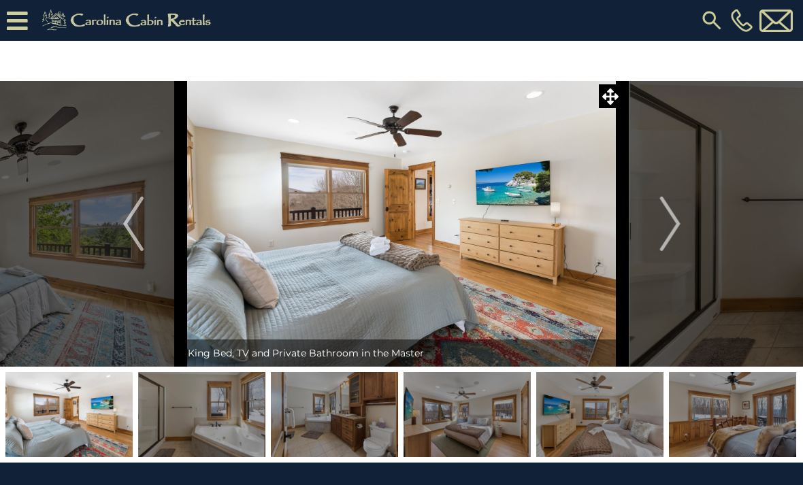
click at [398, 219] on img "Next" at bounding box center [670, 224] width 20 height 54
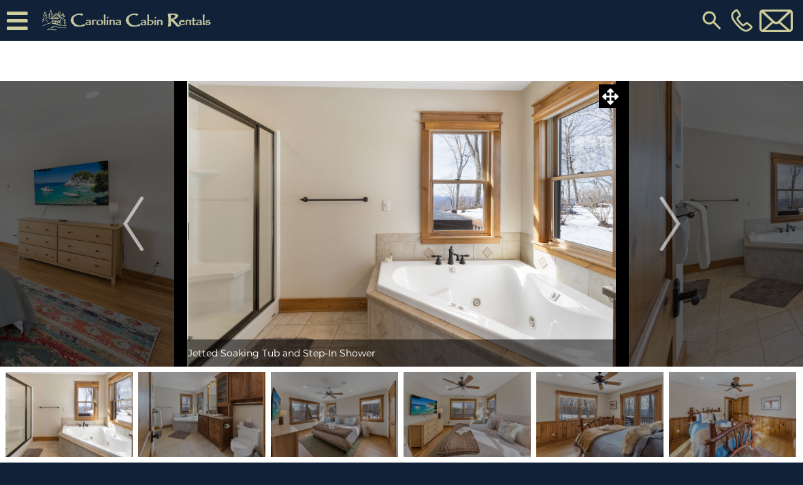
click at [398, 225] on img "Next" at bounding box center [670, 224] width 20 height 54
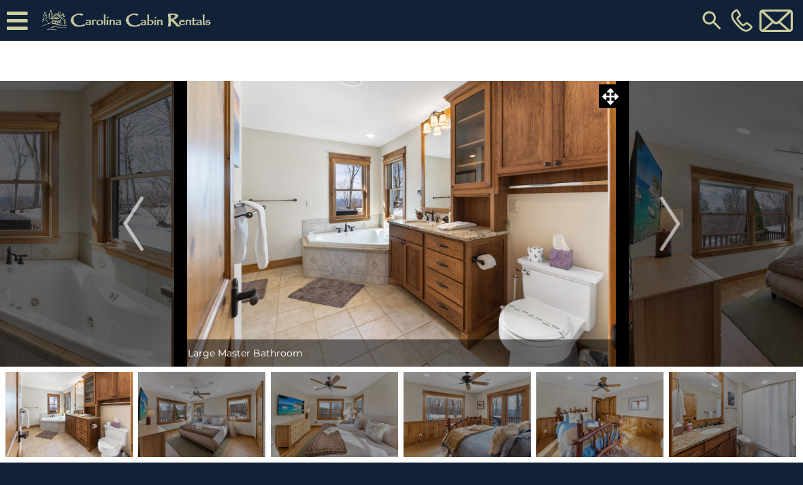
click at [398, 229] on img "Next" at bounding box center [670, 224] width 20 height 54
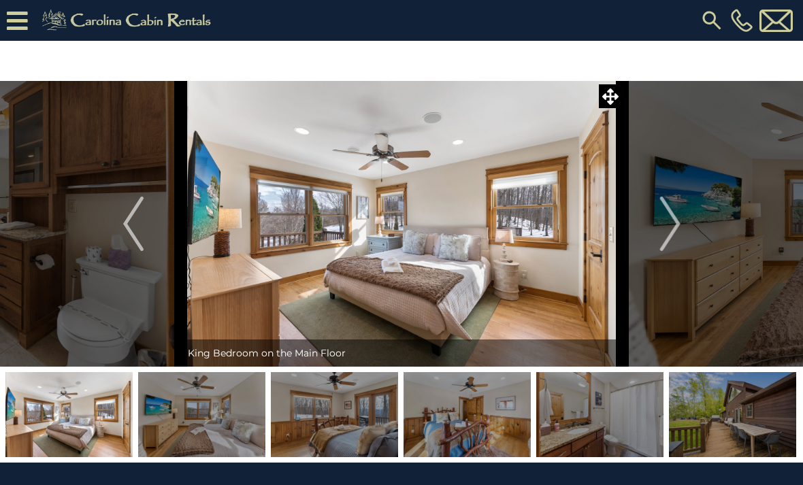
click at [398, 230] on img "Next" at bounding box center [670, 224] width 20 height 54
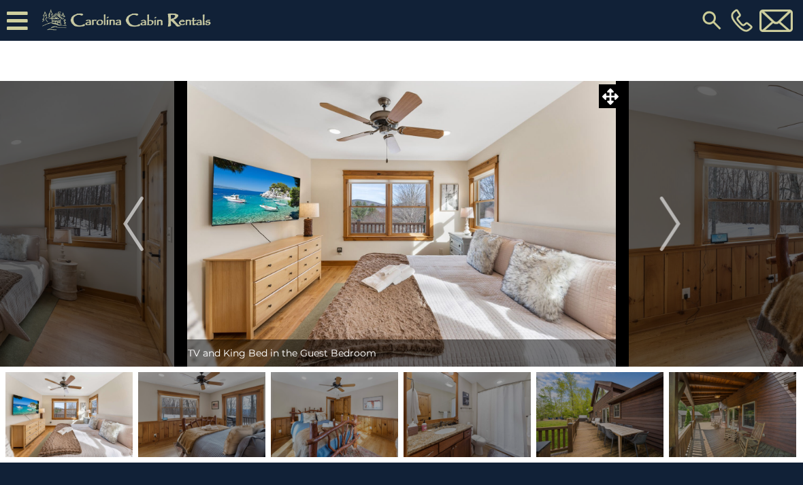
click at [398, 227] on img "Next" at bounding box center [670, 224] width 20 height 54
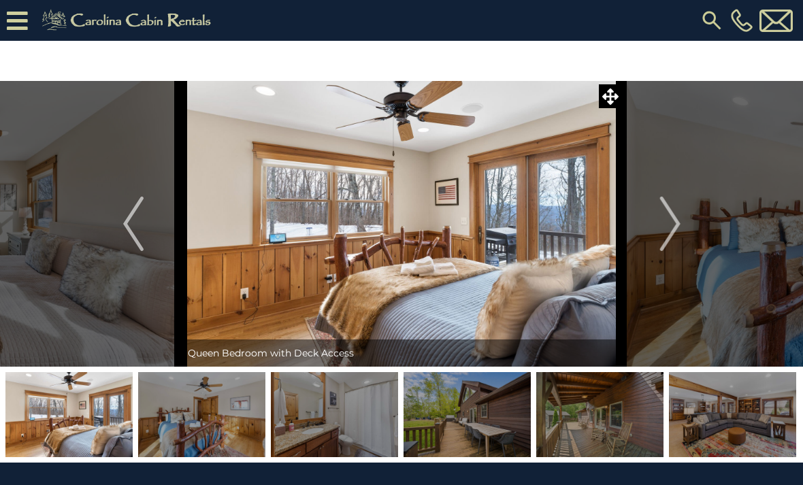
click at [398, 224] on img "Next" at bounding box center [670, 224] width 20 height 54
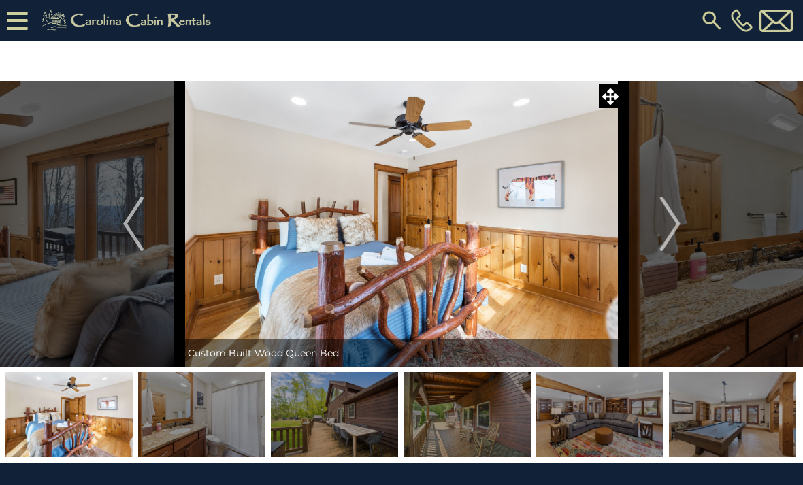
click at [398, 223] on img "Next" at bounding box center [670, 224] width 20 height 54
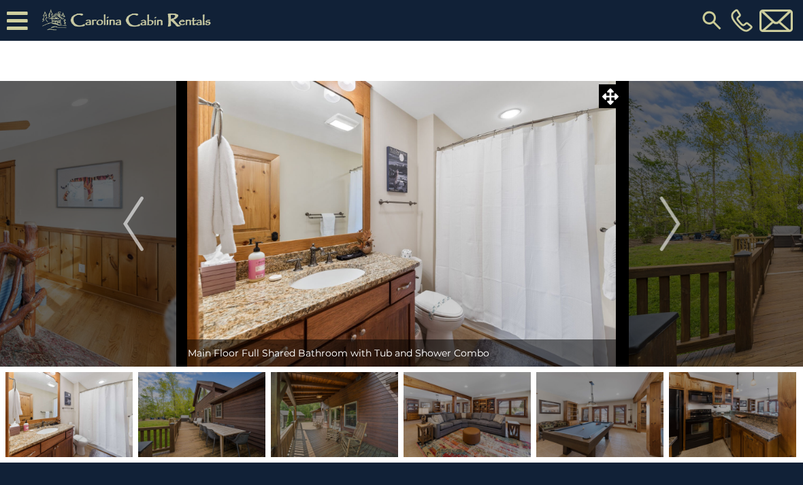
click at [398, 221] on img "Next" at bounding box center [670, 224] width 20 height 54
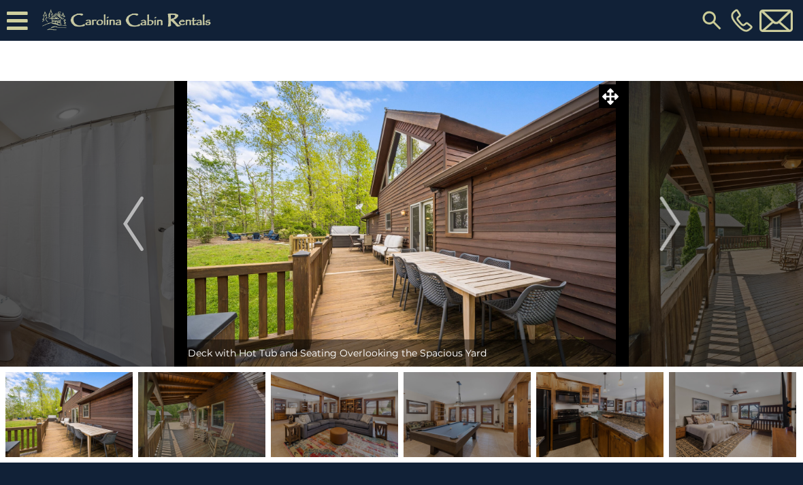
click at [398, 222] on img "Next" at bounding box center [670, 224] width 20 height 54
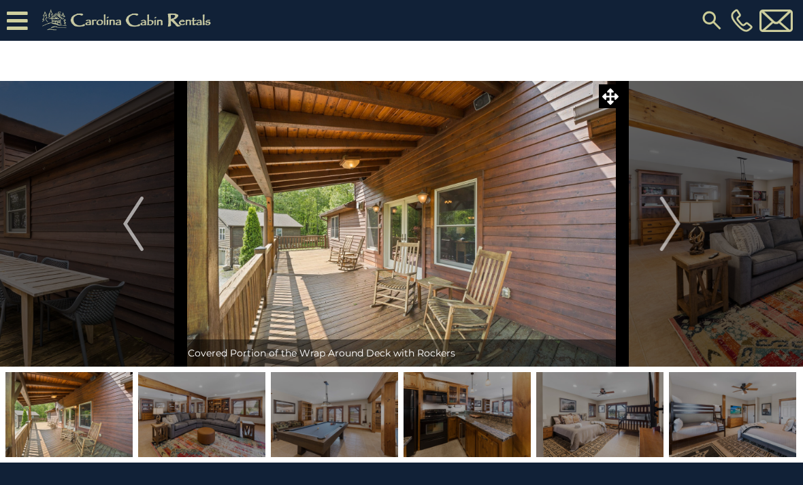
click at [398, 228] on img "Next" at bounding box center [670, 224] width 20 height 54
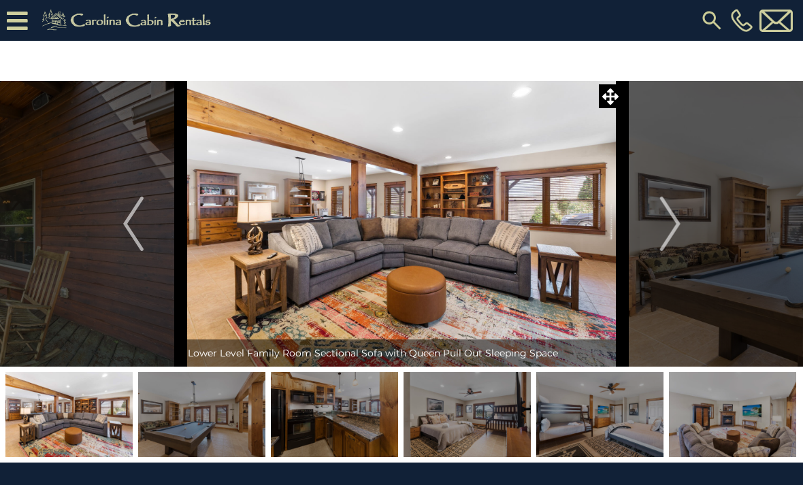
click at [398, 230] on button "Next" at bounding box center [670, 224] width 95 height 286
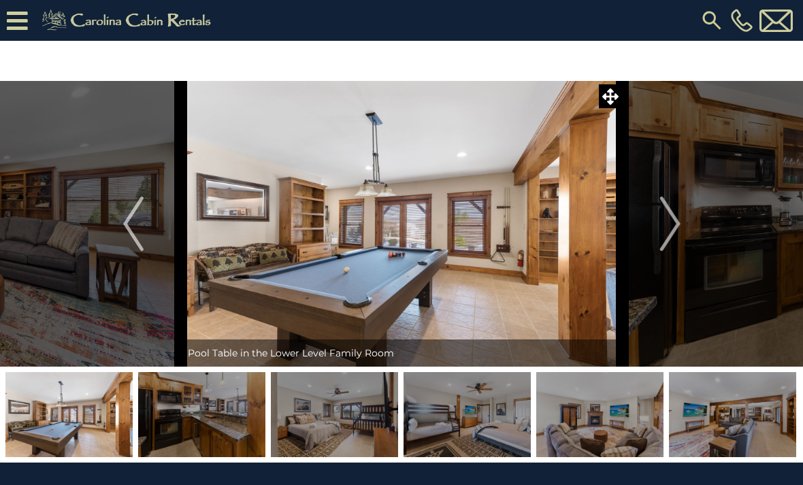
click at [398, 223] on img "Next" at bounding box center [670, 224] width 20 height 54
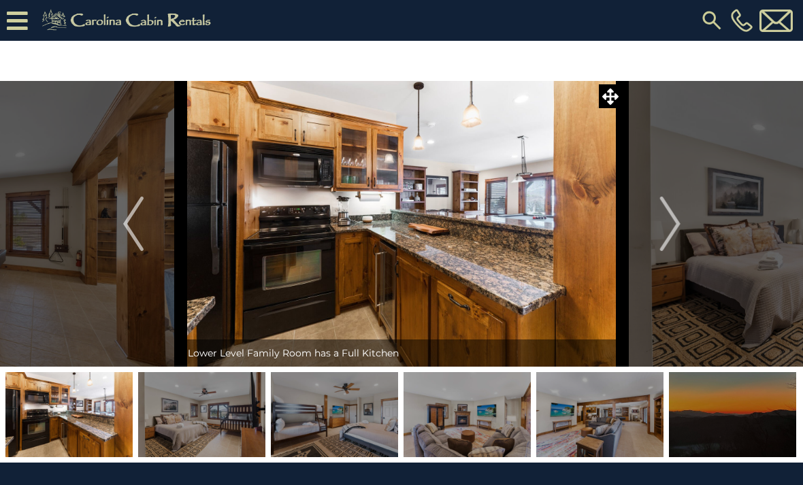
click at [398, 225] on img "Next" at bounding box center [670, 224] width 20 height 54
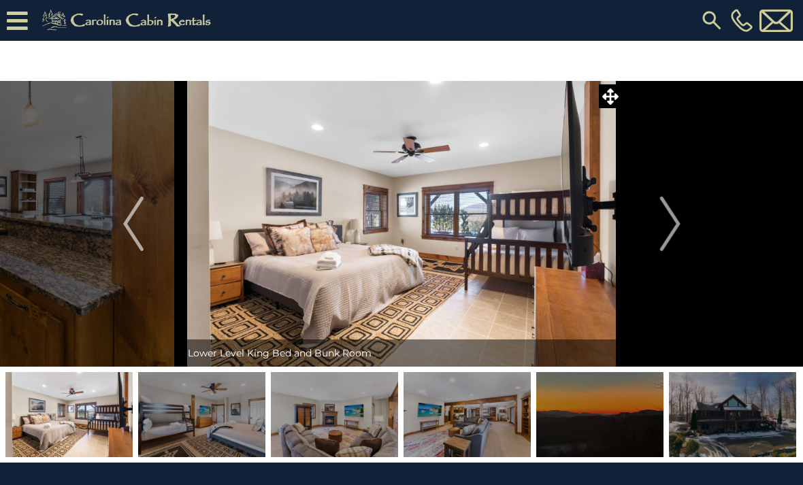
click at [398, 233] on img "Next" at bounding box center [670, 224] width 20 height 54
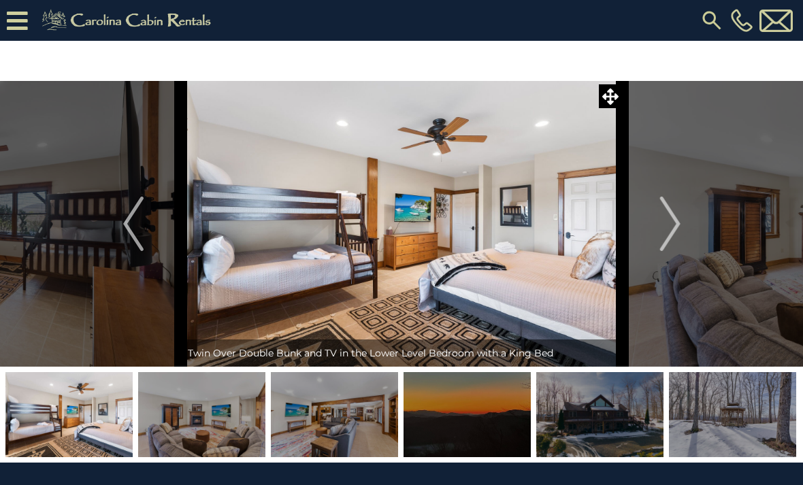
click at [398, 234] on img "Next" at bounding box center [670, 224] width 20 height 54
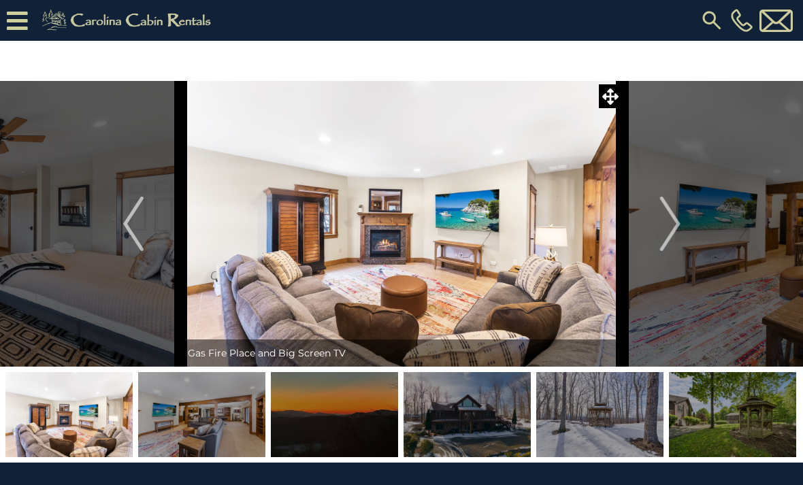
click at [398, 230] on img "Next" at bounding box center [670, 224] width 20 height 54
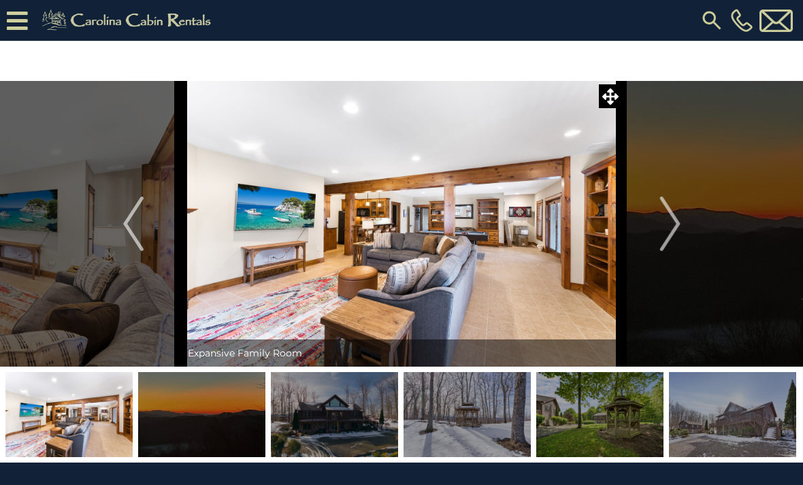
click at [398, 228] on img "Next" at bounding box center [670, 224] width 20 height 54
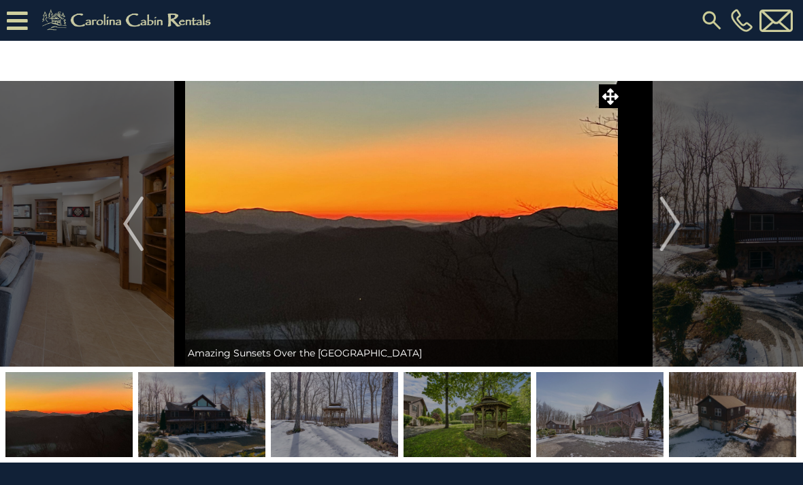
click at [398, 227] on img "Next" at bounding box center [670, 224] width 20 height 54
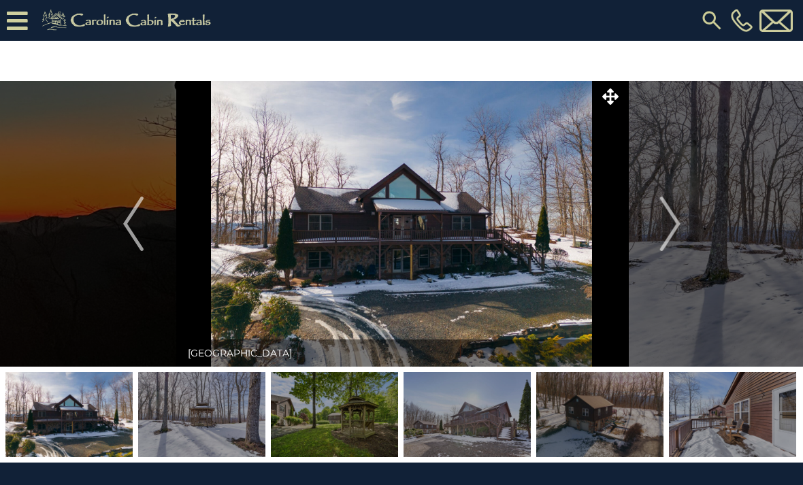
click at [398, 227] on img "Next" at bounding box center [670, 224] width 20 height 54
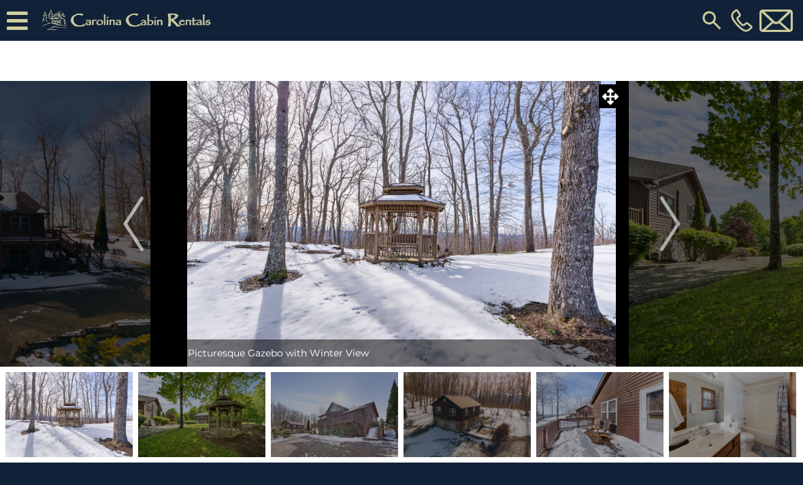
click at [398, 231] on img "Next" at bounding box center [670, 224] width 20 height 54
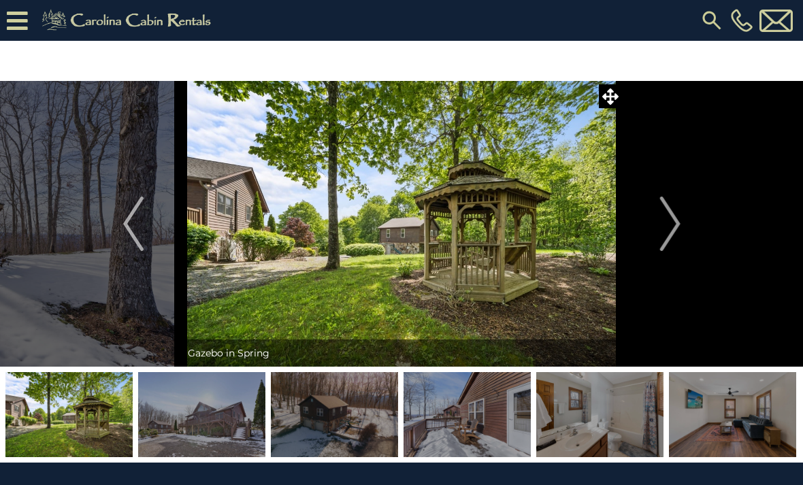
click at [398, 230] on img "Next" at bounding box center [670, 224] width 20 height 54
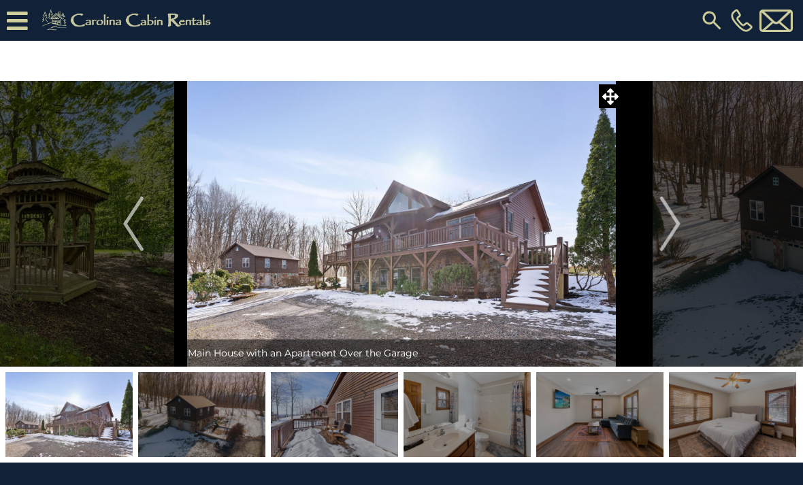
click at [398, 231] on img "Next" at bounding box center [670, 224] width 20 height 54
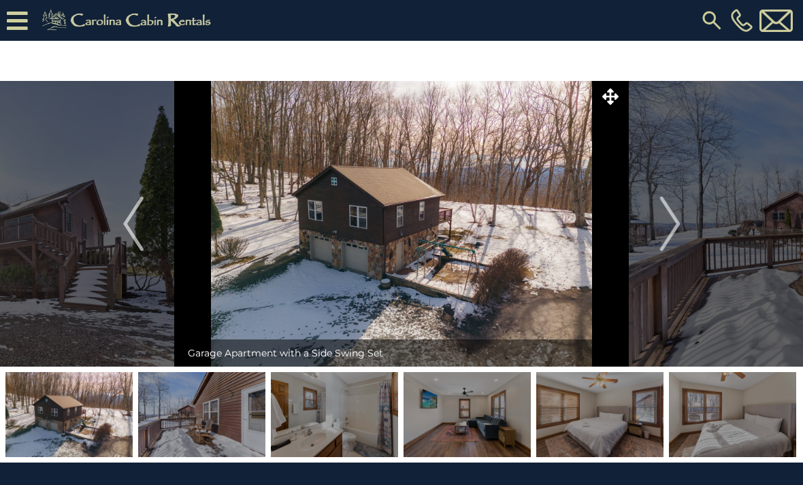
click at [398, 231] on img "Next" at bounding box center [670, 224] width 20 height 54
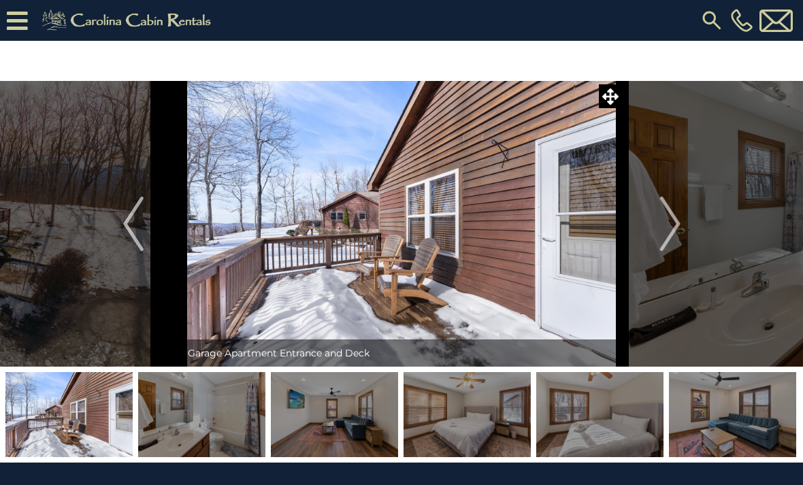
click at [398, 232] on img "Next" at bounding box center [670, 224] width 20 height 54
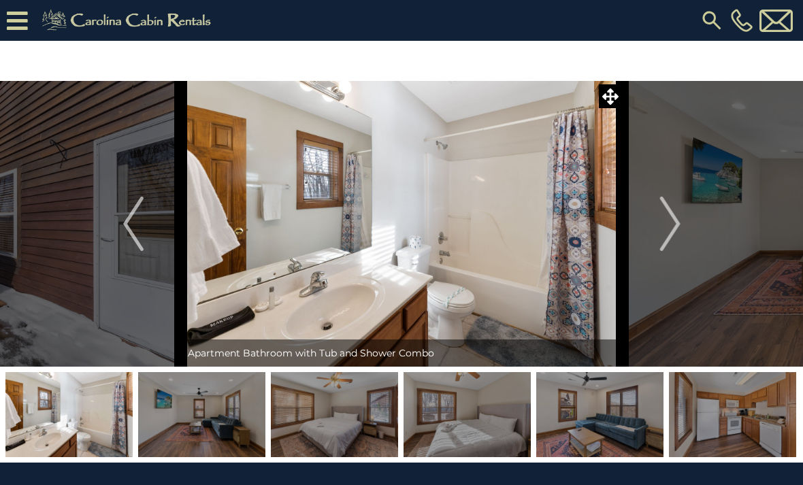
click at [398, 236] on img "Next" at bounding box center [670, 224] width 20 height 54
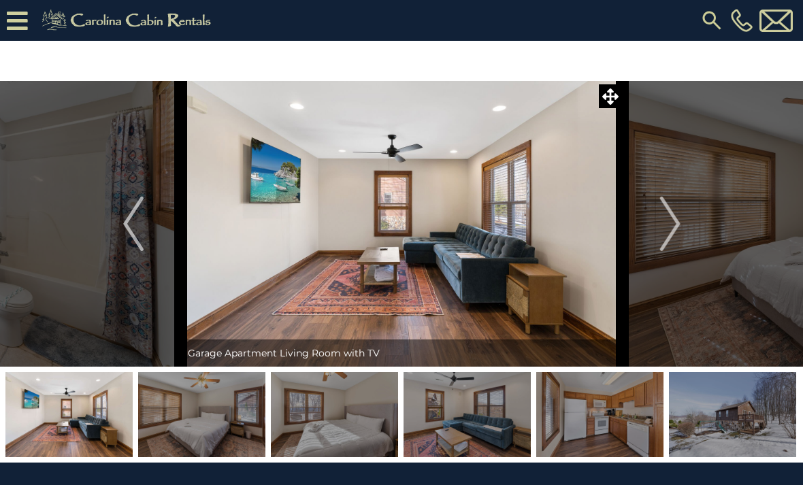
click at [398, 236] on img "Next" at bounding box center [670, 224] width 20 height 54
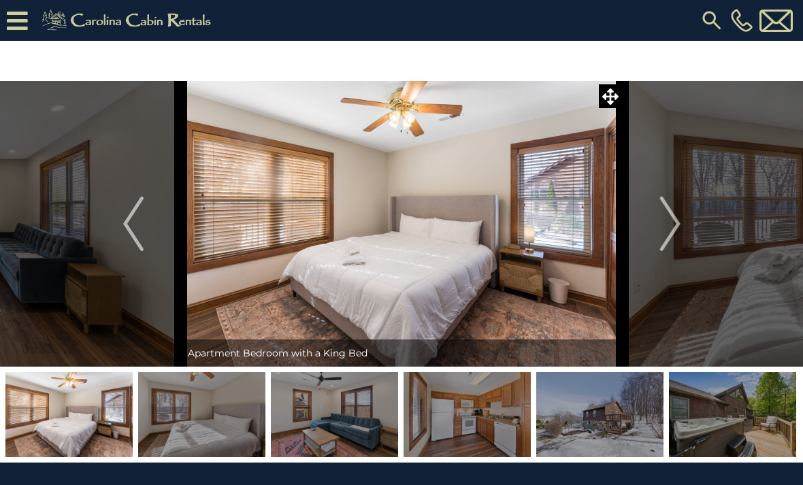
click at [398, 236] on img "Next" at bounding box center [670, 224] width 20 height 54
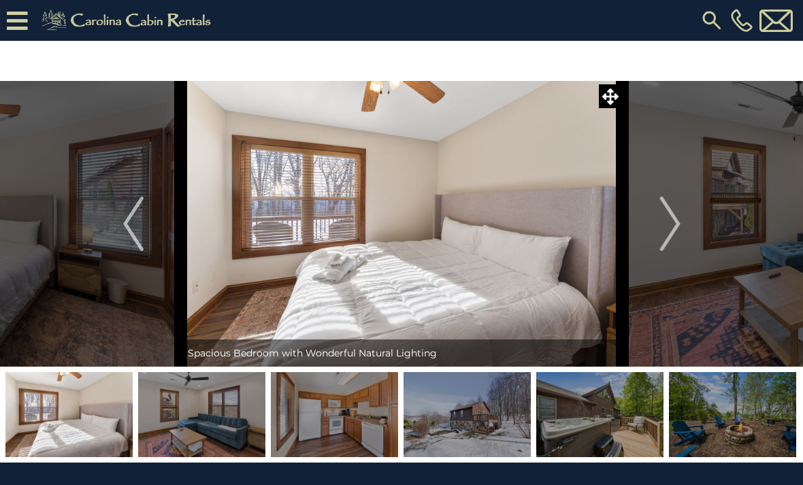
click at [398, 236] on img "Next" at bounding box center [670, 224] width 20 height 54
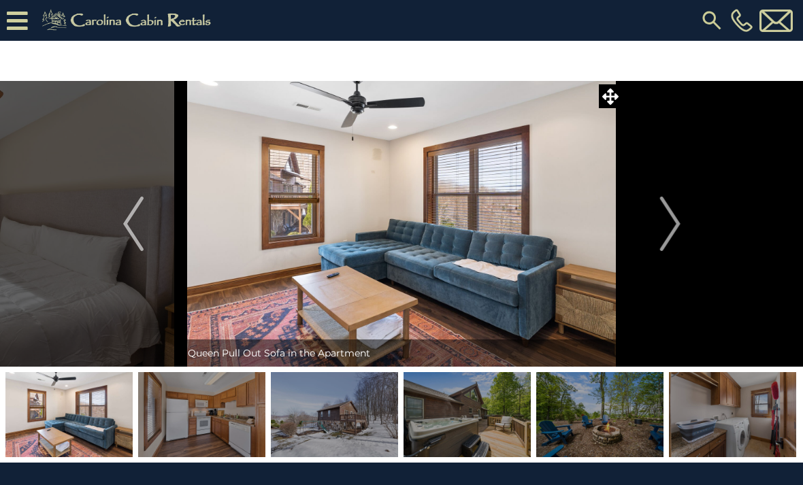
click at [398, 235] on img "Next" at bounding box center [670, 224] width 20 height 54
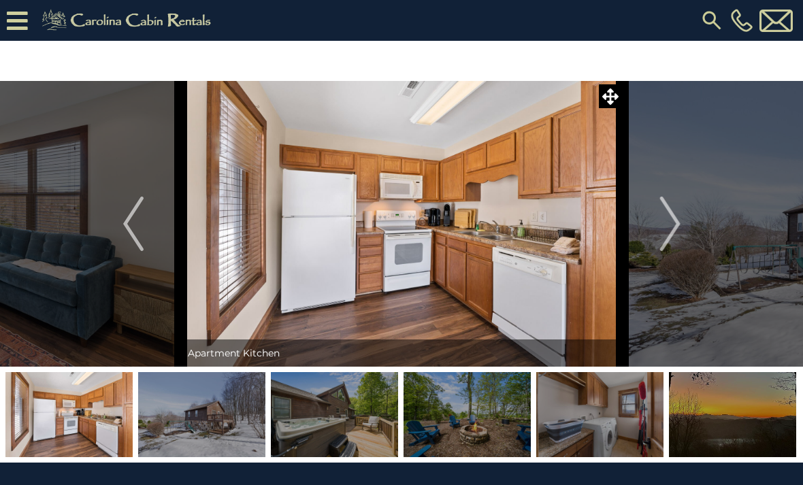
click at [398, 234] on img "Next" at bounding box center [670, 224] width 20 height 54
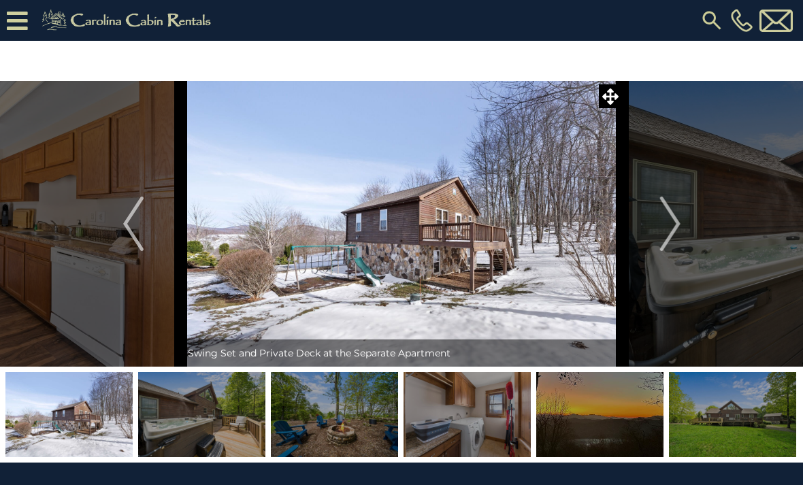
click at [398, 233] on img "Next" at bounding box center [670, 224] width 20 height 54
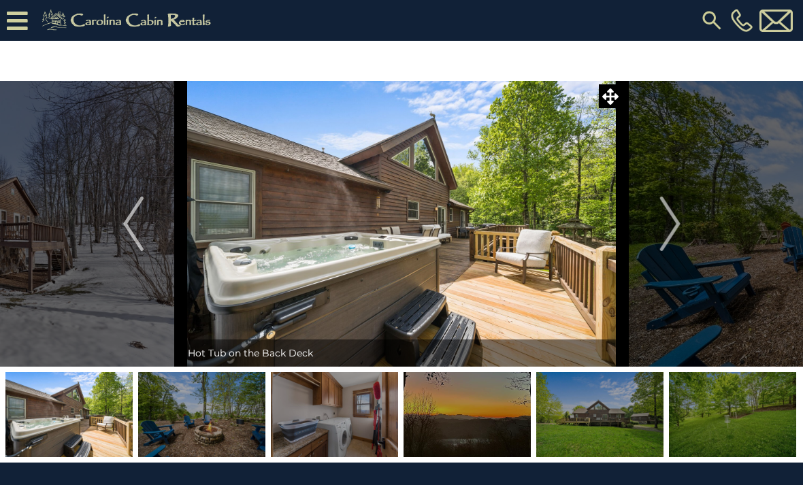
click at [398, 234] on img "Next" at bounding box center [670, 224] width 20 height 54
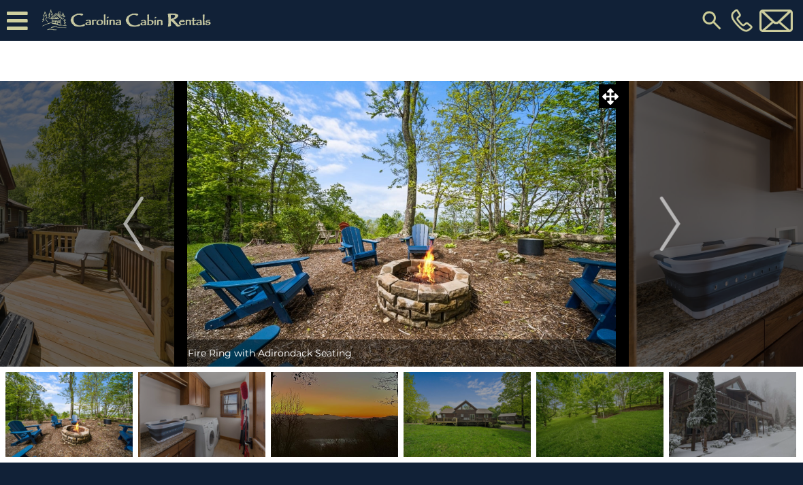
click at [398, 234] on img "Next" at bounding box center [670, 224] width 20 height 54
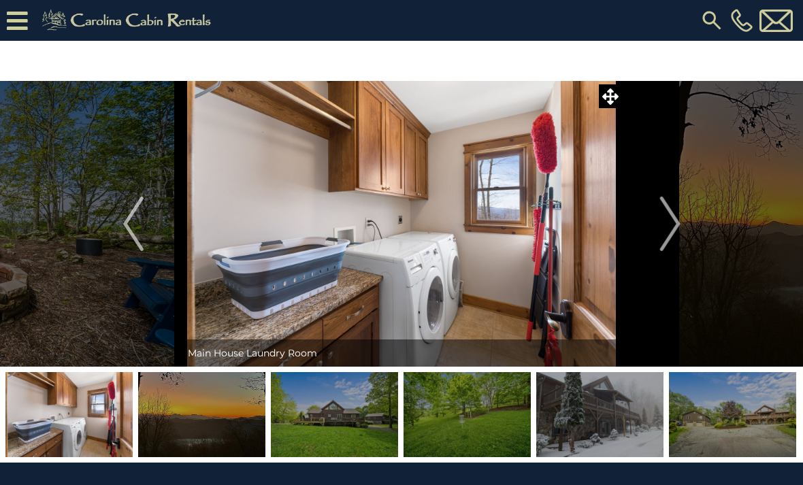
click at [398, 234] on img "Next" at bounding box center [670, 224] width 20 height 54
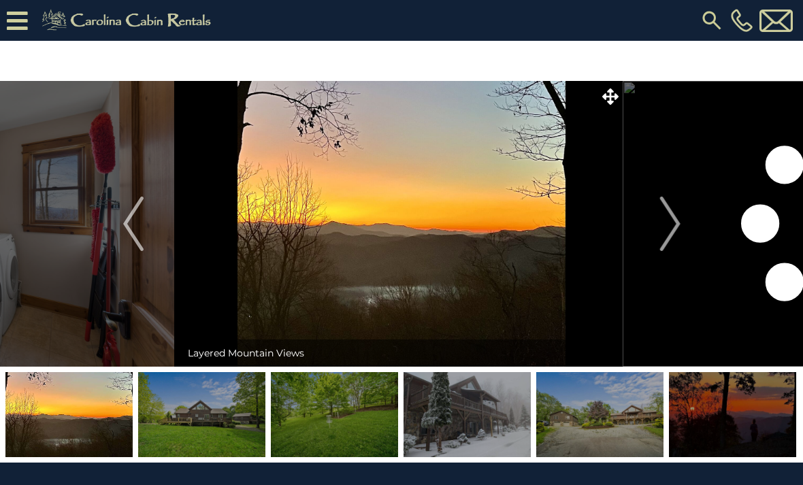
click at [398, 234] on img "Next" at bounding box center [670, 224] width 20 height 54
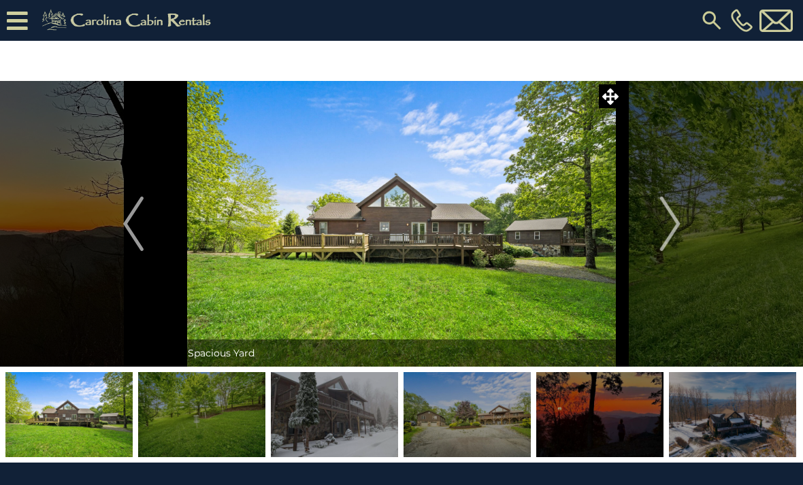
click at [398, 234] on img "Next" at bounding box center [670, 224] width 20 height 54
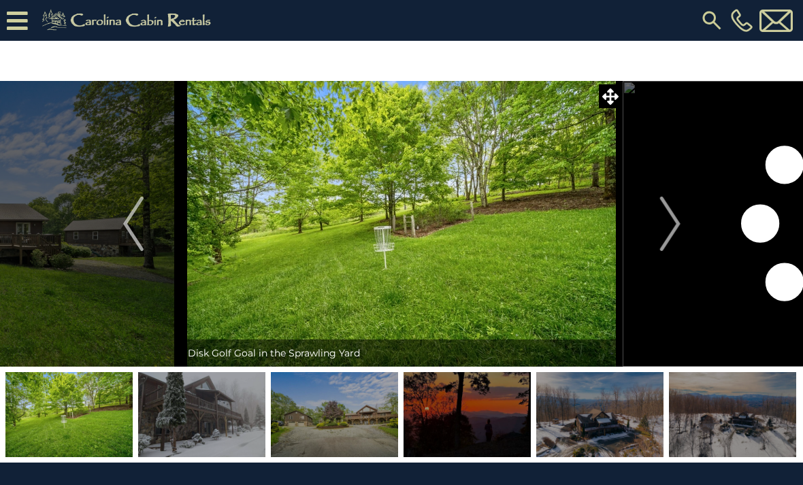
click at [398, 235] on img "Next" at bounding box center [670, 224] width 20 height 54
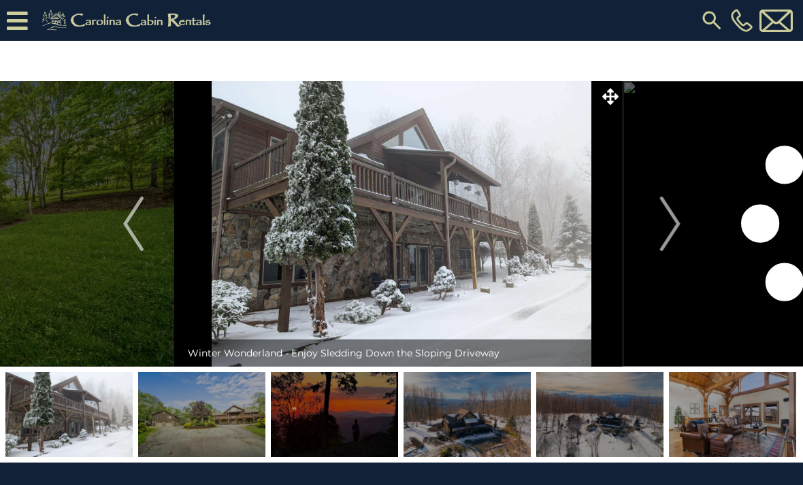
click at [398, 235] on img "Next" at bounding box center [670, 224] width 20 height 54
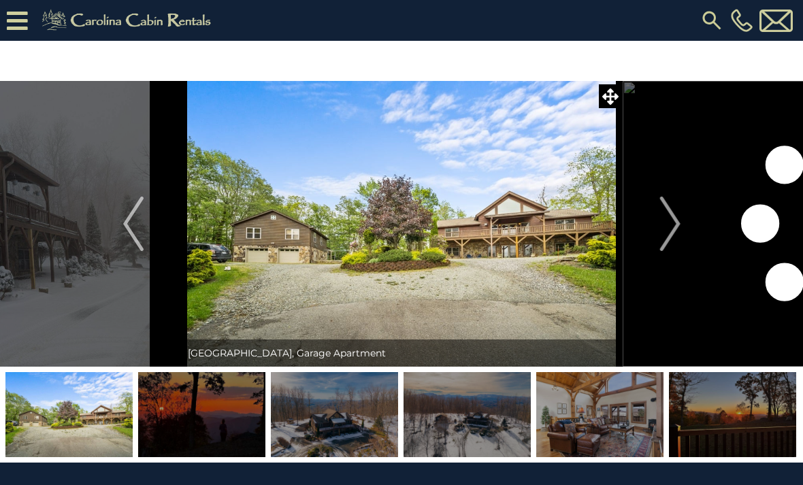
click at [398, 236] on img "Next" at bounding box center [670, 224] width 20 height 54
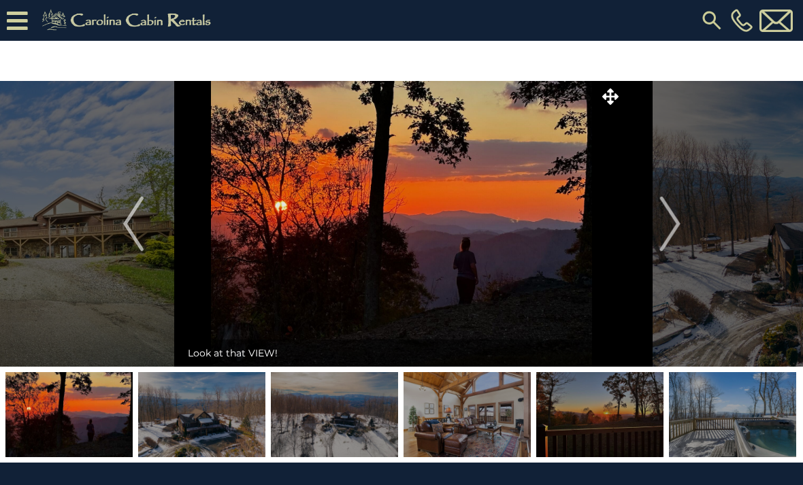
click at [398, 5] on div "[PHONE_NUMBER]" at bounding box center [511, 20] width 571 height 41
